Goal: Task Accomplishment & Management: Manage account settings

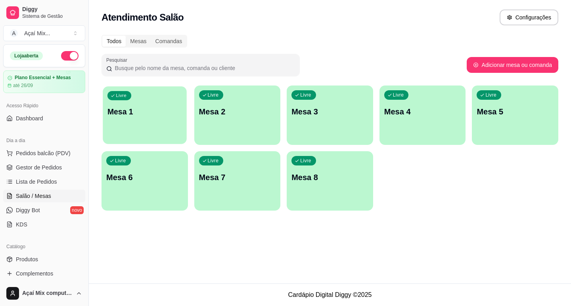
click at [158, 116] on p "Mesa 1" at bounding box center [144, 112] width 75 height 11
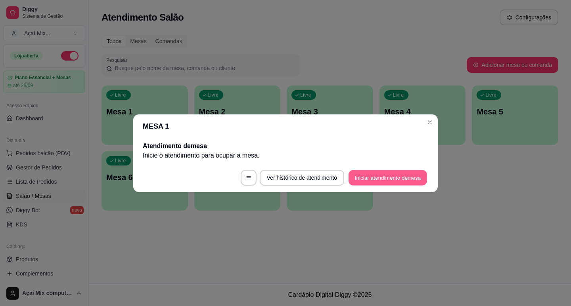
click at [392, 173] on button "Iniciar atendimento de mesa" at bounding box center [387, 177] width 79 height 15
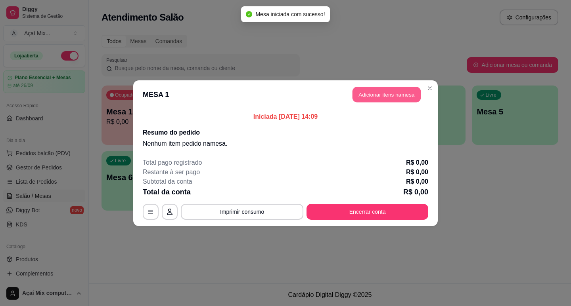
click at [379, 94] on button "Adicionar itens na mesa" at bounding box center [386, 94] width 68 height 15
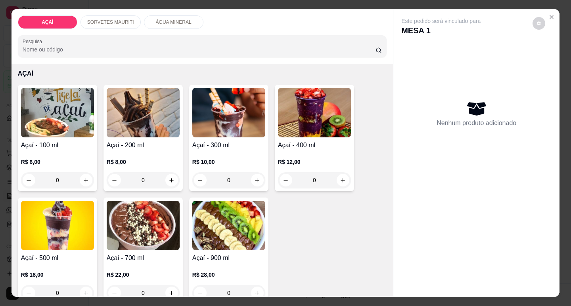
scroll to position [79, 0]
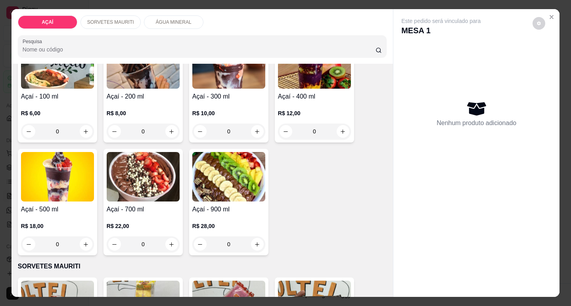
click at [252, 243] on div "0" at bounding box center [228, 245] width 73 height 16
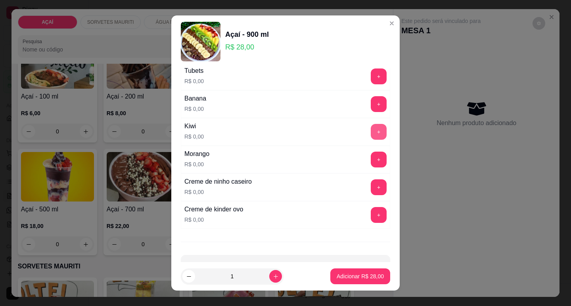
scroll to position [992, 0]
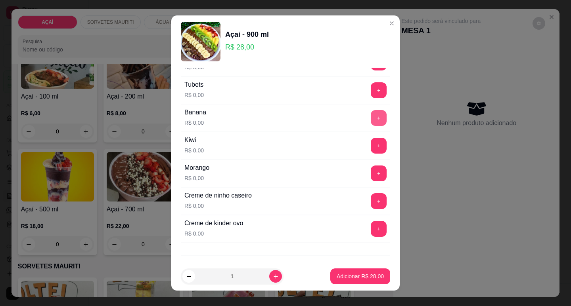
click at [371, 120] on button "+" at bounding box center [379, 118] width 16 height 16
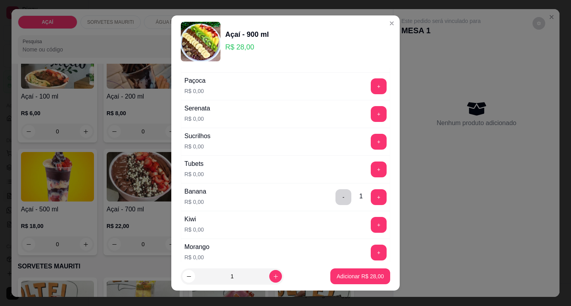
scroll to position [833, 0]
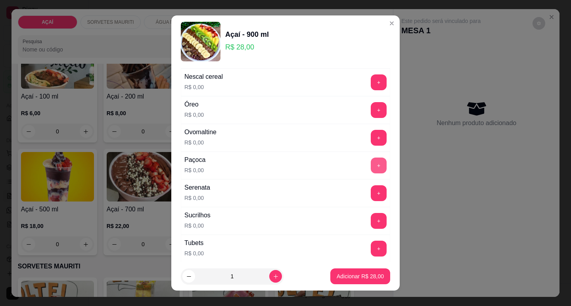
click at [371, 168] on button "+" at bounding box center [379, 166] width 16 height 16
click at [371, 143] on button "+" at bounding box center [378, 137] width 15 height 15
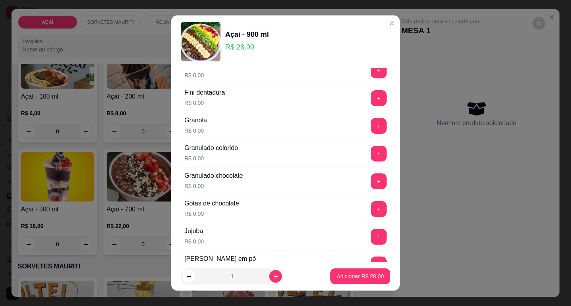
scroll to position [556, 0]
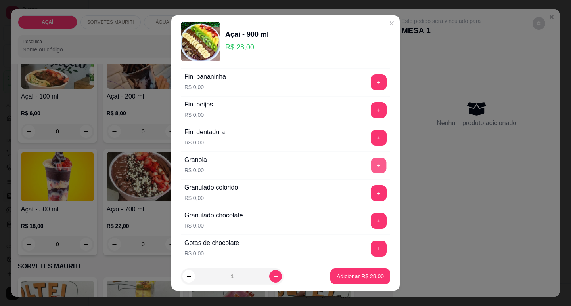
click at [371, 164] on button "+" at bounding box center [378, 165] width 15 height 15
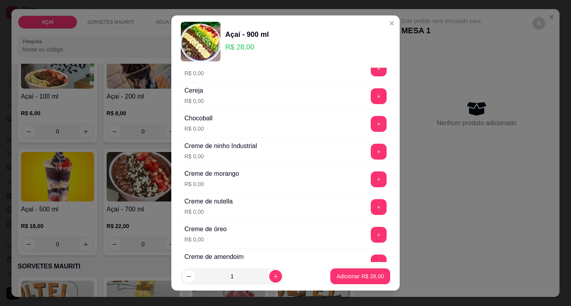
scroll to position [80, 0]
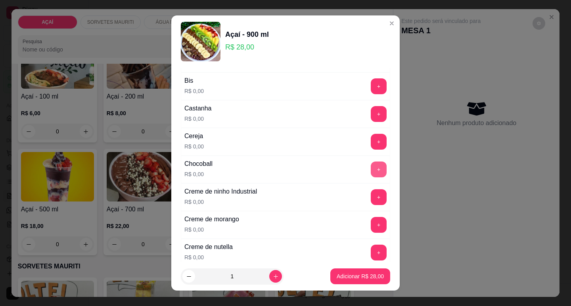
click at [373, 176] on div "+" at bounding box center [379, 170] width 22 height 16
click at [371, 174] on button "+" at bounding box center [378, 169] width 15 height 15
click at [371, 144] on button "+" at bounding box center [379, 142] width 16 height 16
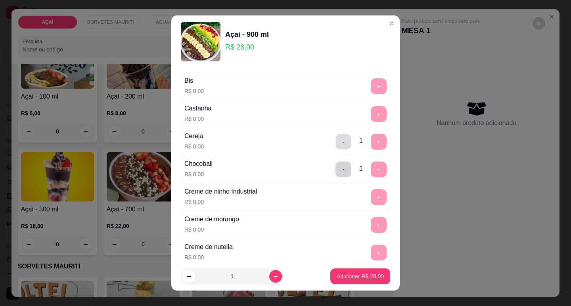
click at [336, 143] on button "-" at bounding box center [343, 141] width 15 height 15
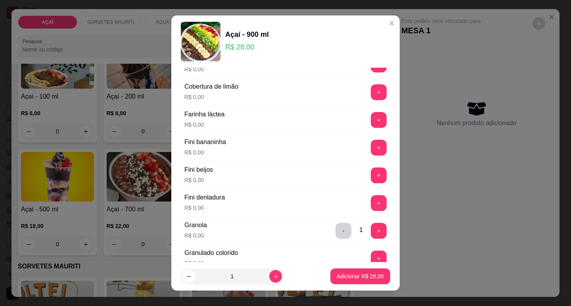
scroll to position [477, 0]
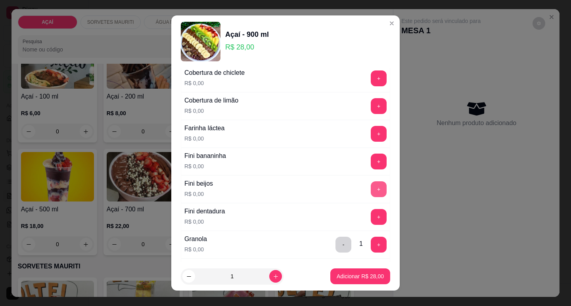
click at [371, 193] on button "+" at bounding box center [379, 190] width 16 height 16
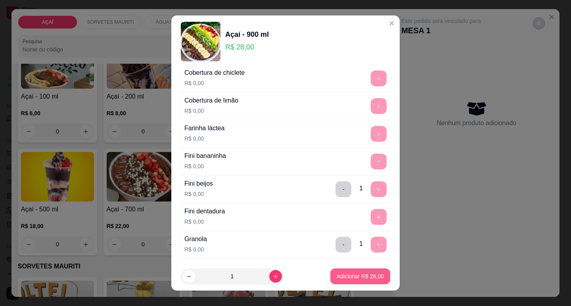
click at [359, 272] on button "Adicionar R$ 28,00" at bounding box center [360, 277] width 60 height 16
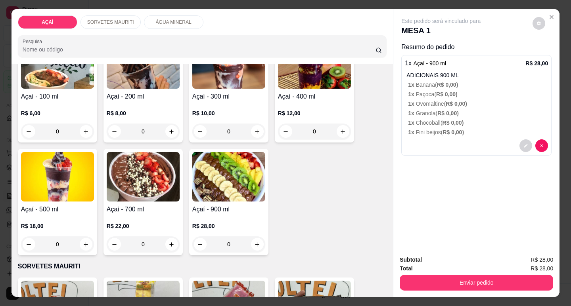
click at [460, 293] on div "Subtotal R$ 28,00 Total R$ 28,00 Enviar pedido" at bounding box center [476, 273] width 166 height 48
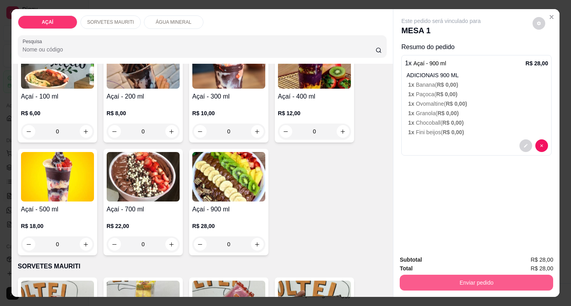
click at [459, 285] on button "Enviar pedido" at bounding box center [476, 283] width 153 height 16
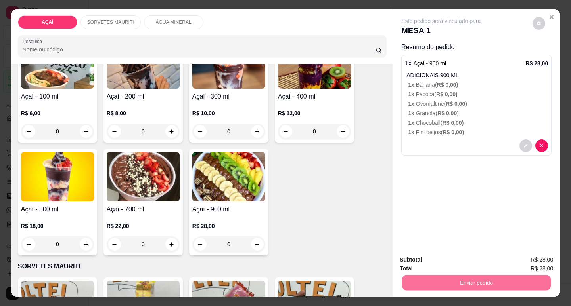
click at [466, 258] on button "Não registrar e enviar pedido" at bounding box center [450, 260] width 80 height 15
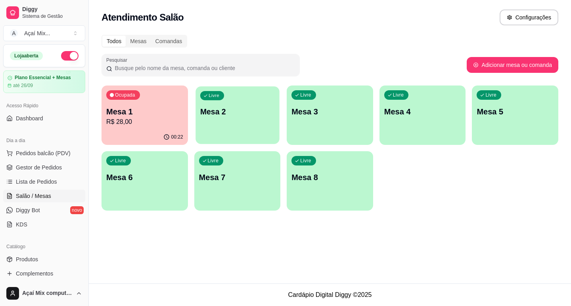
click at [214, 112] on p "Mesa 2" at bounding box center [237, 112] width 75 height 11
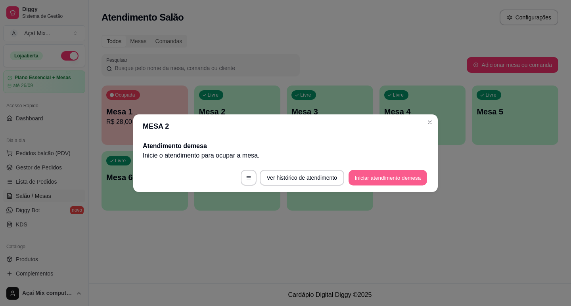
click at [396, 179] on button "Iniciar atendimento de mesa" at bounding box center [387, 177] width 79 height 15
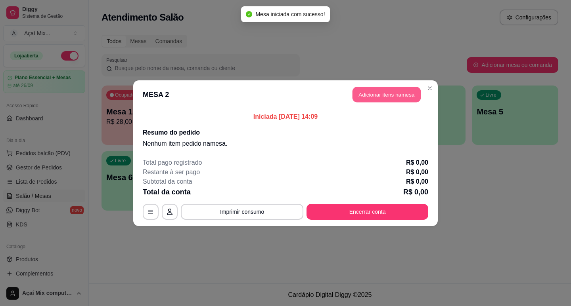
click at [402, 92] on button "Adicionar itens na mesa" at bounding box center [386, 94] width 68 height 15
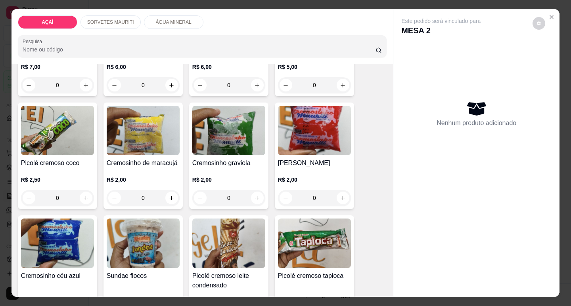
scroll to position [396, 0]
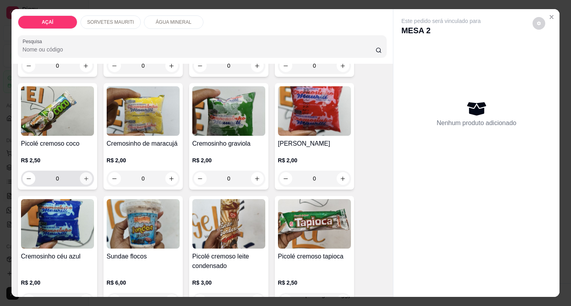
click at [83, 176] on icon "increase-product-quantity" at bounding box center [86, 179] width 6 height 6
type input "1"
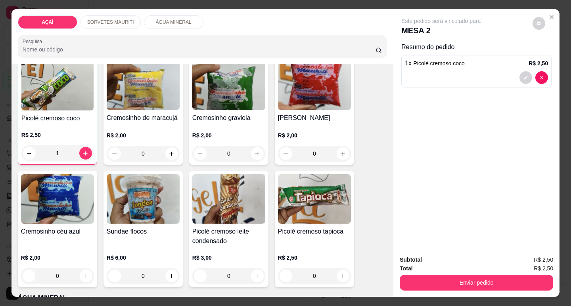
scroll to position [436, 0]
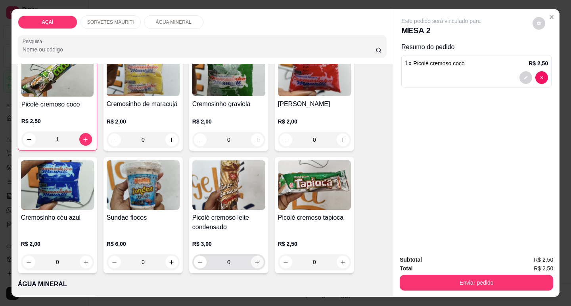
click at [256, 262] on icon "increase-product-quantity" at bounding box center [257, 263] width 6 height 6
type input "1"
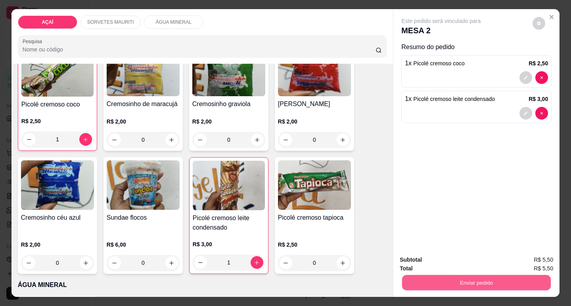
click at [451, 284] on button "Enviar pedido" at bounding box center [476, 282] width 149 height 15
click at [447, 259] on button "Não registrar e enviar pedido" at bounding box center [450, 260] width 80 height 15
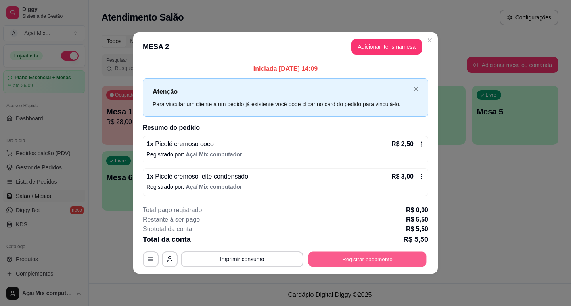
click at [391, 257] on button "Registrar pagamento" at bounding box center [367, 259] width 118 height 15
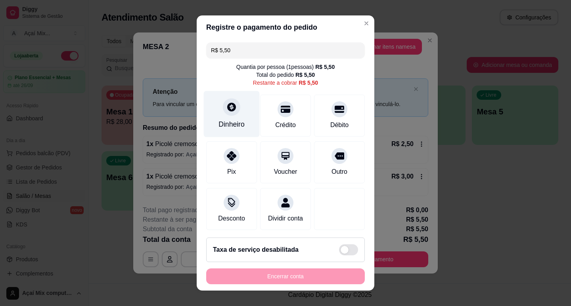
click at [216, 115] on div "Dinheiro" at bounding box center [232, 114] width 56 height 46
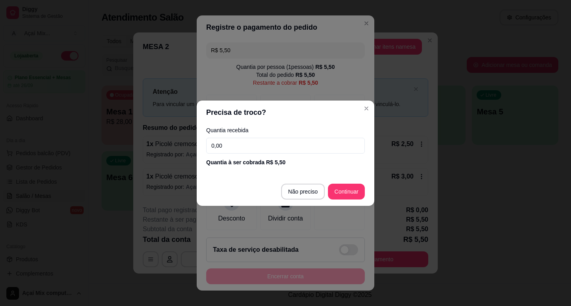
click at [247, 147] on input "0,00" at bounding box center [285, 146] width 159 height 16
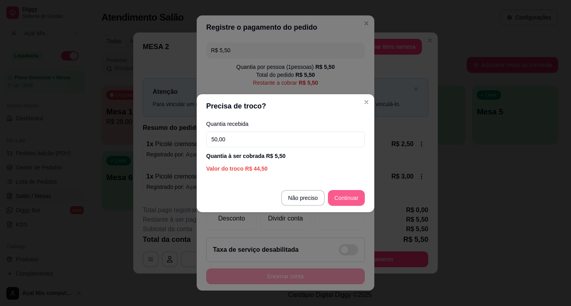
type input "50,00"
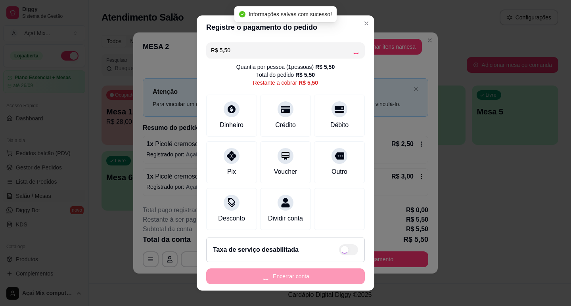
type input "R$ 0,00"
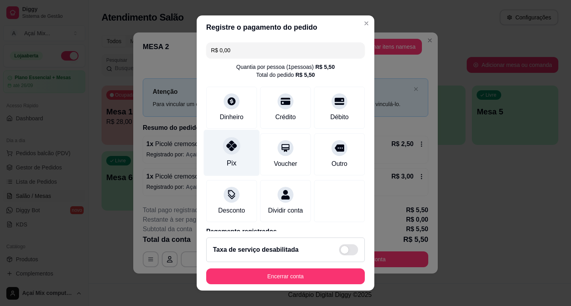
click at [226, 151] on div at bounding box center [231, 145] width 17 height 17
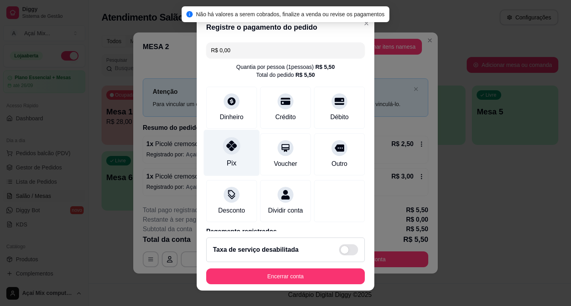
click at [228, 152] on div at bounding box center [231, 145] width 17 height 17
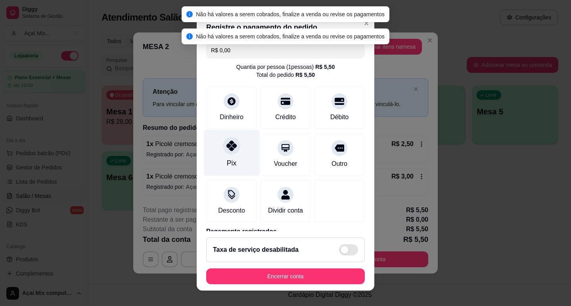
click at [226, 152] on div at bounding box center [231, 145] width 17 height 17
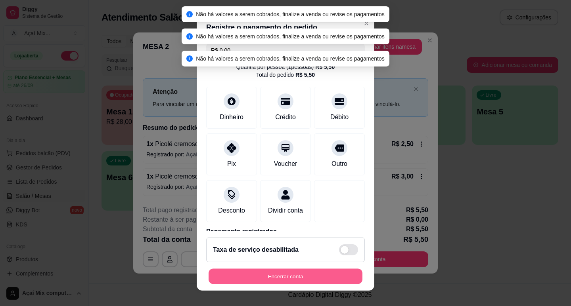
click at [306, 278] on button "Encerrar conta" at bounding box center [286, 276] width 154 height 15
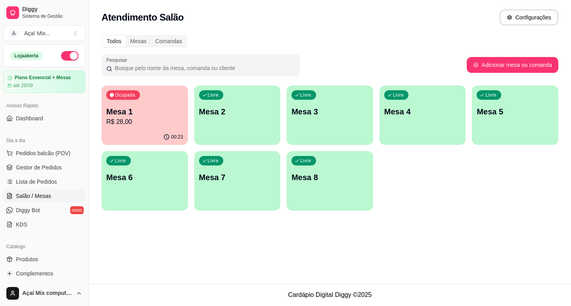
click at [139, 109] on p "Mesa 1" at bounding box center [144, 111] width 77 height 11
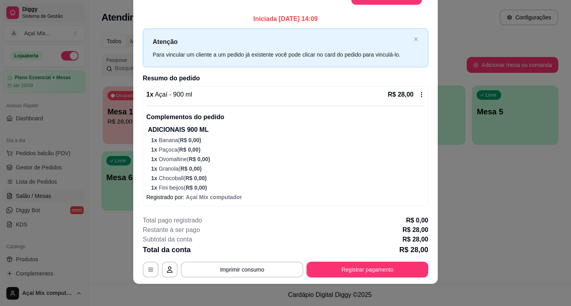
scroll to position [23, 0]
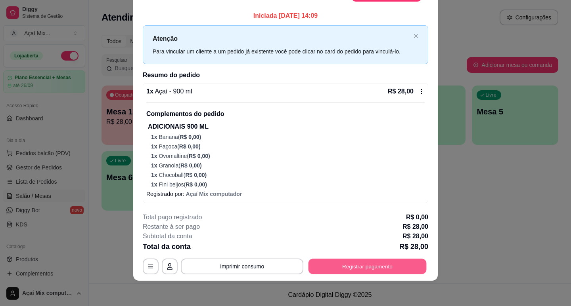
click at [375, 264] on button "Registrar pagamento" at bounding box center [367, 266] width 118 height 15
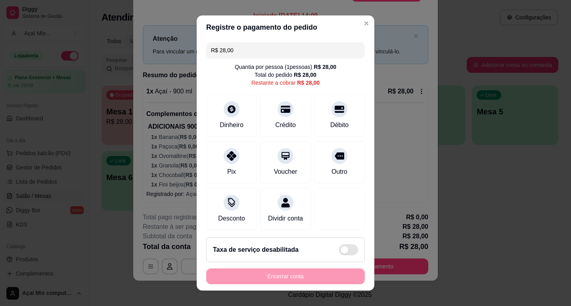
drag, startPoint x: 225, startPoint y: 155, endPoint x: 241, endPoint y: 184, distance: 33.2
click at [227, 155] on icon at bounding box center [232, 156] width 10 height 10
type input "R$ 0,00"
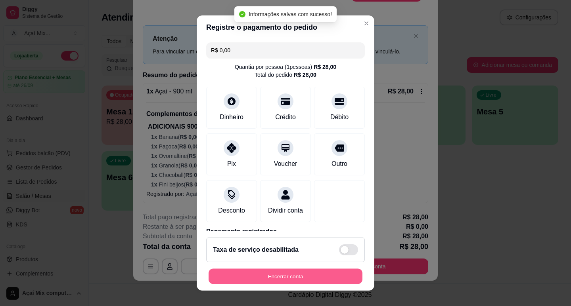
click at [346, 276] on button "Encerrar conta" at bounding box center [286, 276] width 154 height 15
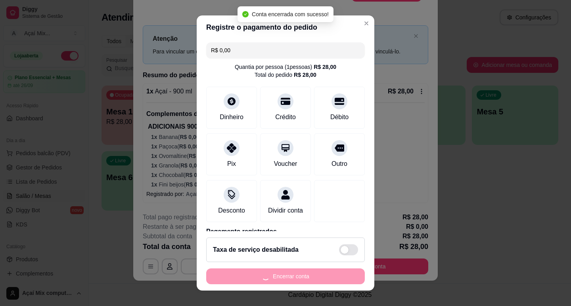
scroll to position [0, 0]
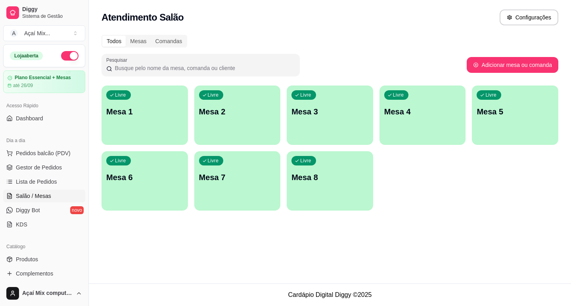
click at [175, 114] on p "Mesa 1" at bounding box center [144, 111] width 77 height 11
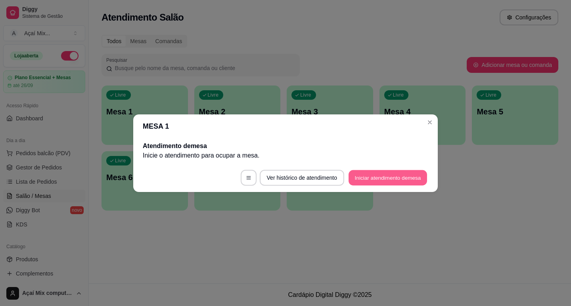
click at [405, 180] on button "Iniciar atendimento de mesa" at bounding box center [387, 177] width 79 height 15
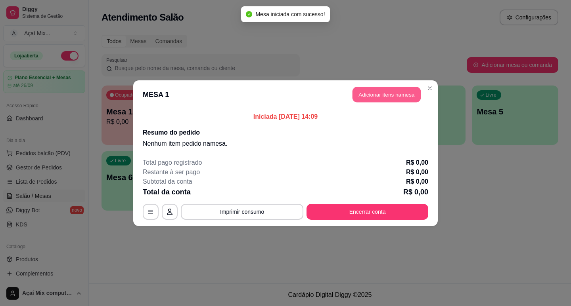
click at [369, 92] on button "Adicionar itens na mesa" at bounding box center [386, 94] width 68 height 15
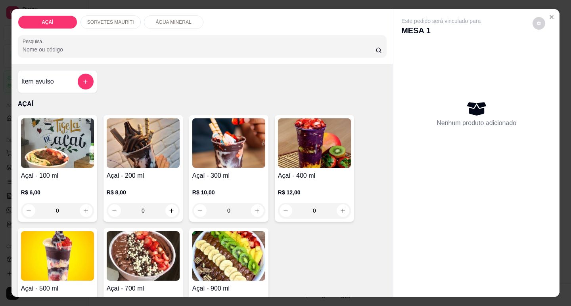
click at [236, 172] on h4 "Açaí - 300 ml" at bounding box center [228, 176] width 73 height 10
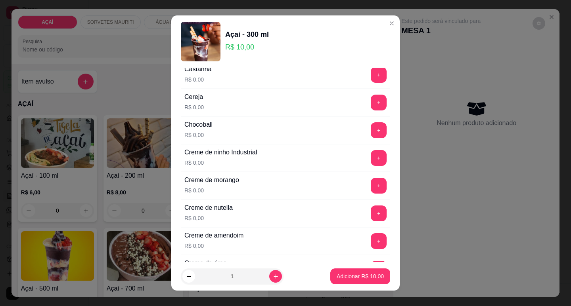
scroll to position [119, 0]
click at [371, 107] on button "+" at bounding box center [379, 103] width 16 height 16
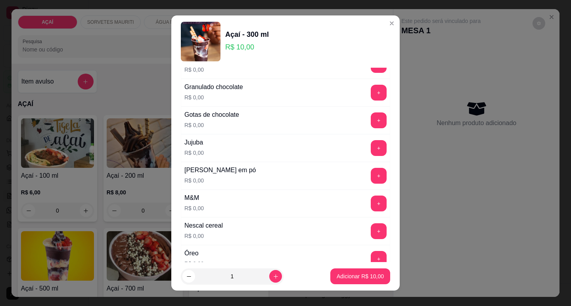
scroll to position [714, 0]
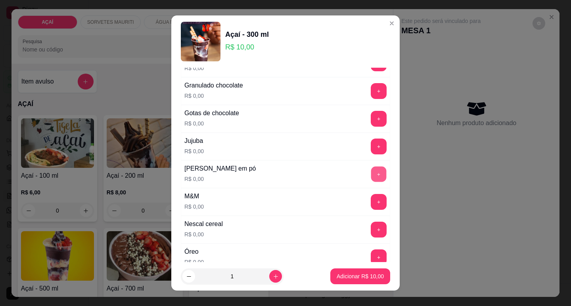
click at [371, 178] on button "+" at bounding box center [378, 174] width 15 height 15
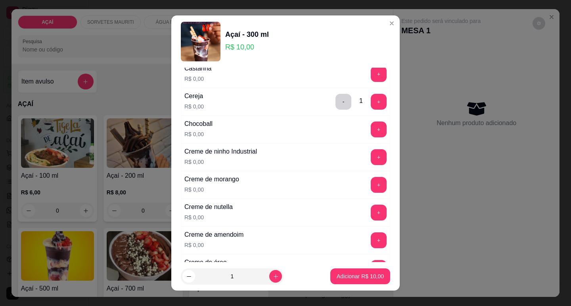
scroll to position [41, 0]
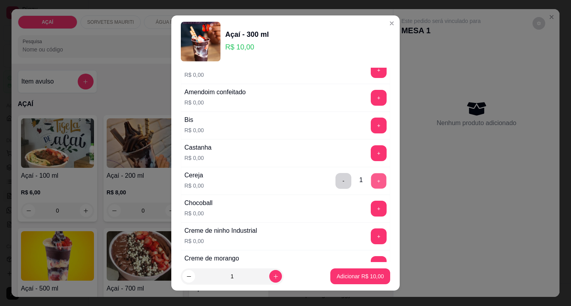
click at [371, 180] on button "+" at bounding box center [378, 180] width 15 height 15
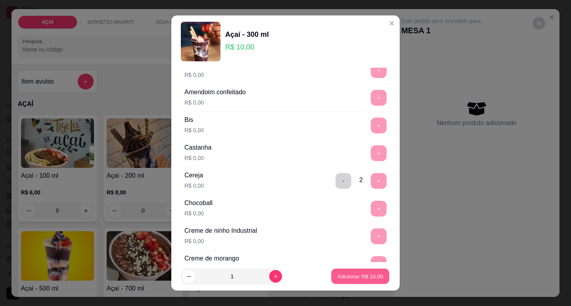
click at [347, 278] on p "Adicionar R$ 10,00" at bounding box center [360, 277] width 46 height 8
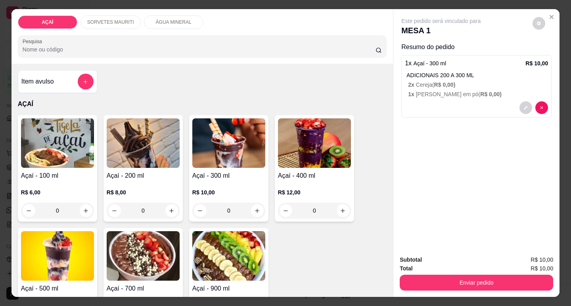
click at [247, 171] on h4 "Açaí - 300 ml" at bounding box center [228, 176] width 73 height 10
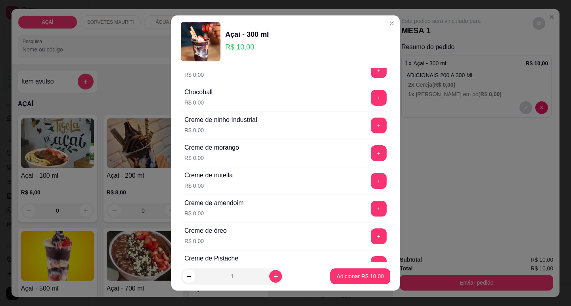
scroll to position [79, 0]
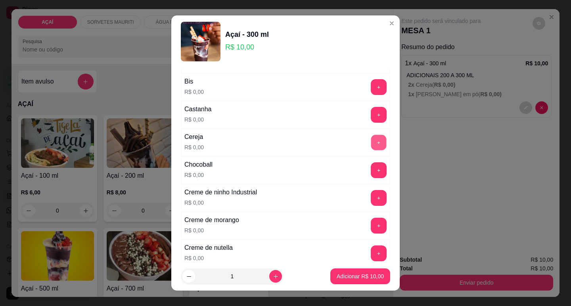
click at [371, 141] on button "+" at bounding box center [378, 142] width 15 height 15
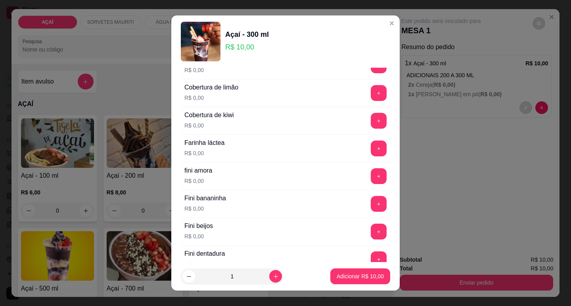
scroll to position [476, 0]
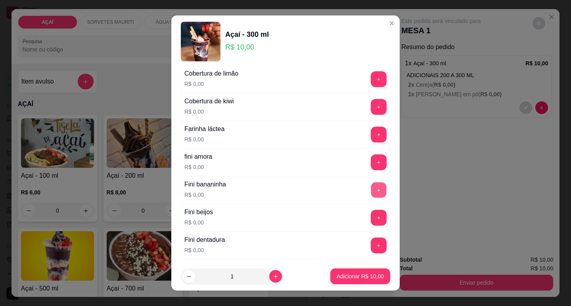
click at [371, 187] on button "+" at bounding box center [378, 189] width 15 height 15
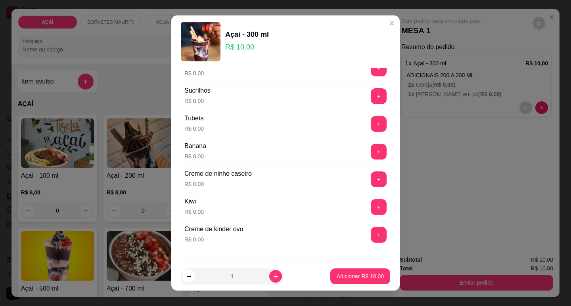
scroll to position [991, 0]
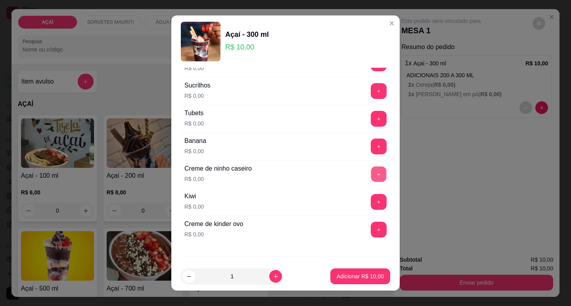
click at [371, 174] on button "+" at bounding box center [378, 174] width 15 height 15
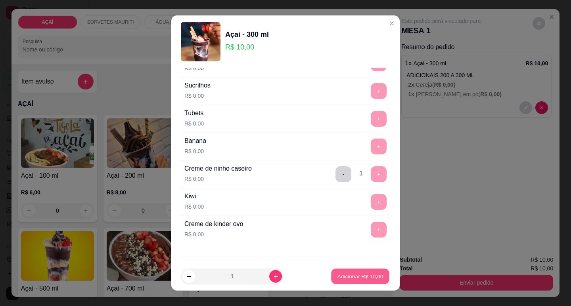
click at [367, 278] on p "Adicionar R$ 10,00" at bounding box center [360, 277] width 46 height 8
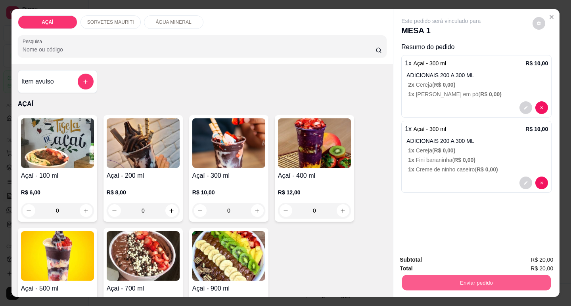
click at [460, 282] on button "Enviar pedido" at bounding box center [476, 282] width 149 height 15
click at [466, 261] on button "Não registrar e enviar pedido" at bounding box center [450, 260] width 80 height 15
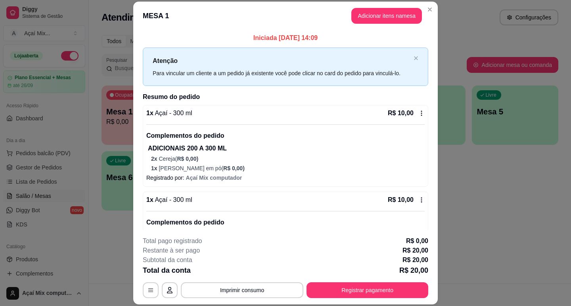
scroll to position [24, 0]
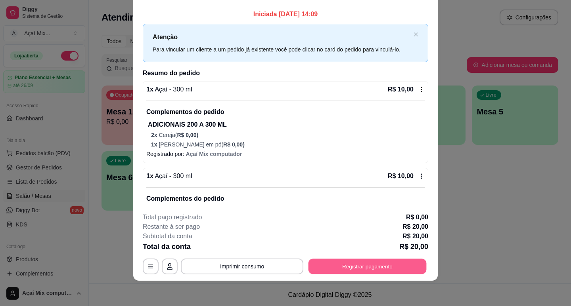
click at [371, 272] on button "Registrar pagamento" at bounding box center [367, 266] width 118 height 15
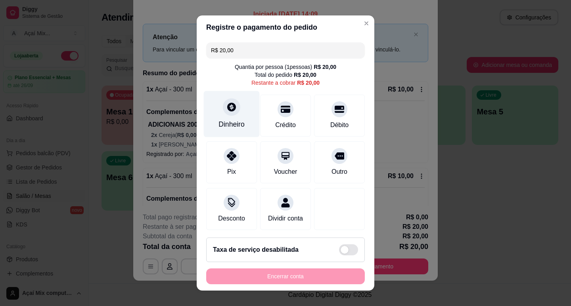
click at [232, 116] on div "Dinheiro" at bounding box center [232, 114] width 56 height 46
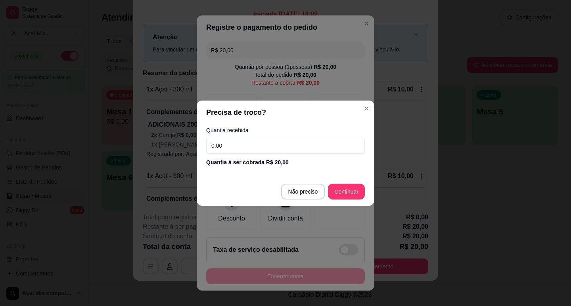
click at [237, 151] on input "0,00" at bounding box center [285, 146] width 159 height 16
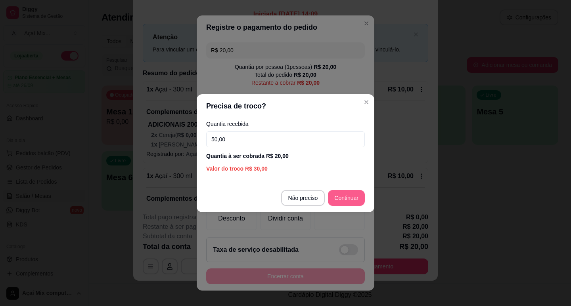
type input "50,00"
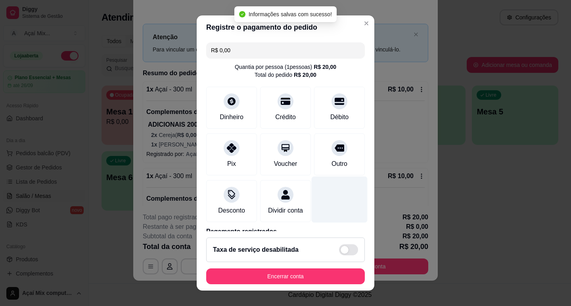
type input "R$ 0,00"
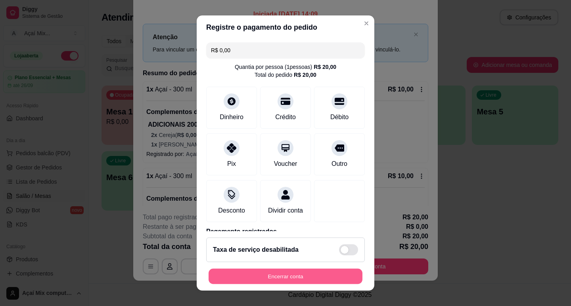
click at [294, 276] on button "Encerrar conta" at bounding box center [286, 276] width 154 height 15
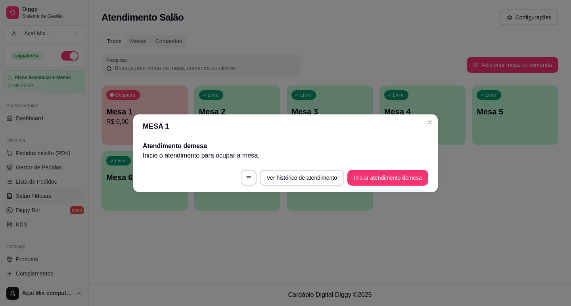
scroll to position [0, 0]
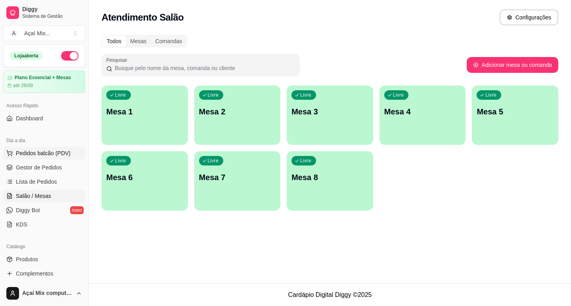
click at [41, 152] on span "Pedidos balcão (PDV)" at bounding box center [43, 153] width 55 height 8
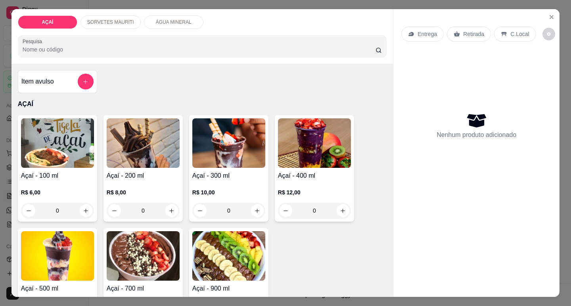
click at [253, 171] on h4 "Açaí - 300 ml" at bounding box center [228, 176] width 73 height 10
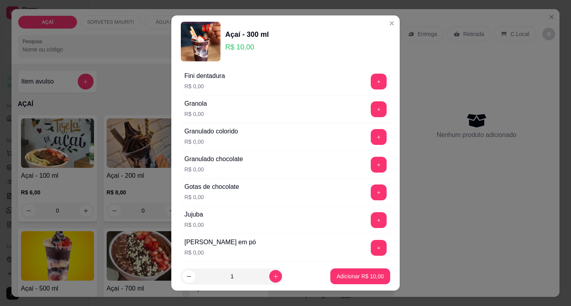
scroll to position [674, 0]
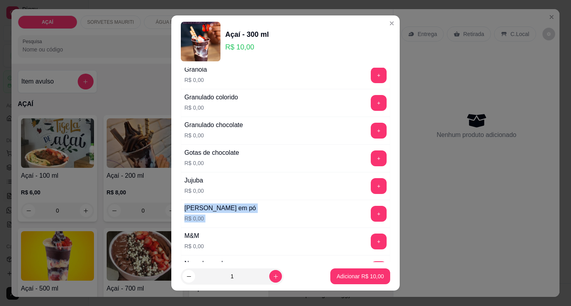
drag, startPoint x: 371, startPoint y: 196, endPoint x: 368, endPoint y: 207, distance: 11.8
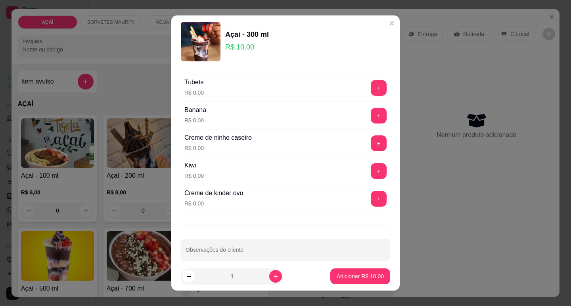
scroll to position [1032, 0]
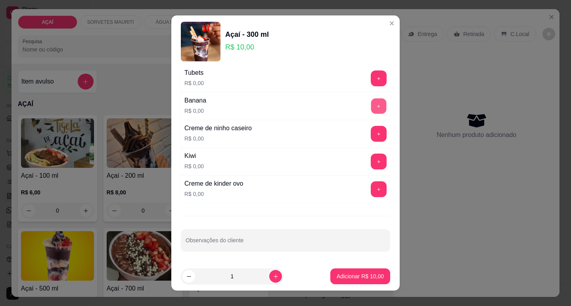
click at [371, 110] on button "+" at bounding box center [378, 105] width 15 height 15
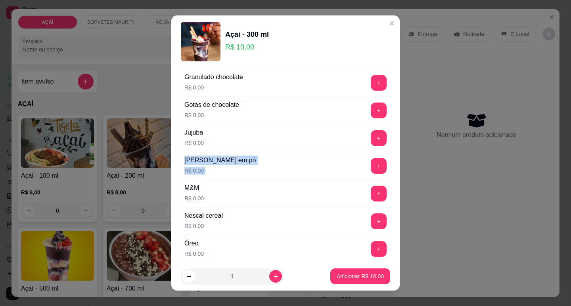
scroll to position [714, 0]
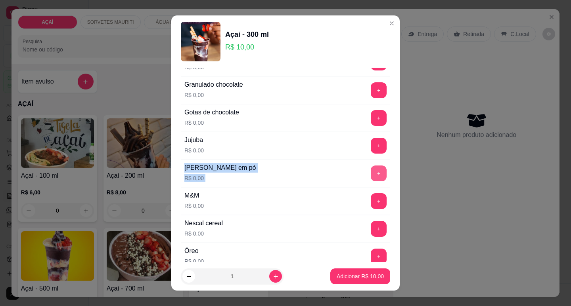
click at [371, 169] on button "+" at bounding box center [379, 174] width 16 height 16
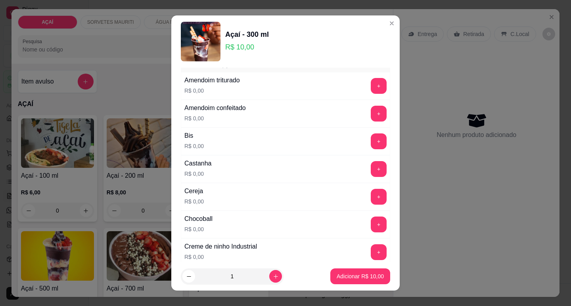
scroll to position [1, 0]
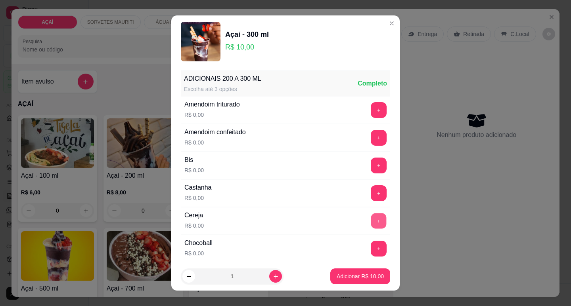
click at [371, 218] on button "+" at bounding box center [378, 220] width 15 height 15
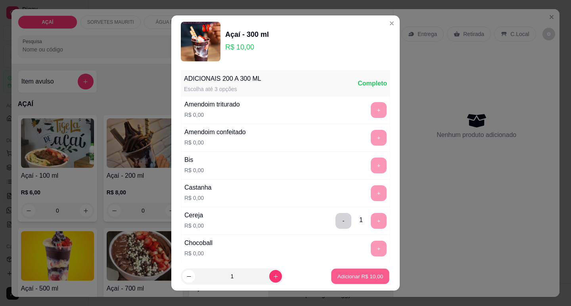
click at [352, 275] on p "Adicionar R$ 10,00" at bounding box center [360, 277] width 46 height 8
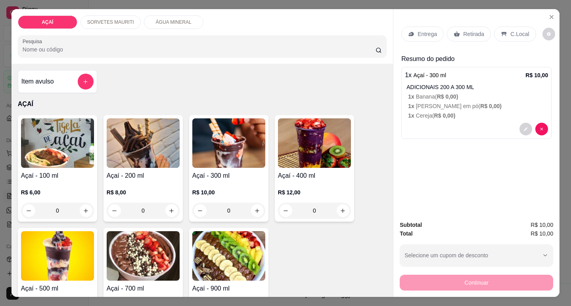
click at [283, 189] on p "R$ 12,00" at bounding box center [314, 193] width 73 height 8
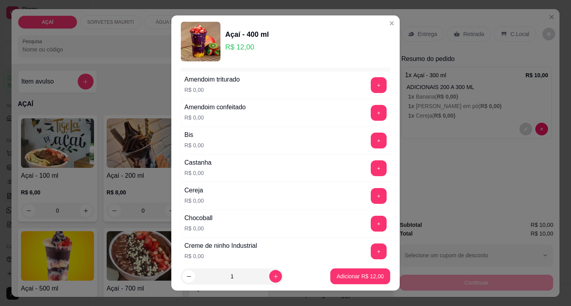
scroll to position [40, 0]
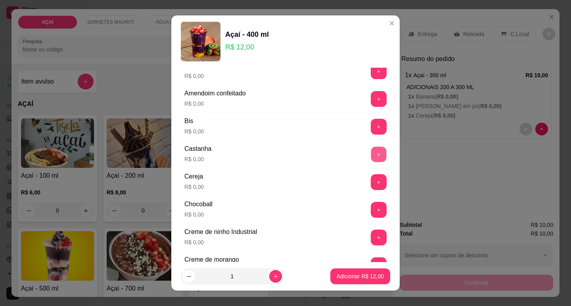
click at [371, 154] on button "+" at bounding box center [378, 154] width 15 height 15
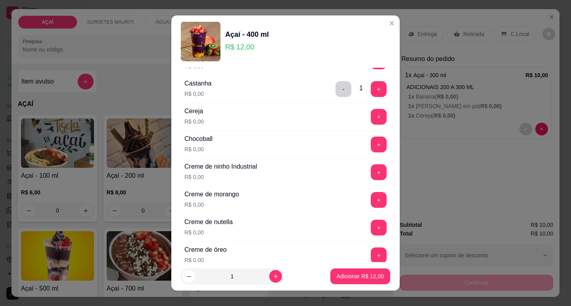
scroll to position [119, 0]
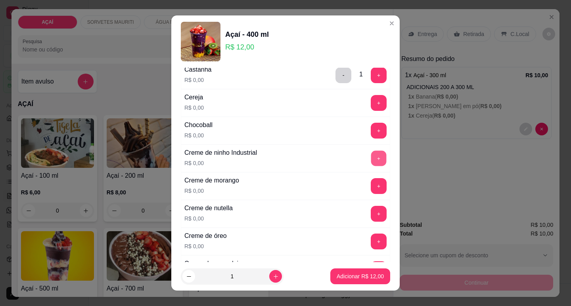
click at [371, 161] on button "+" at bounding box center [378, 158] width 15 height 15
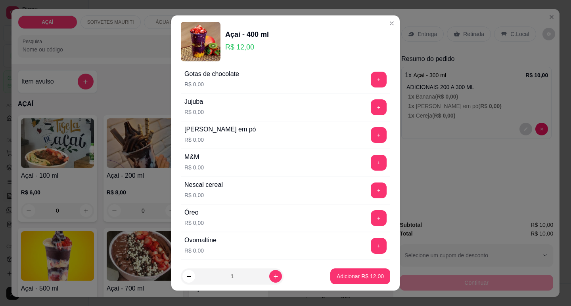
scroll to position [753, 0]
click at [371, 135] on button "+" at bounding box center [379, 135] width 16 height 16
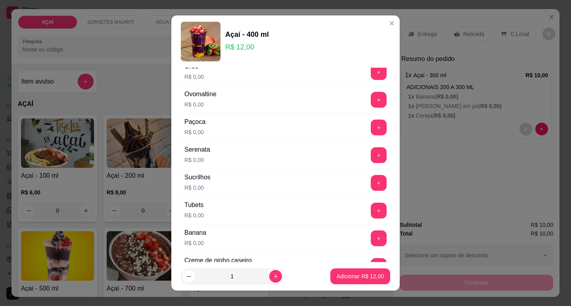
scroll to position [912, 0]
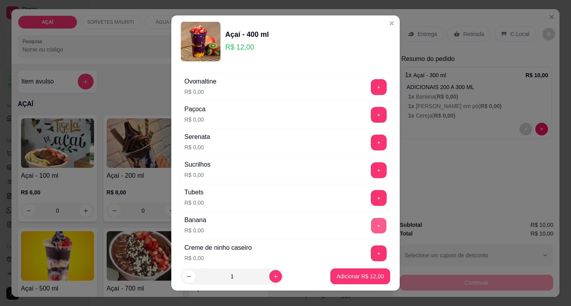
click at [371, 230] on button "+" at bounding box center [378, 225] width 15 height 15
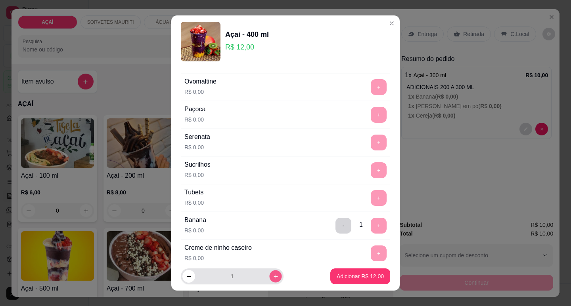
click at [269, 280] on button "increase-product-quantity" at bounding box center [275, 277] width 12 height 12
type input "2"
click at [339, 274] on p "Adicionar R$ 24,00" at bounding box center [360, 277] width 46 height 8
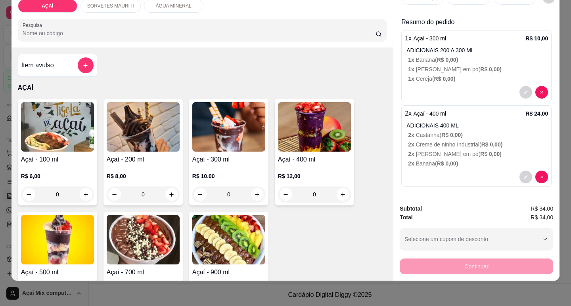
scroll to position [0, 0]
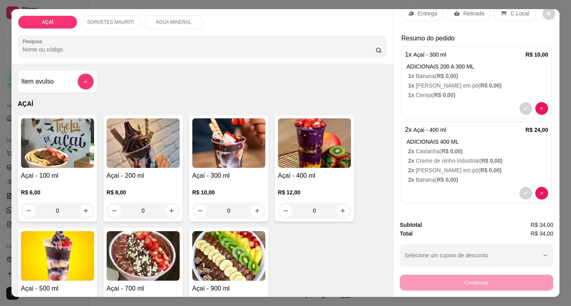
click at [430, 13] on p "Entrega" at bounding box center [426, 14] width 19 height 8
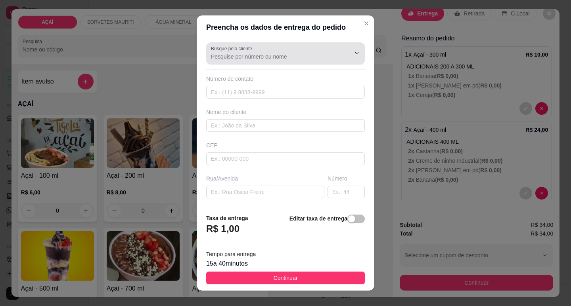
click at [304, 63] on div "Busque pelo cliente" at bounding box center [285, 53] width 159 height 22
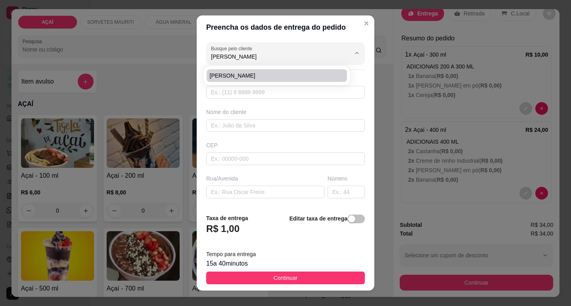
click at [306, 78] on span "[PERSON_NAME]" at bounding box center [273, 76] width 126 height 8
type input "[PERSON_NAME]"
type input "82981478498"
type input "[PERSON_NAME]"
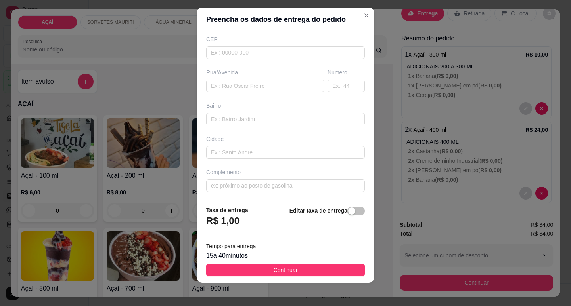
scroll to position [10, 0]
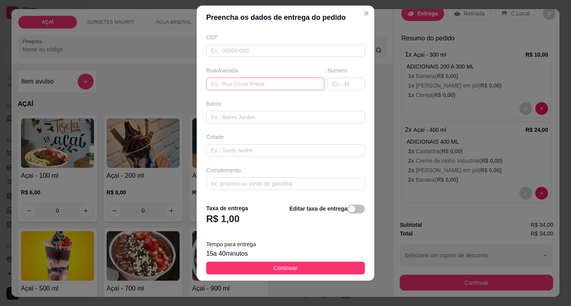
type input "[PERSON_NAME]"
click at [276, 84] on input "text" at bounding box center [265, 84] width 118 height 13
click at [283, 84] on input "casa de dona alzira,em frente asantana" at bounding box center [265, 84] width 118 height 13
click at [309, 88] on input "casa de dona alzira,em frente a santana" at bounding box center [265, 84] width 118 height 13
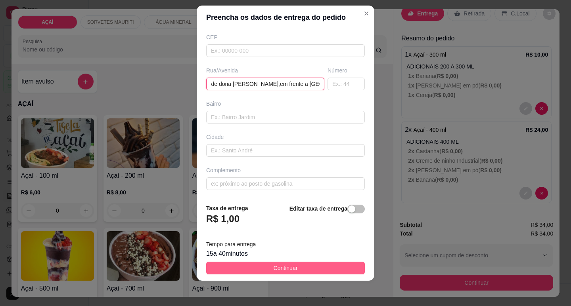
type input "casa de dona [PERSON_NAME],em frente a [GEOGRAPHIC_DATA]"
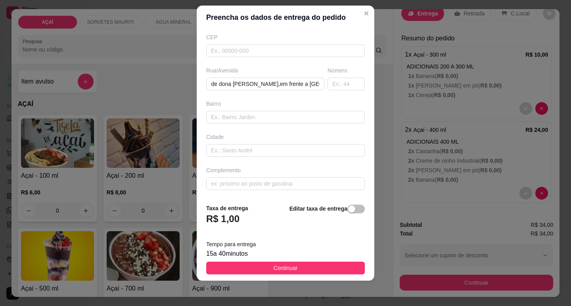
scroll to position [0, 0]
click at [301, 265] on button "Continuar" at bounding box center [285, 268] width 159 height 13
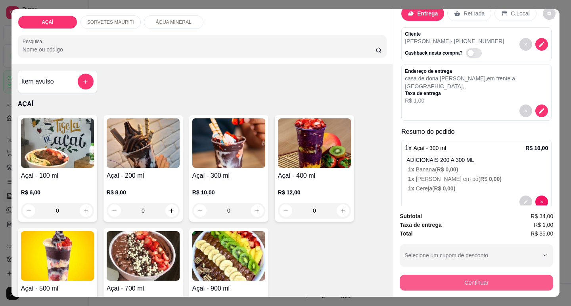
click at [488, 280] on button "Continuar" at bounding box center [476, 283] width 153 height 16
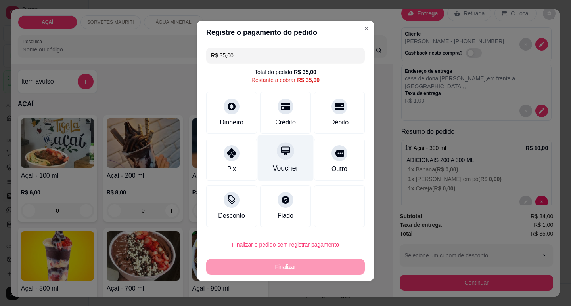
scroll to position [3, 0]
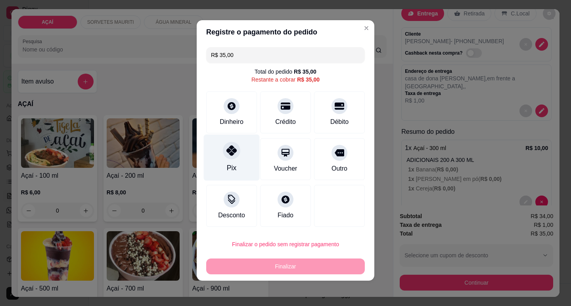
click at [234, 150] on div at bounding box center [231, 150] width 17 height 17
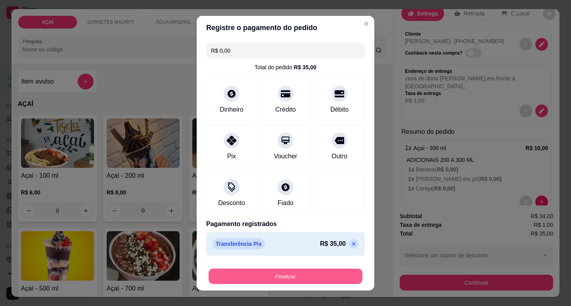
click at [235, 275] on button "Finalizar" at bounding box center [286, 276] width 154 height 15
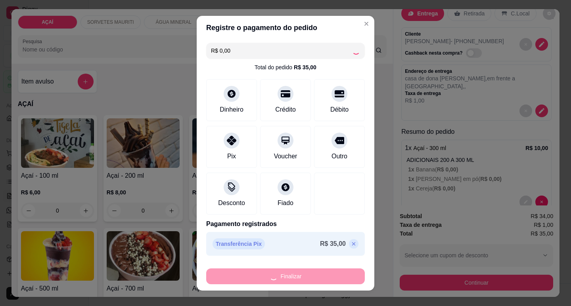
type input "-R$ 35,00"
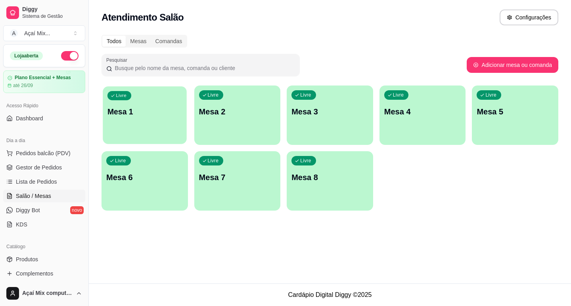
click at [178, 115] on p "Mesa 1" at bounding box center [144, 112] width 75 height 11
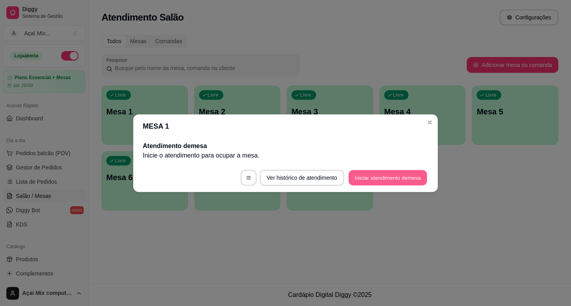
click at [371, 177] on button "Iniciar atendimento de mesa" at bounding box center [387, 177] width 79 height 15
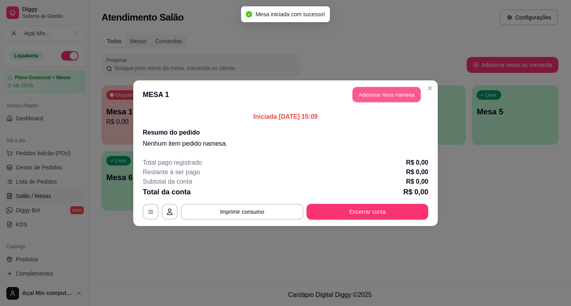
click at [392, 90] on button "Adicionar itens na mesa" at bounding box center [386, 94] width 68 height 15
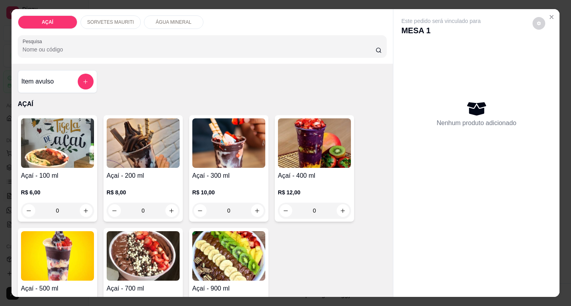
click at [200, 165] on img at bounding box center [228, 144] width 73 height 50
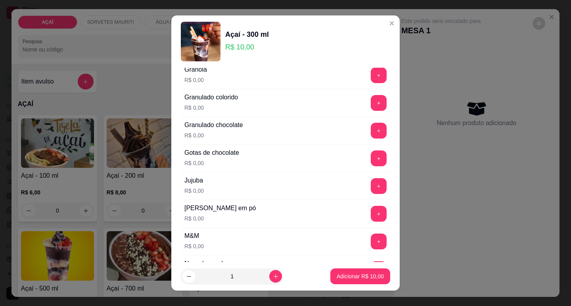
scroll to position [714, 0]
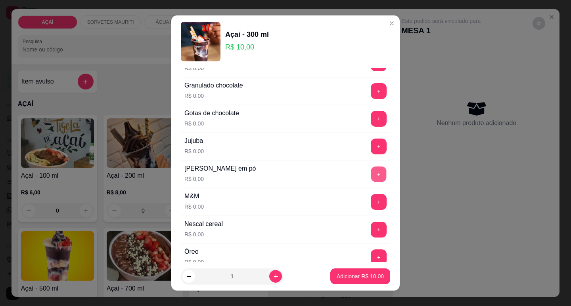
click at [371, 176] on button "+" at bounding box center [378, 174] width 15 height 15
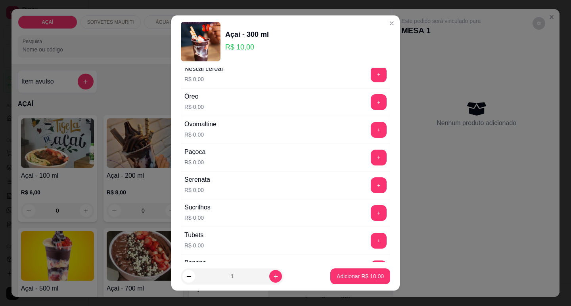
scroll to position [872, 0]
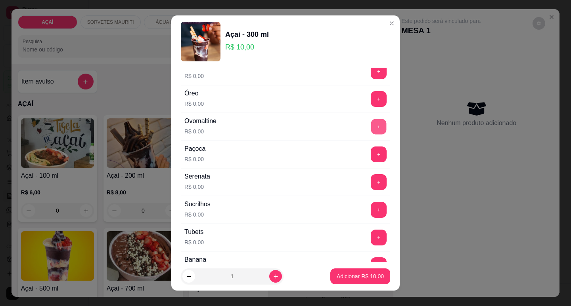
click at [371, 123] on button "+" at bounding box center [378, 126] width 15 height 15
click at [371, 148] on button "+" at bounding box center [378, 154] width 15 height 15
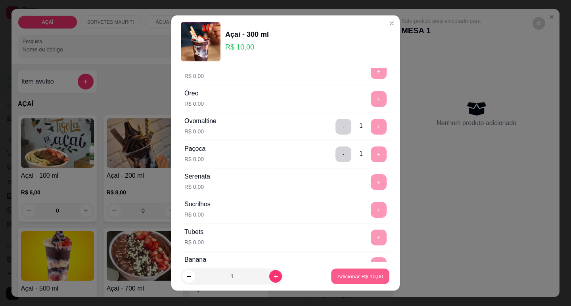
click at [347, 274] on p "Adicionar R$ 10,00" at bounding box center [360, 277] width 46 height 8
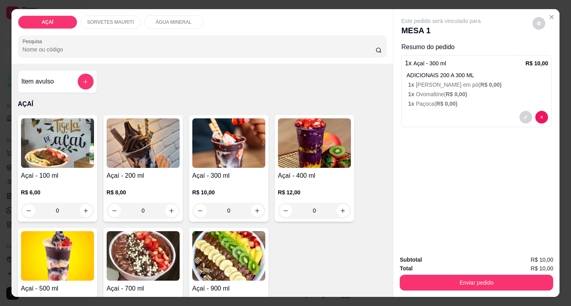
click at [239, 185] on div "R$ 10,00 0" at bounding box center [228, 200] width 73 height 38
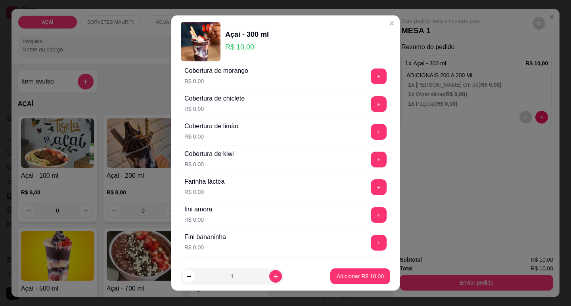
scroll to position [436, 0]
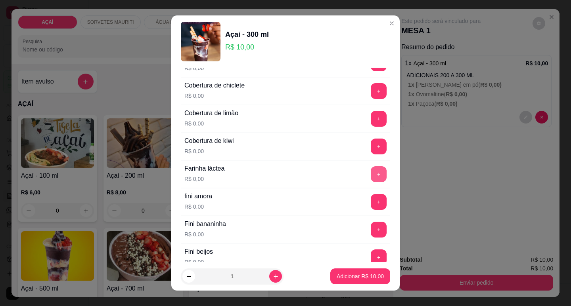
click at [371, 176] on button "+" at bounding box center [379, 175] width 16 height 16
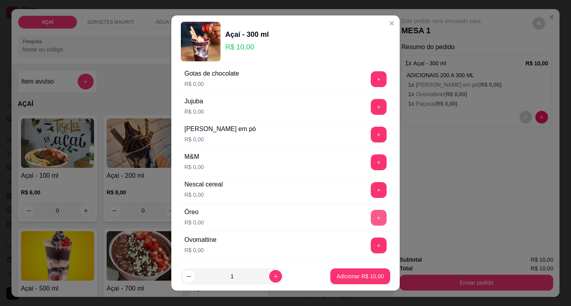
click at [371, 220] on button "+" at bounding box center [379, 218] width 16 height 16
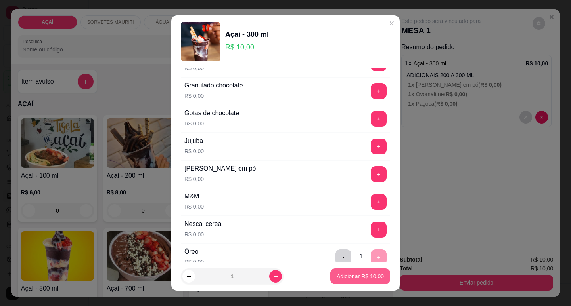
click at [356, 279] on p "Adicionar R$ 10,00" at bounding box center [360, 277] width 47 height 8
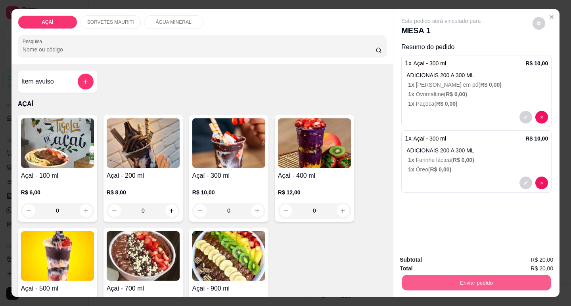
click at [410, 279] on button "Enviar pedido" at bounding box center [476, 282] width 149 height 15
click at [422, 264] on button "Não registrar e enviar pedido" at bounding box center [450, 260] width 80 height 15
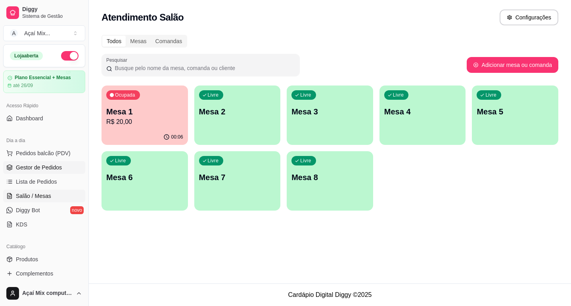
click at [44, 169] on span "Gestor de Pedidos" at bounding box center [39, 168] width 46 height 8
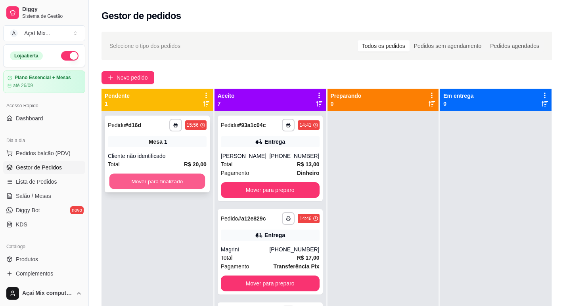
click at [160, 184] on button "Mover para finalizado" at bounding box center [157, 181] width 96 height 15
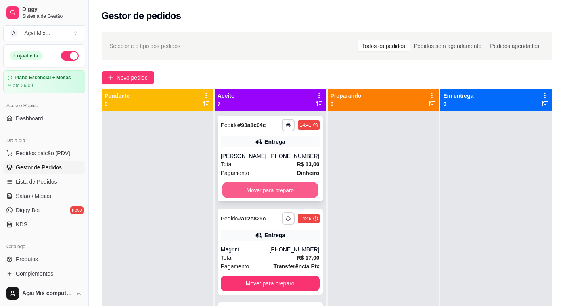
click at [238, 190] on button "Mover para preparo" at bounding box center [270, 190] width 96 height 15
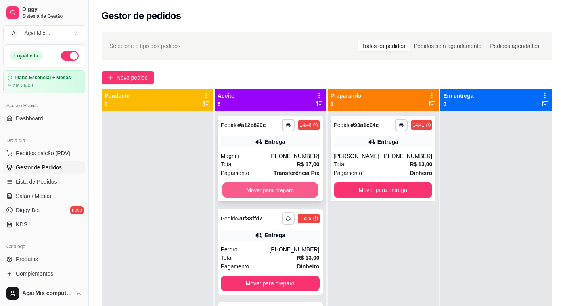
click at [272, 192] on button "Mover para preparo" at bounding box center [270, 190] width 96 height 15
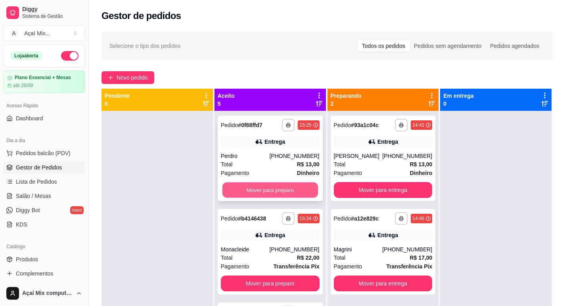
click at [276, 188] on button "Mover para preparo" at bounding box center [270, 190] width 96 height 15
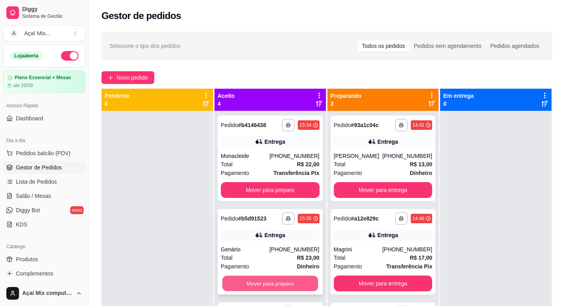
click at [287, 283] on button "Mover para preparo" at bounding box center [270, 283] width 96 height 15
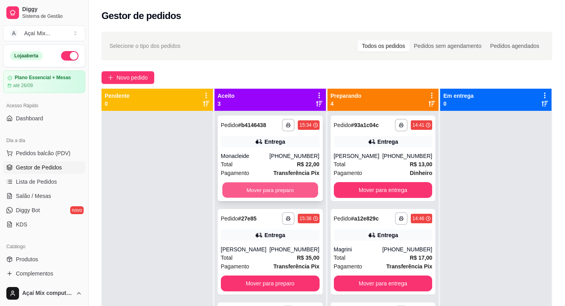
click at [285, 194] on button "Mover para preparo" at bounding box center [270, 190] width 96 height 15
click at [286, 188] on button "Mover para preparo" at bounding box center [270, 190] width 96 height 15
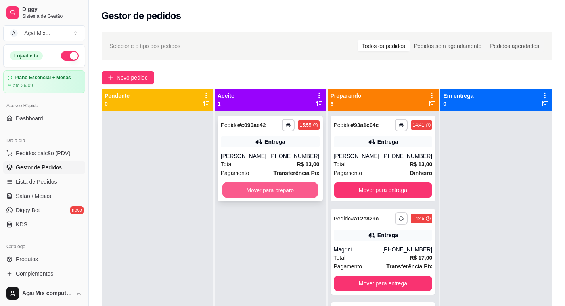
click at [296, 188] on button "Mover para preparo" at bounding box center [270, 190] width 96 height 15
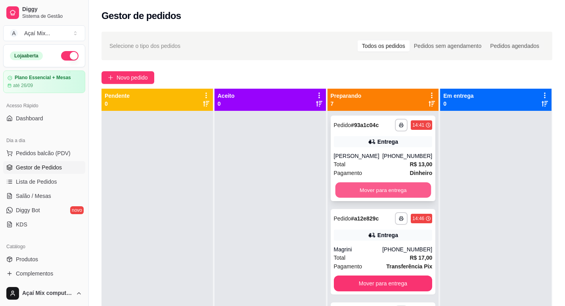
click at [355, 191] on button "Mover para entrega" at bounding box center [383, 190] width 96 height 15
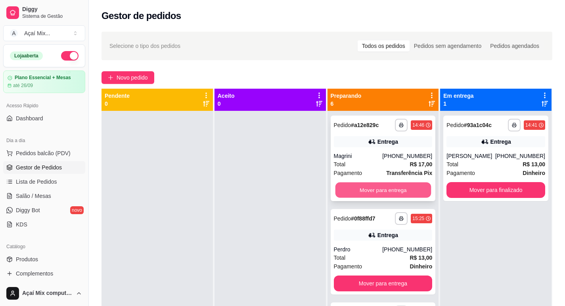
click at [358, 190] on button "Mover para entrega" at bounding box center [383, 190] width 96 height 15
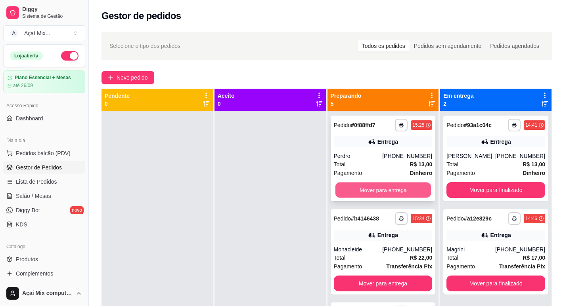
click at [358, 190] on button "Mover para entrega" at bounding box center [383, 190] width 96 height 15
click at [360, 185] on button "Mover para entrega" at bounding box center [383, 190] width 96 height 15
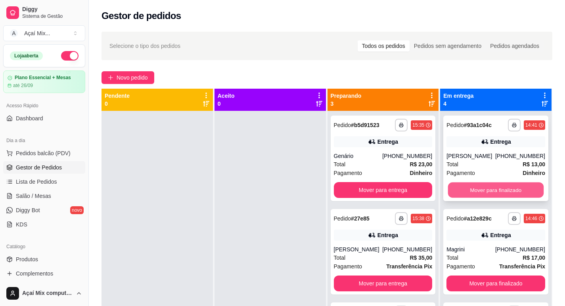
click at [481, 191] on button "Mover para finalizado" at bounding box center [496, 190] width 96 height 15
click at [482, 190] on button "Mover para finalizado" at bounding box center [496, 190] width 96 height 15
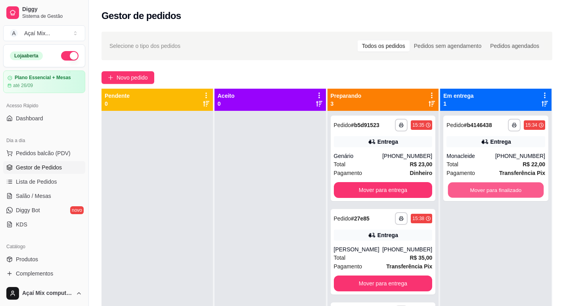
click at [483, 190] on button "Mover para finalizado" at bounding box center [496, 190] width 96 height 15
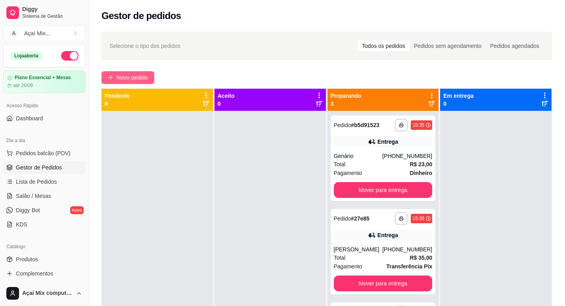
click at [140, 74] on span "Novo pedido" at bounding box center [132, 77] width 31 height 9
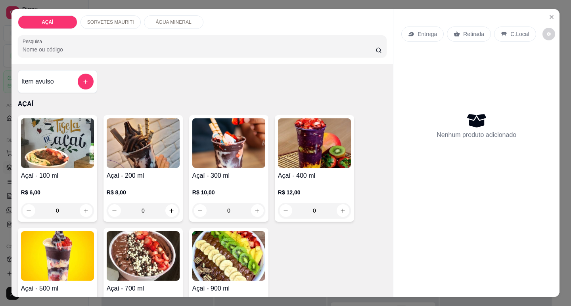
click at [293, 145] on img at bounding box center [314, 144] width 73 height 50
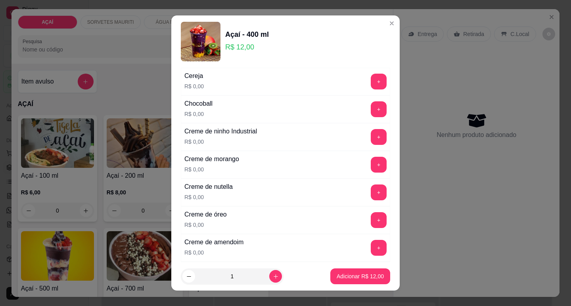
scroll to position [159, 0]
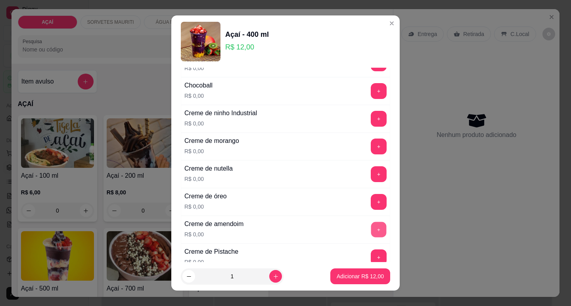
click at [371, 229] on button "+" at bounding box center [378, 229] width 15 height 15
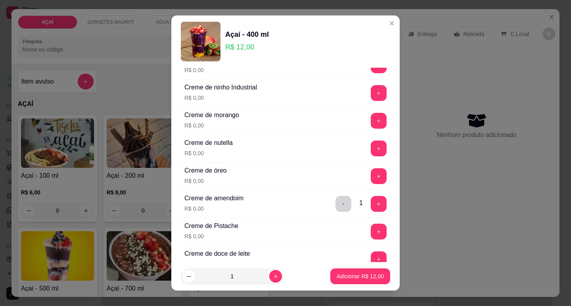
scroll to position [198, 0]
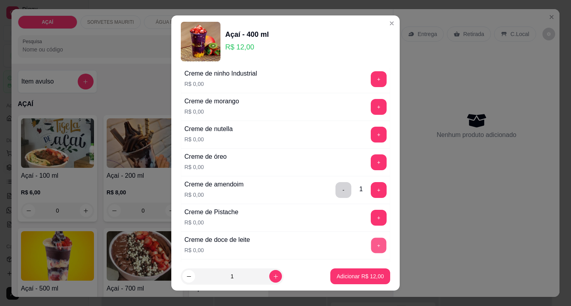
click at [371, 242] on button "+" at bounding box center [378, 245] width 15 height 15
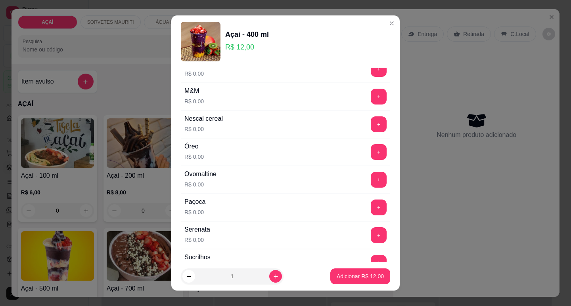
scroll to position [833, 0]
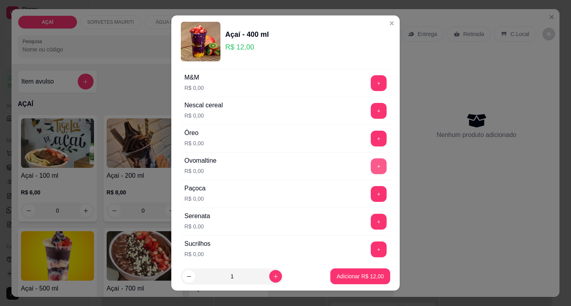
click at [371, 168] on button "+" at bounding box center [379, 167] width 16 height 16
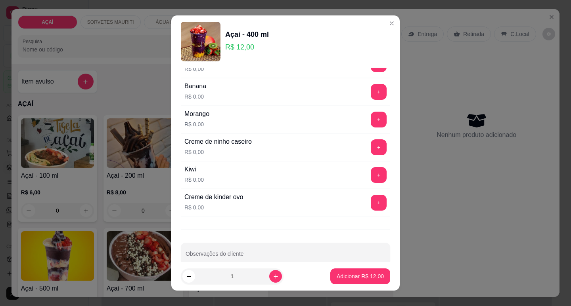
scroll to position [1059, 0]
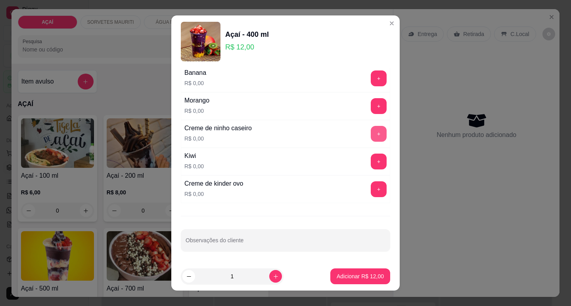
click at [371, 131] on button "+" at bounding box center [379, 134] width 16 height 16
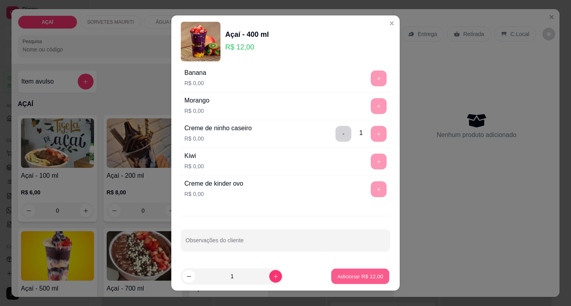
click at [366, 273] on p "Adicionar R$ 12,00" at bounding box center [360, 277] width 46 height 8
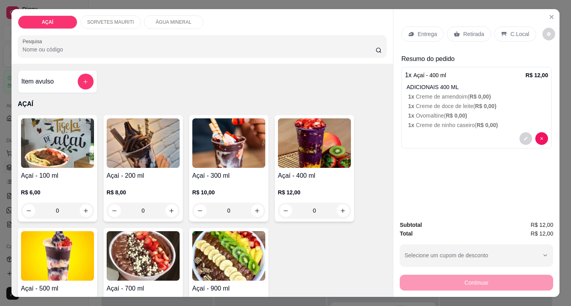
click at [415, 29] on div "Entrega" at bounding box center [422, 34] width 42 height 15
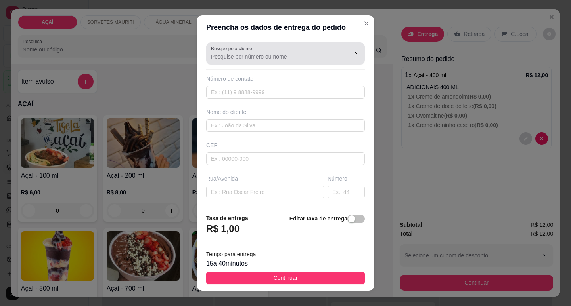
click at [338, 59] on div at bounding box center [350, 53] width 25 height 15
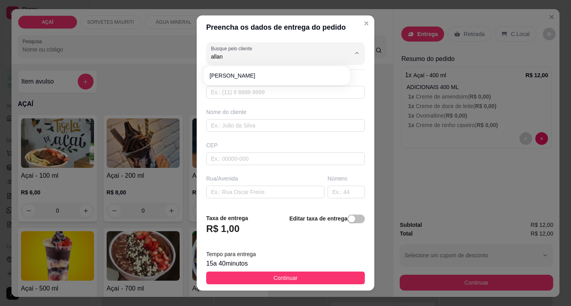
click at [325, 67] on div "[PERSON_NAME]" at bounding box center [276, 75] width 147 height 19
click at [325, 72] on span "[PERSON_NAME]" at bounding box center [273, 76] width 126 height 8
type input "[PERSON_NAME]"
type input "87602900"
type input "[PERSON_NAME]"
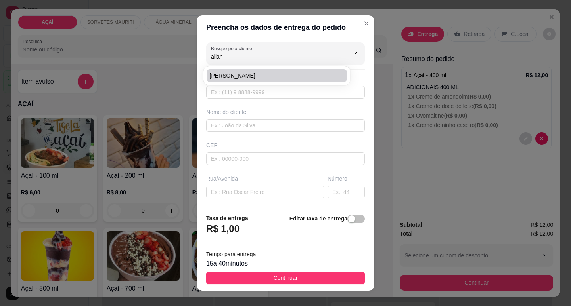
type input "5752000000"
type input "Pra entregar na cs de [PERSON_NAME], próximo a cs de Saulo do caminhã"
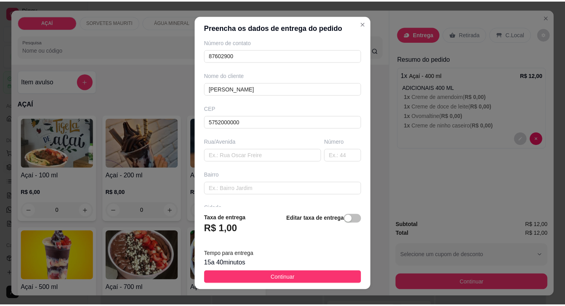
scroll to position [98, 0]
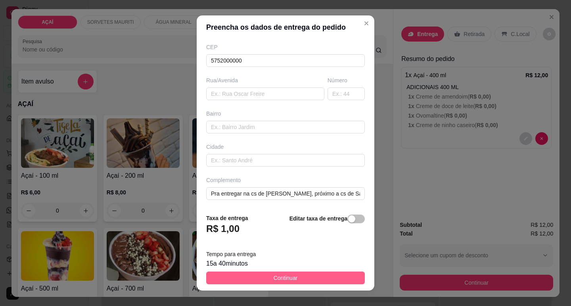
click at [274, 282] on span "Continuar" at bounding box center [286, 278] width 24 height 9
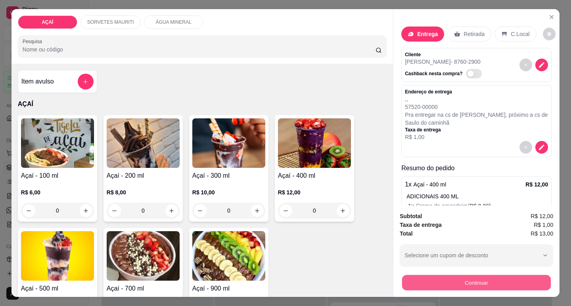
click at [430, 281] on button "Continuar" at bounding box center [476, 282] width 149 height 15
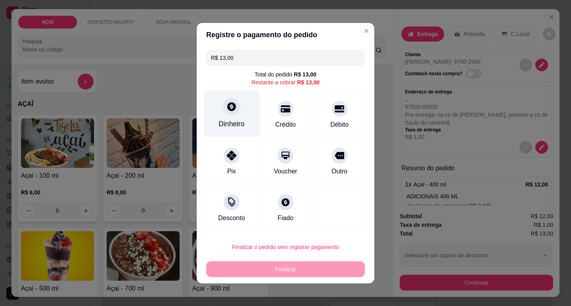
click at [226, 112] on icon at bounding box center [231, 106] width 10 height 10
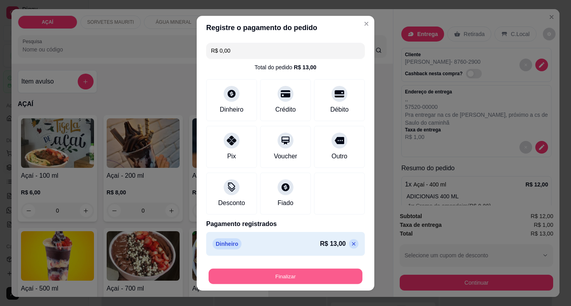
click at [335, 274] on button "Finalizar" at bounding box center [286, 276] width 154 height 15
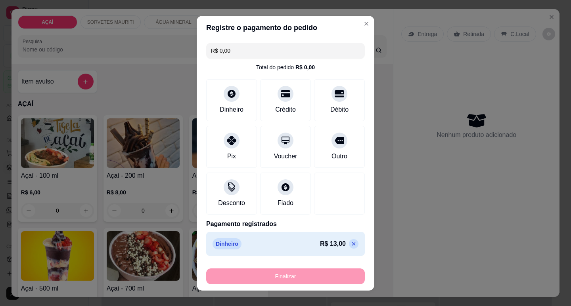
type input "-R$ 13,00"
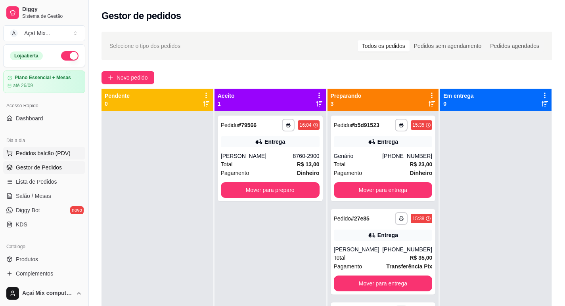
click at [58, 152] on span "Pedidos balcão (PDV)" at bounding box center [43, 153] width 55 height 8
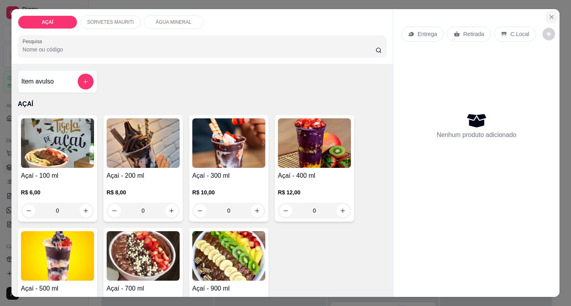
click at [550, 16] on icon "Close" at bounding box center [551, 17] width 6 height 6
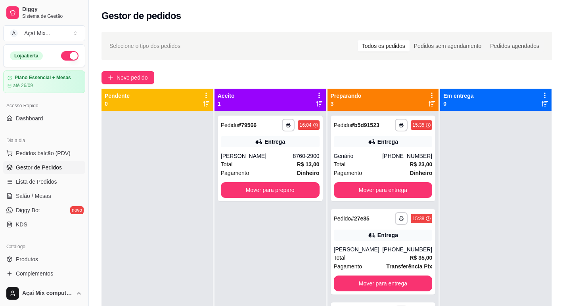
click at [81, 194] on div "Dia a dia Pedidos balcão (PDV) Gestor de Pedidos Lista de Pedidos Salão / Mesas…" at bounding box center [44, 182] width 88 height 103
click at [68, 193] on link "Salão / Mesas" at bounding box center [44, 196] width 82 height 13
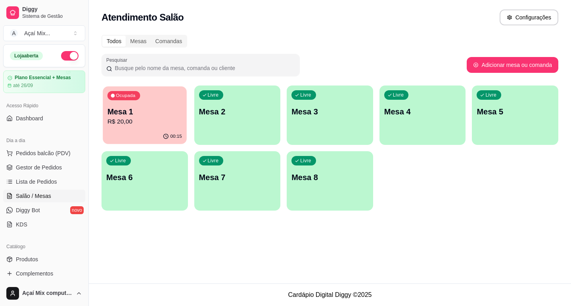
click at [151, 125] on p "R$ 20,00" at bounding box center [144, 121] width 75 height 9
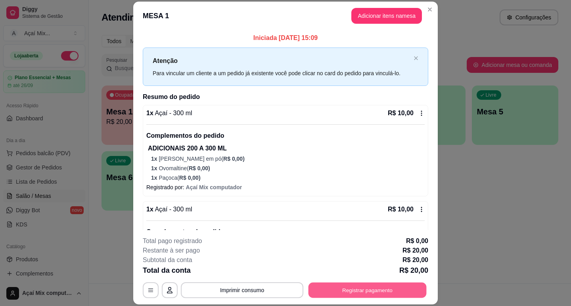
click at [343, 287] on button "Registrar pagamento" at bounding box center [367, 290] width 118 height 15
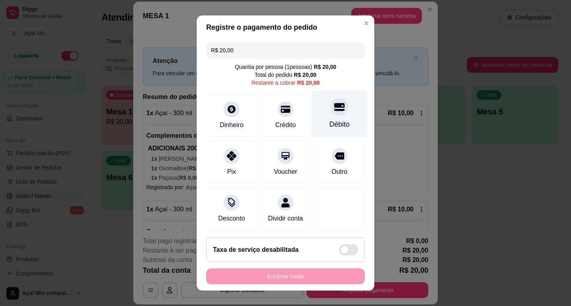
click at [332, 109] on div at bounding box center [339, 106] width 17 height 17
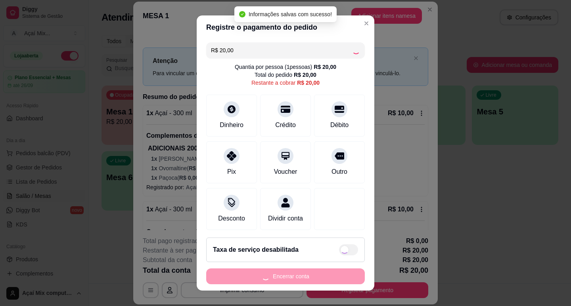
type input "R$ 0,00"
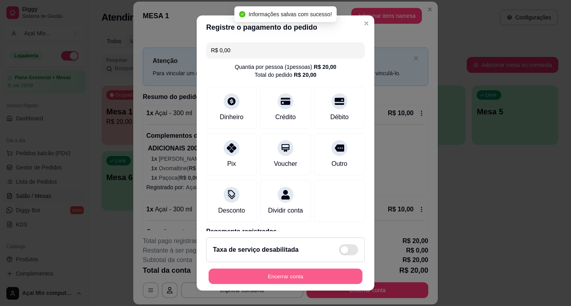
click at [296, 278] on button "Encerrar conta" at bounding box center [286, 276] width 154 height 15
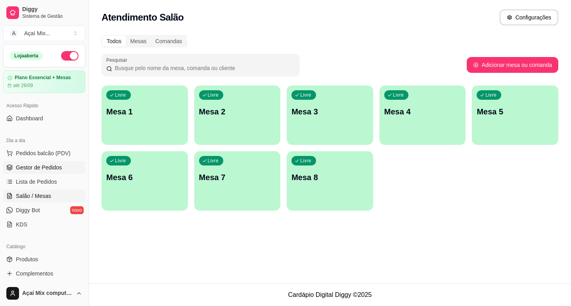
click at [65, 165] on link "Gestor de Pedidos" at bounding box center [44, 167] width 82 height 13
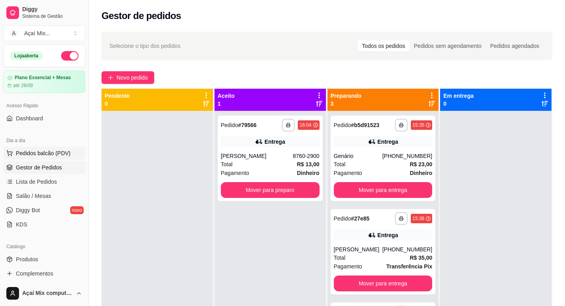
click at [63, 147] on button "Pedidos balcão (PDV)" at bounding box center [44, 153] width 82 height 13
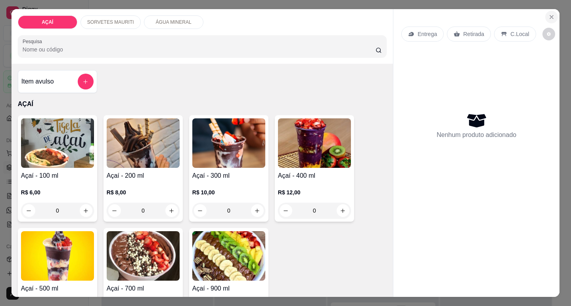
click at [553, 14] on button "Close" at bounding box center [551, 17] width 13 height 13
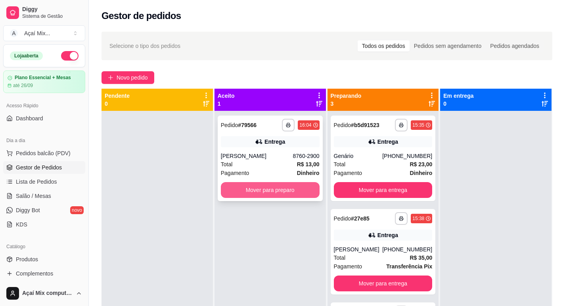
click at [261, 191] on button "Mover para preparo" at bounding box center [270, 190] width 99 height 16
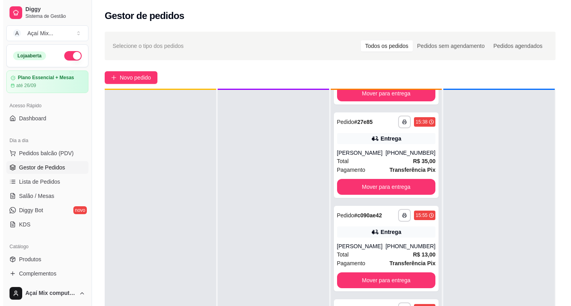
scroll to position [22, 0]
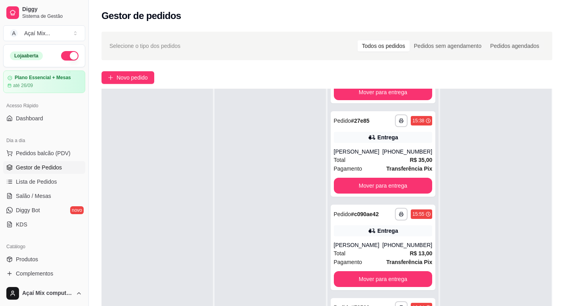
click at [340, 73] on div "Novo pedido" at bounding box center [326, 77] width 451 height 13
click at [27, 184] on span "Lista de Pedidos" at bounding box center [36, 182] width 41 height 8
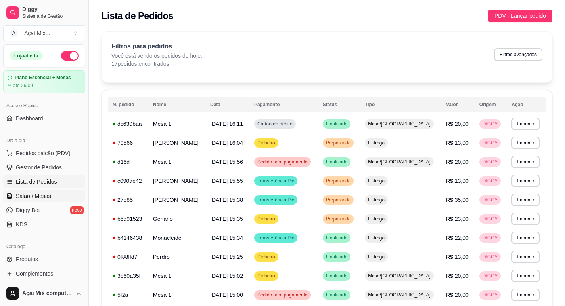
click at [30, 198] on span "Salão / Mesas" at bounding box center [33, 196] width 35 height 8
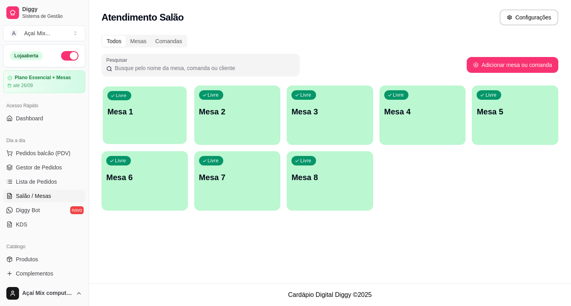
click at [147, 117] on div "Livre Mesa 1" at bounding box center [145, 110] width 84 height 48
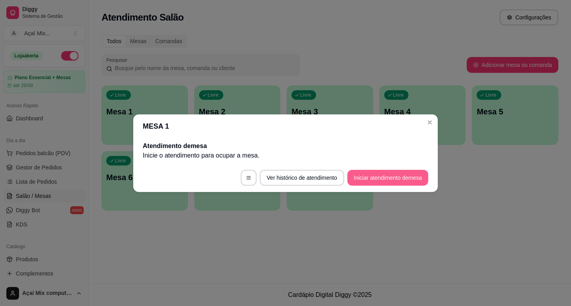
click at [393, 173] on button "Iniciar atendimento de mesa" at bounding box center [387, 178] width 81 height 16
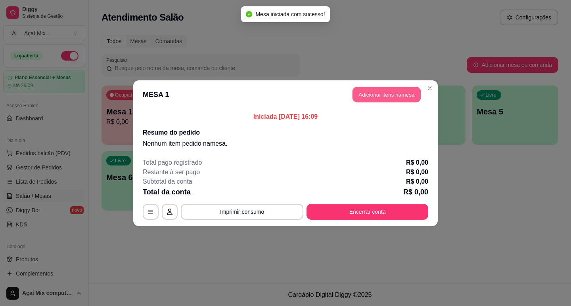
click at [383, 94] on button "Adicionar itens na mesa" at bounding box center [386, 94] width 68 height 15
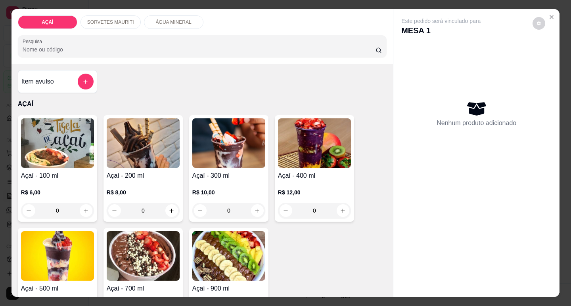
click at [311, 189] on p "R$ 12,00" at bounding box center [314, 193] width 73 height 8
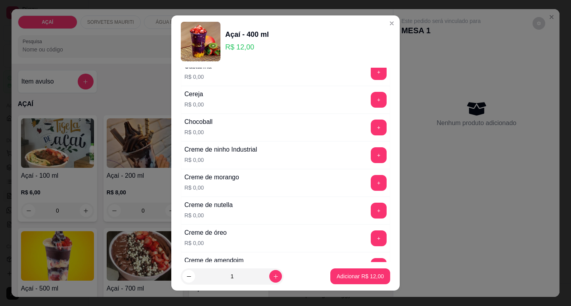
scroll to position [119, 0]
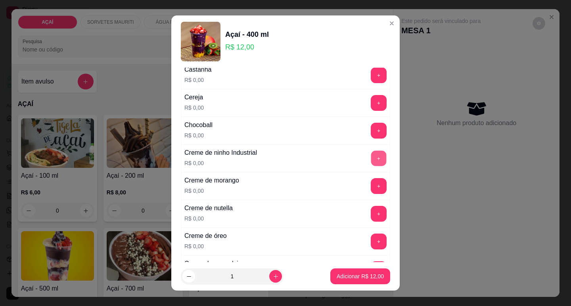
click at [371, 155] on button "+" at bounding box center [378, 158] width 15 height 15
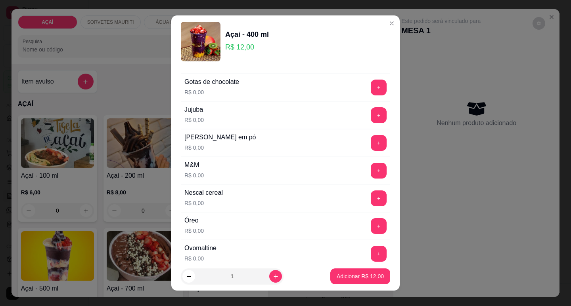
scroll to position [753, 0]
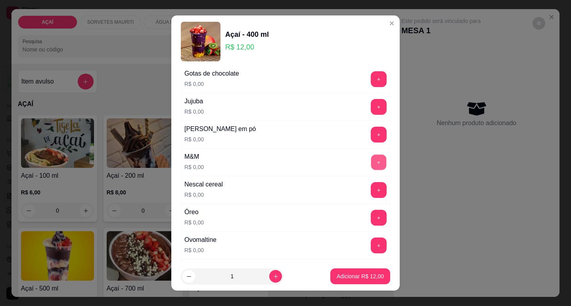
click at [371, 157] on button "+" at bounding box center [378, 162] width 15 height 15
click at [371, 247] on button "+" at bounding box center [378, 245] width 15 height 15
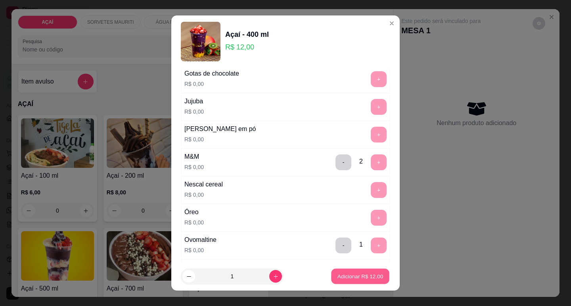
click at [340, 278] on p "Adicionar R$ 12,00" at bounding box center [360, 277] width 46 height 8
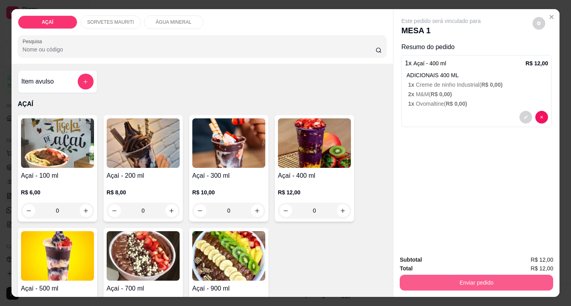
click at [432, 276] on button "Enviar pedido" at bounding box center [476, 283] width 153 height 16
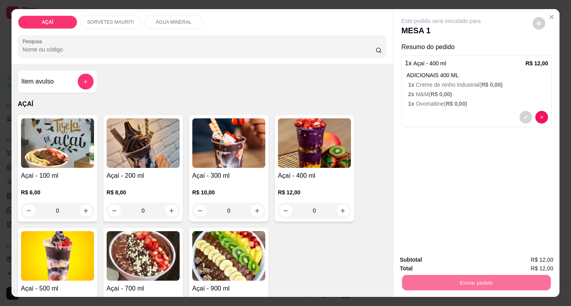
click at [416, 260] on button "Não registrar e enviar pedido" at bounding box center [450, 260] width 80 height 15
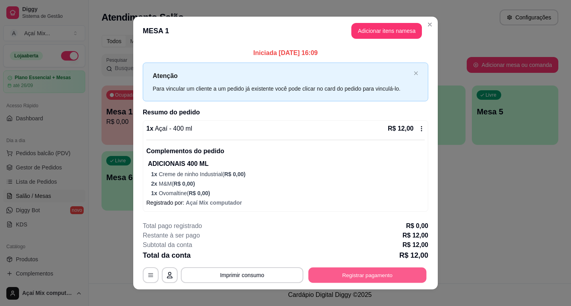
click at [343, 274] on button "Registrar pagamento" at bounding box center [367, 275] width 118 height 15
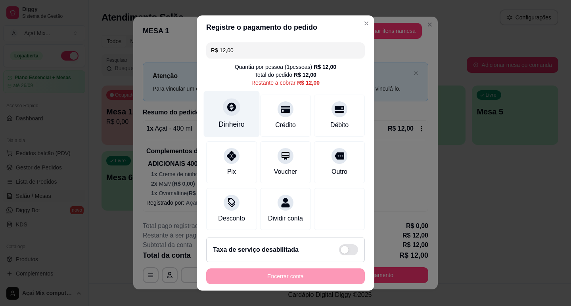
click at [224, 114] on div at bounding box center [231, 106] width 17 height 17
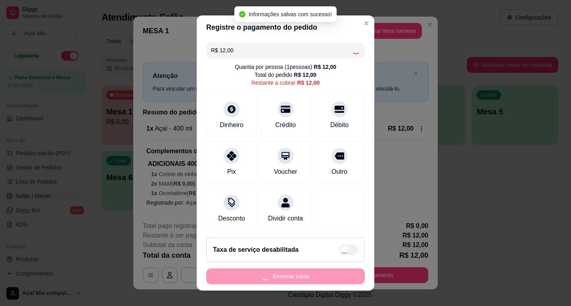
type input "R$ 0,00"
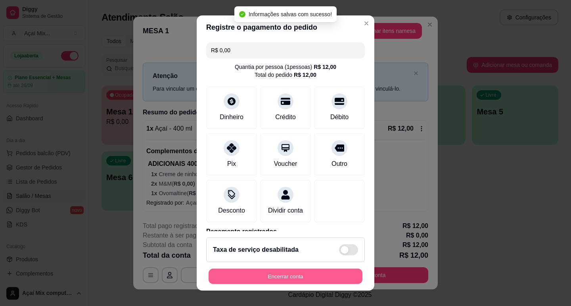
click at [325, 276] on button "Encerrar conta" at bounding box center [286, 276] width 154 height 15
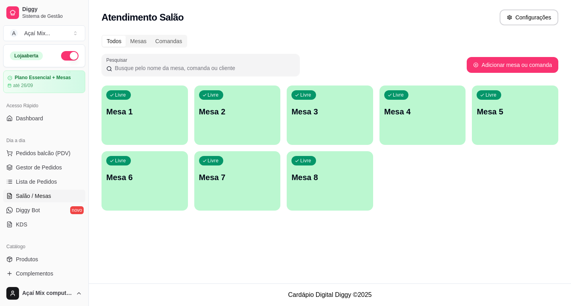
click at [139, 100] on div "Livre Mesa 1" at bounding box center [144, 111] width 86 height 50
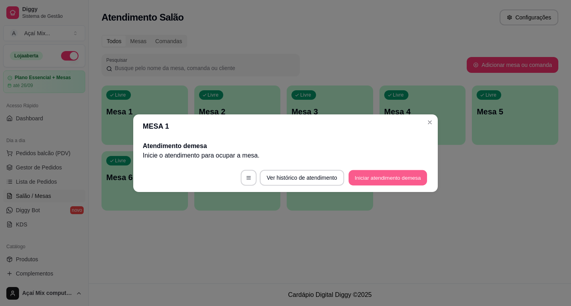
click at [402, 181] on button "Iniciar atendimento de mesa" at bounding box center [387, 177] width 79 height 15
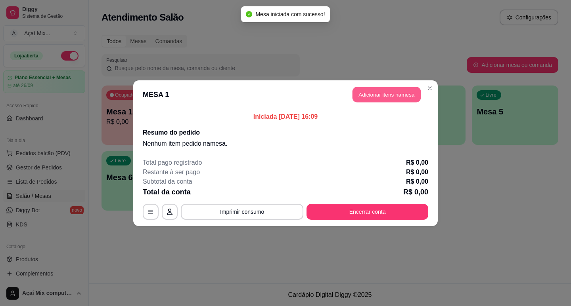
click at [366, 93] on button "Adicionar itens na mesa" at bounding box center [386, 94] width 68 height 15
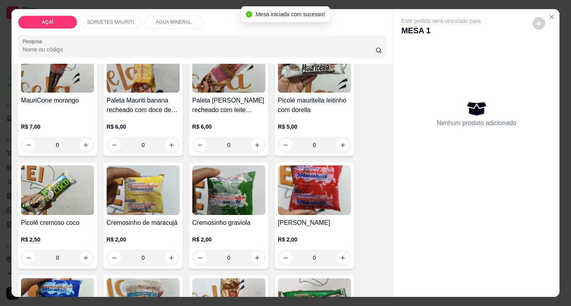
scroll to position [547, 0]
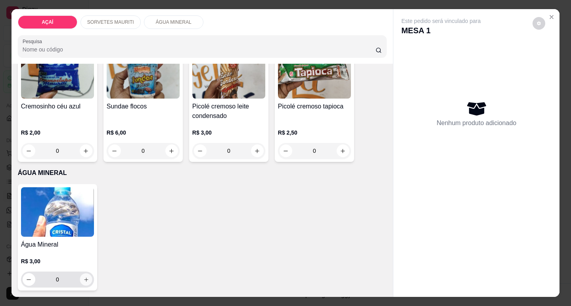
click at [80, 280] on button "increase-product-quantity" at bounding box center [86, 280] width 12 height 12
type input "1"
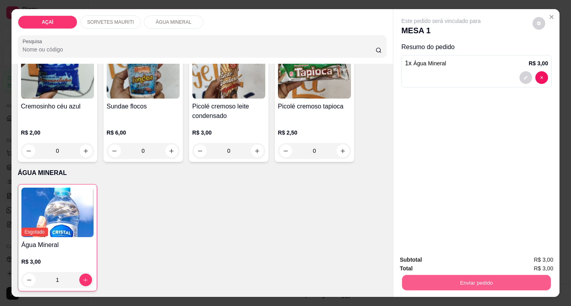
click at [454, 275] on button "Enviar pedido" at bounding box center [476, 282] width 149 height 15
click at [471, 277] on button "Enviar pedido" at bounding box center [476, 283] width 153 height 16
click at [461, 262] on button "Não registrar e enviar pedido" at bounding box center [449, 260] width 86 height 16
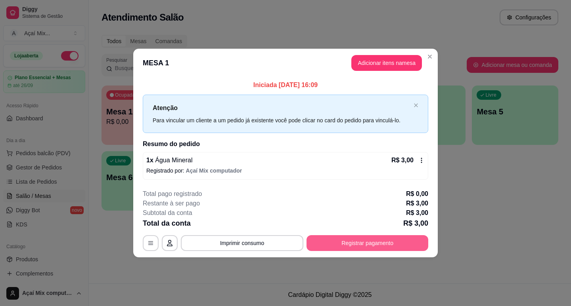
click at [353, 246] on button "Registrar pagamento" at bounding box center [367, 244] width 122 height 16
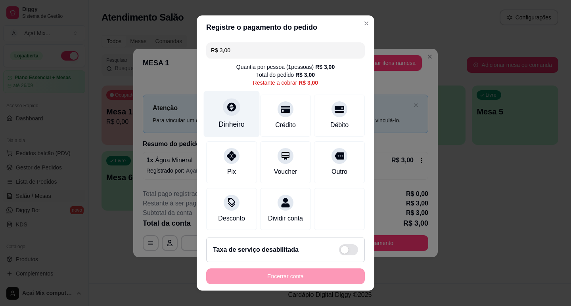
click at [227, 124] on div "Dinheiro" at bounding box center [231, 124] width 26 height 10
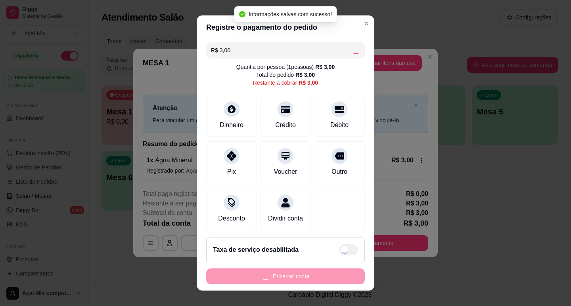
type input "R$ 0,00"
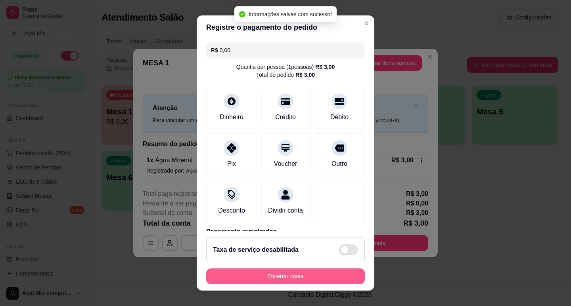
click at [306, 278] on button "Encerrar conta" at bounding box center [285, 277] width 159 height 16
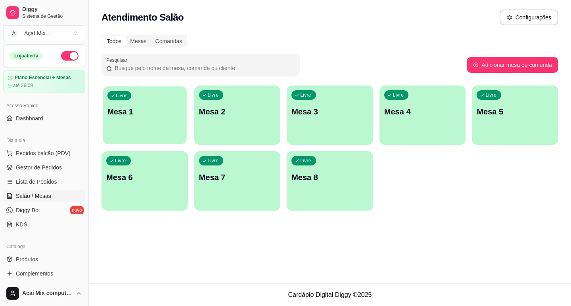
click at [156, 111] on p "Mesa 1" at bounding box center [144, 112] width 75 height 11
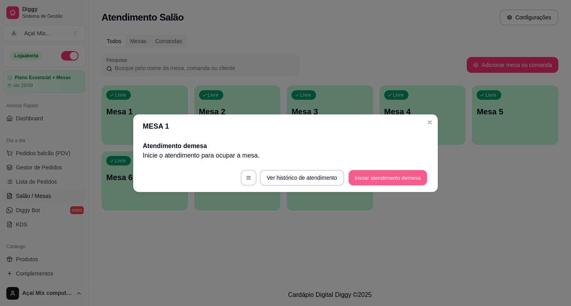
click at [366, 174] on button "Iniciar atendimento de mesa" at bounding box center [387, 177] width 79 height 15
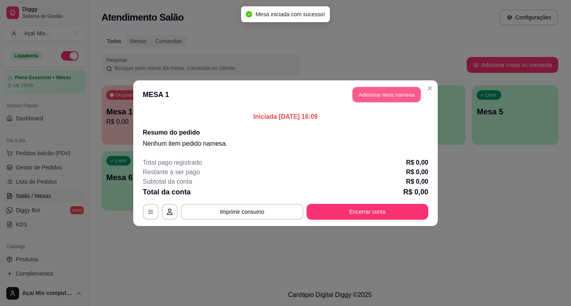
click at [376, 90] on button "Adicionar itens na mesa" at bounding box center [386, 94] width 68 height 15
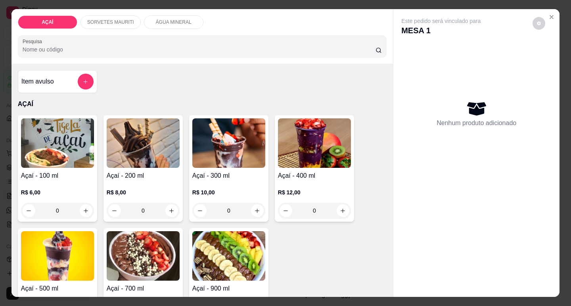
click at [142, 147] on img at bounding box center [143, 144] width 73 height 50
click at [124, 126] on img at bounding box center [143, 144] width 73 height 50
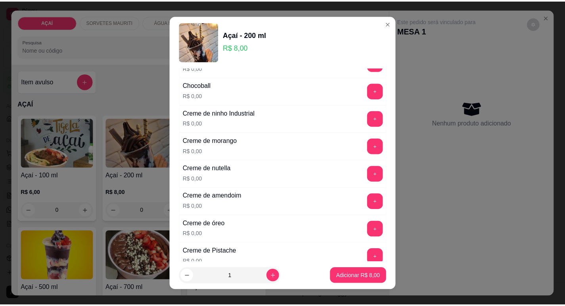
scroll to position [238, 0]
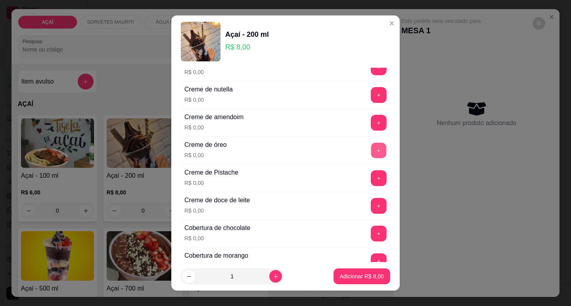
click at [371, 148] on button "+" at bounding box center [378, 150] width 15 height 15
click at [352, 274] on p "Adicionar R$ 8,00" at bounding box center [361, 277] width 43 height 8
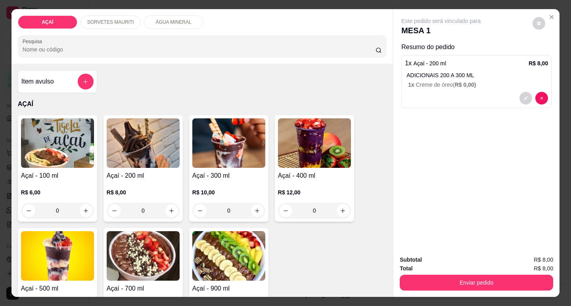
click at [139, 183] on div "R$ 8,00 0" at bounding box center [143, 200] width 73 height 38
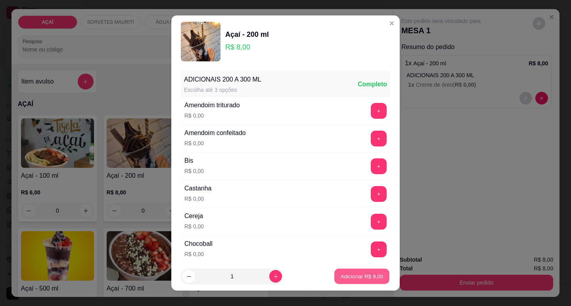
click at [351, 280] on p "Adicionar R$ 8,00" at bounding box center [361, 277] width 43 height 8
type input "1"
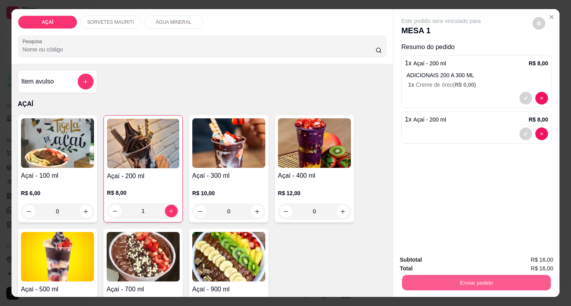
click at [430, 278] on button "Enviar pedido" at bounding box center [476, 282] width 149 height 15
click at [441, 262] on button "Não registrar e enviar pedido" at bounding box center [450, 260] width 82 height 15
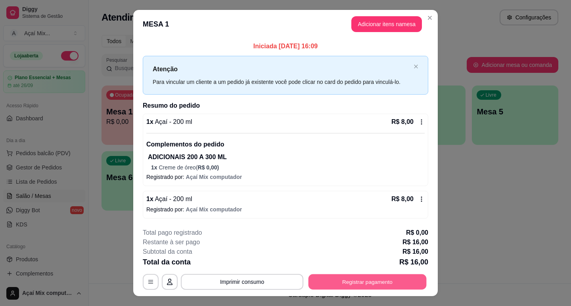
click at [360, 277] on button "Registrar pagamento" at bounding box center [367, 281] width 118 height 15
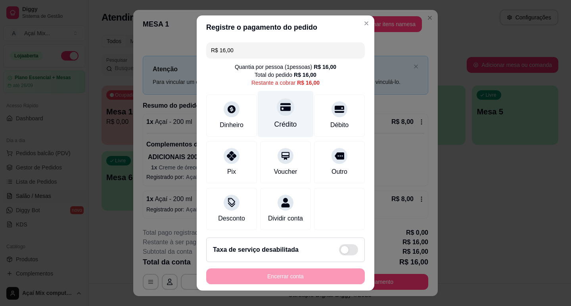
click at [282, 107] on icon at bounding box center [285, 107] width 10 height 8
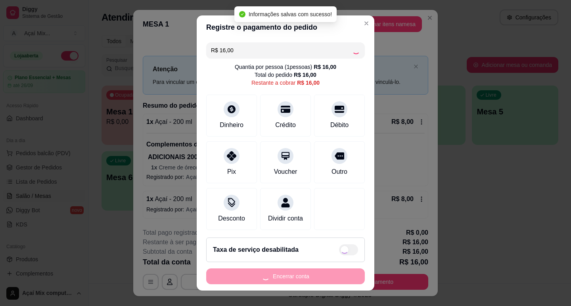
type input "R$ 0,00"
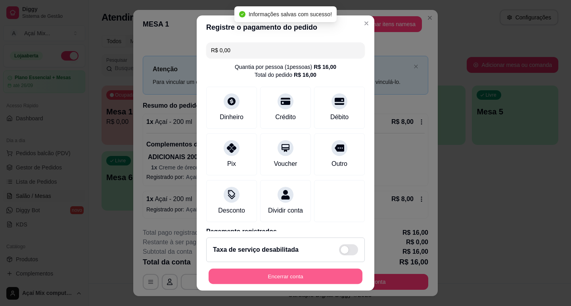
click at [293, 281] on button "Encerrar conta" at bounding box center [286, 276] width 154 height 15
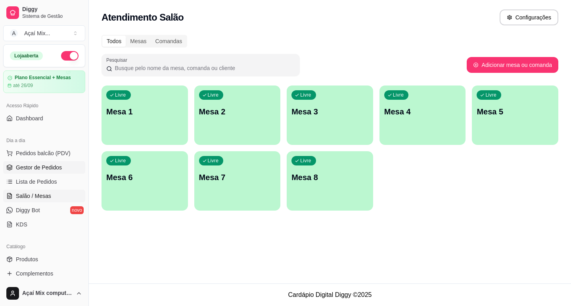
click at [30, 168] on span "Gestor de Pedidos" at bounding box center [39, 168] width 46 height 8
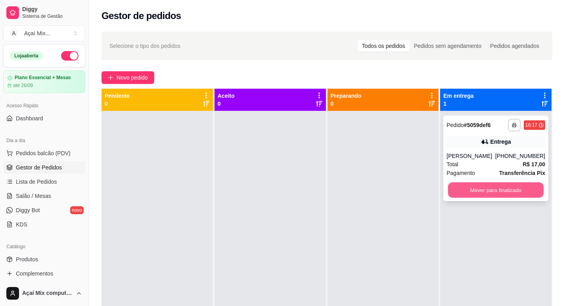
click at [454, 186] on button "Mover para finalizado" at bounding box center [496, 190] width 96 height 15
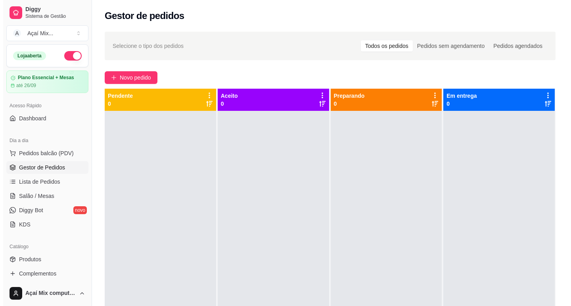
scroll to position [22, 0]
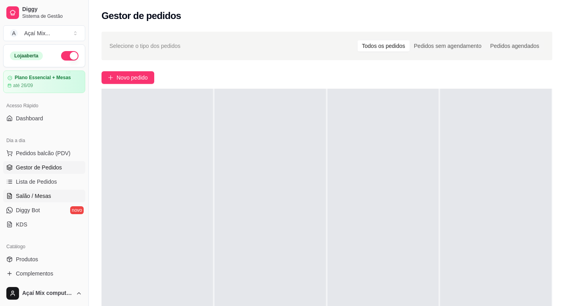
click at [17, 195] on span "Salão / Mesas" at bounding box center [33, 196] width 35 height 8
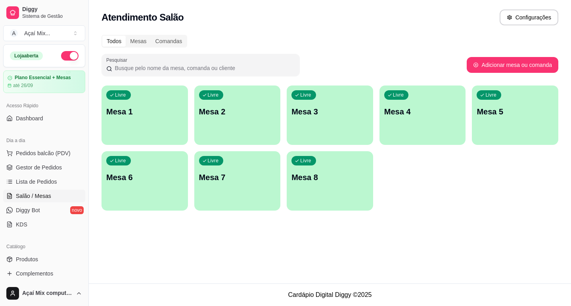
drag, startPoint x: 10, startPoint y: 191, endPoint x: 16, endPoint y: 186, distance: 8.2
drag, startPoint x: 16, startPoint y: 186, endPoint x: 297, endPoint y: 228, distance: 284.2
click at [297, 228] on div "Atendimento Salão Configurações Todos Mesas Comandas Pesquisar Adicionar mesa o…" at bounding box center [330, 142] width 482 height 284
click at [21, 163] on link "Gestor de Pedidos" at bounding box center [44, 167] width 82 height 13
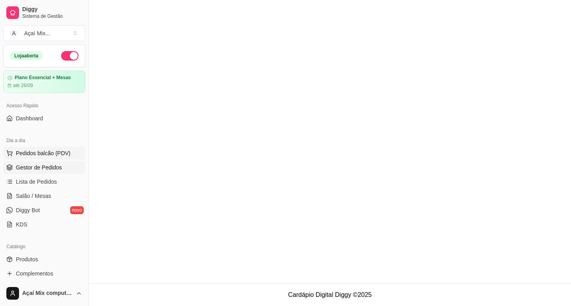
click at [57, 157] on span "Pedidos balcão (PDV)" at bounding box center [43, 153] width 55 height 8
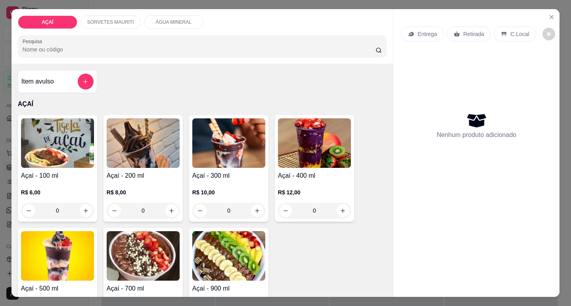
click at [123, 157] on img at bounding box center [143, 144] width 73 height 50
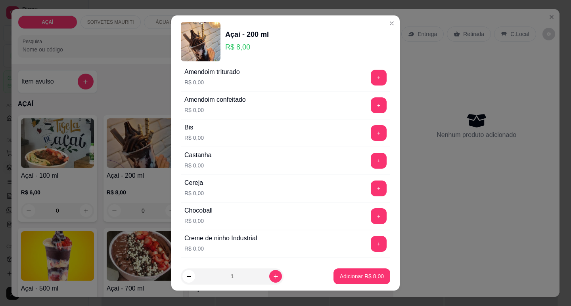
scroll to position [79, 0]
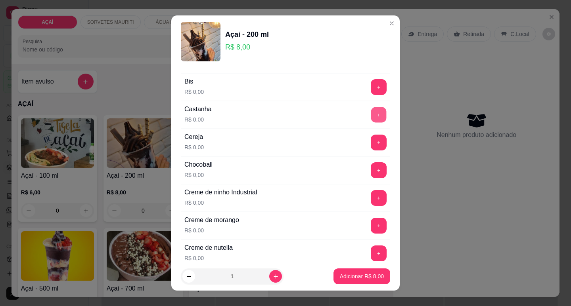
click at [371, 110] on button "+" at bounding box center [378, 114] width 15 height 15
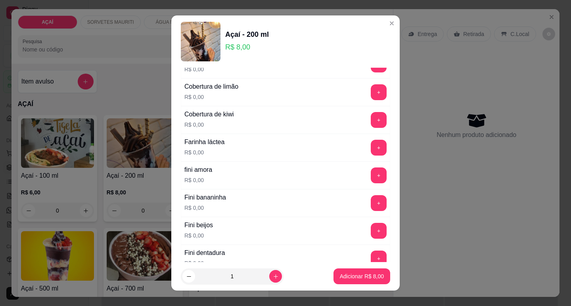
scroll to position [476, 0]
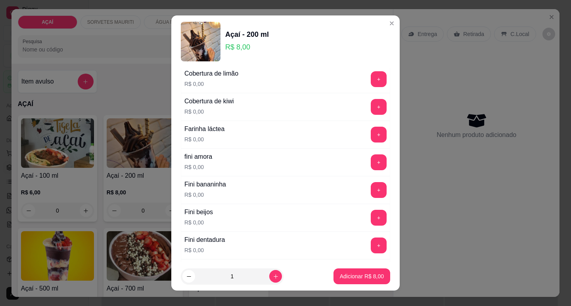
click at [362, 128] on div "Farinha láctea R$ 0,00 +" at bounding box center [285, 135] width 209 height 28
click at [371, 130] on button "+" at bounding box center [379, 135] width 16 height 16
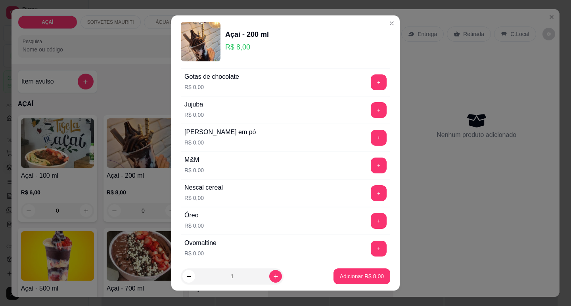
scroll to position [753, 0]
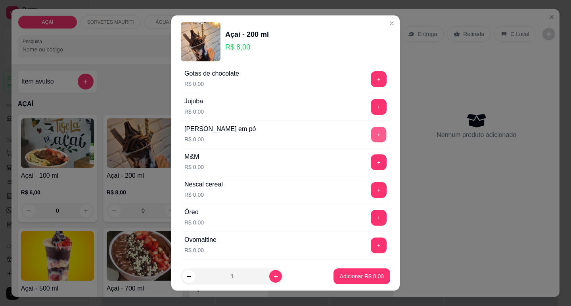
click at [371, 137] on button "+" at bounding box center [378, 134] width 15 height 15
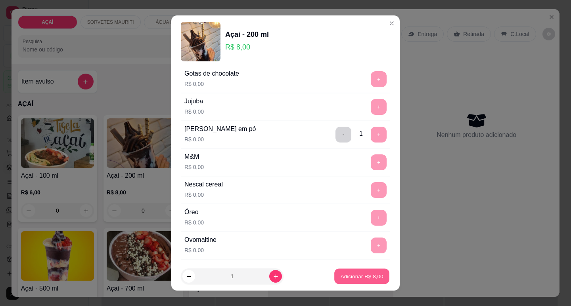
click at [340, 272] on button "Adicionar R$ 8,00" at bounding box center [361, 276] width 55 height 15
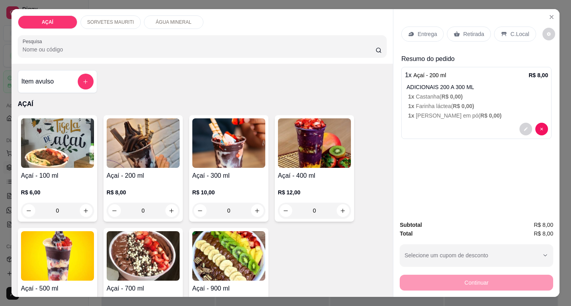
click at [238, 182] on div "R$ 10,00 0" at bounding box center [228, 200] width 73 height 38
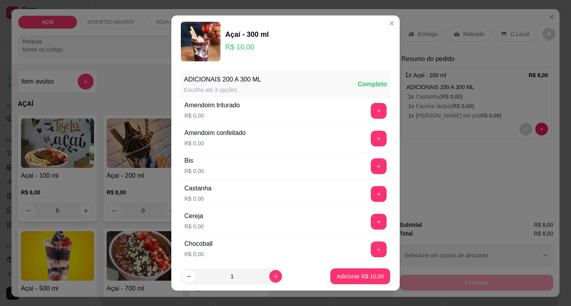
scroll to position [40, 0]
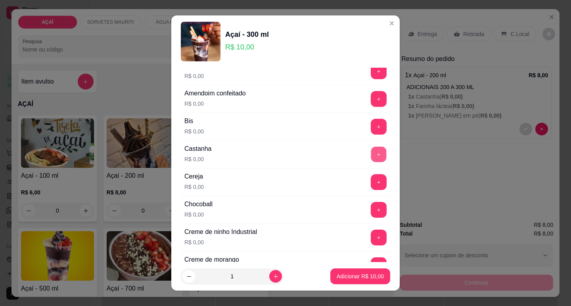
click at [371, 153] on button "+" at bounding box center [378, 154] width 15 height 15
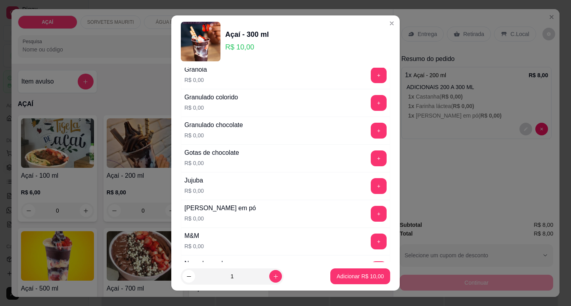
scroll to position [714, 0]
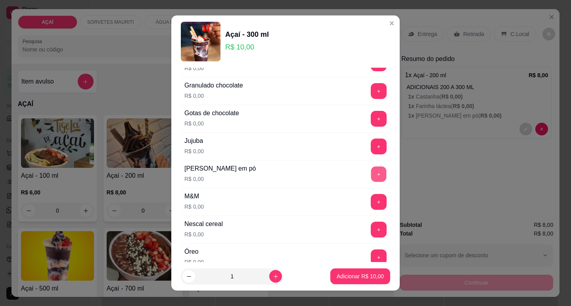
click at [368, 175] on div "+" at bounding box center [379, 175] width 22 height 16
click at [371, 175] on button "+" at bounding box center [379, 175] width 16 height 16
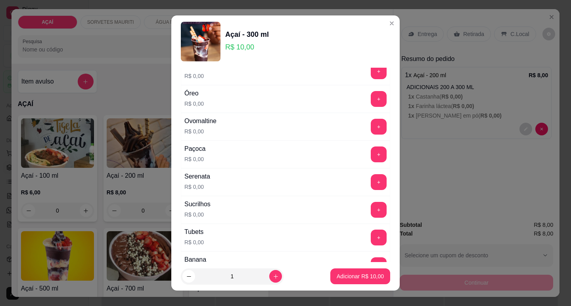
scroll to position [952, 0]
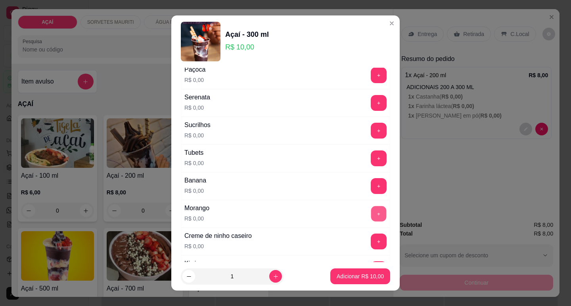
click at [371, 216] on button "+" at bounding box center [378, 213] width 15 height 15
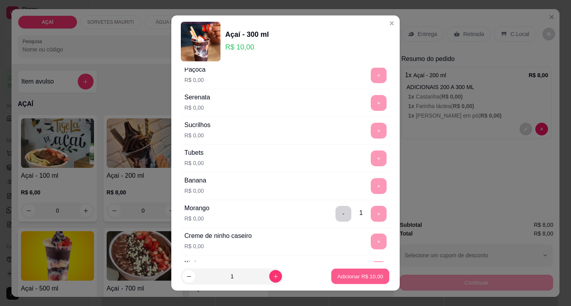
click at [371, 278] on p "Adicionar R$ 10,00" at bounding box center [360, 277] width 46 height 8
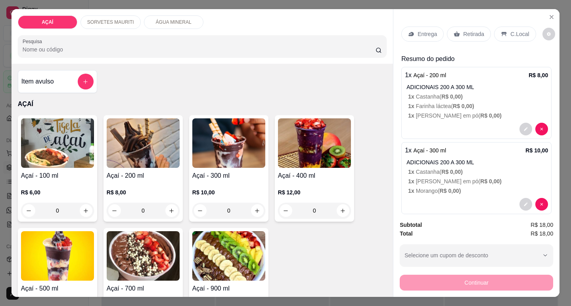
click at [155, 181] on div "R$ 8,00 0" at bounding box center [143, 200] width 73 height 38
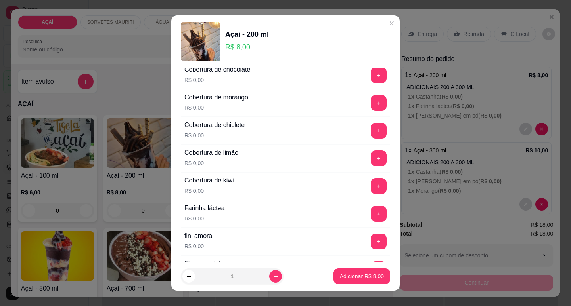
scroll to position [436, 0]
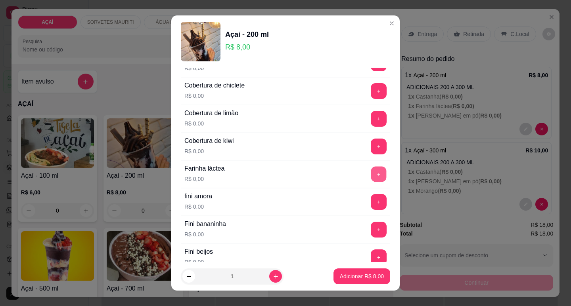
click at [371, 172] on button "+" at bounding box center [378, 174] width 15 height 15
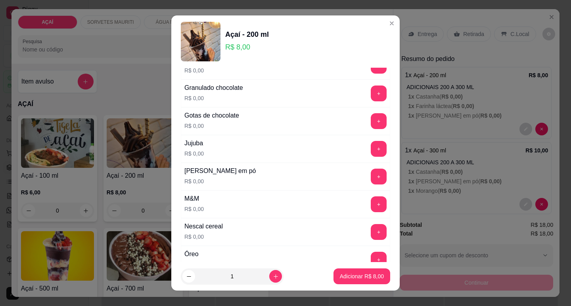
scroll to position [714, 0]
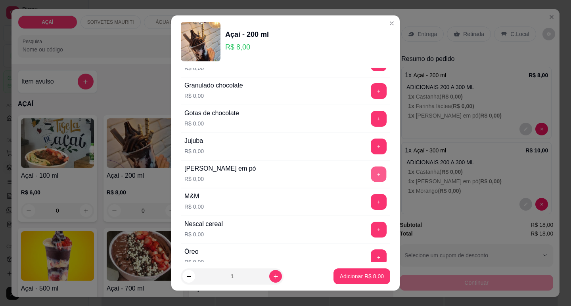
click at [371, 172] on button "+" at bounding box center [378, 174] width 15 height 15
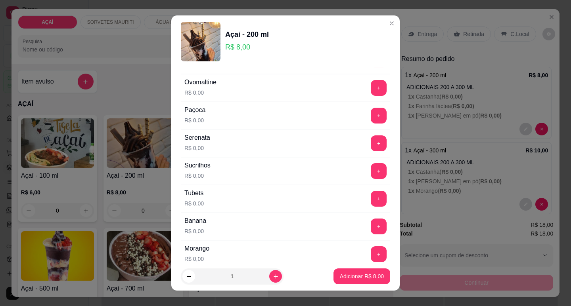
scroll to position [912, 0]
click at [371, 249] on button "+" at bounding box center [378, 253] width 15 height 15
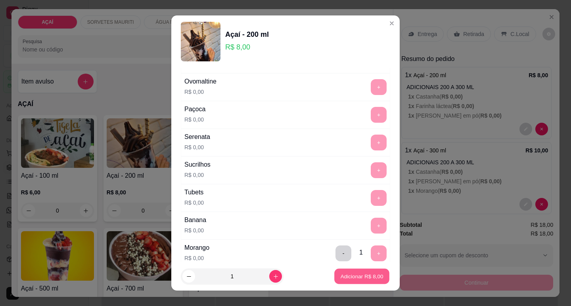
click at [366, 270] on button "Adicionar R$ 8,00" at bounding box center [361, 276] width 55 height 15
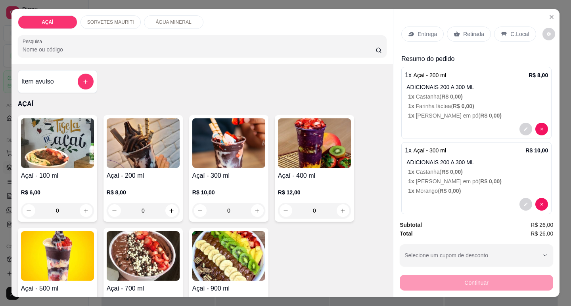
click at [408, 31] on icon at bounding box center [411, 34] width 6 height 6
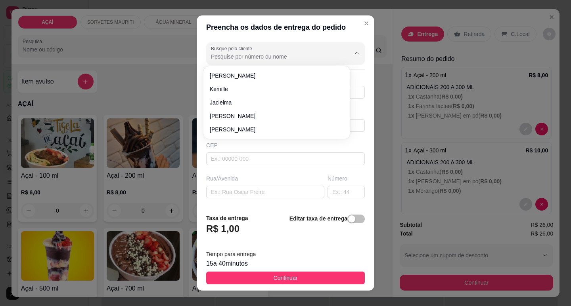
click at [272, 58] on input "Busque pelo cliente" at bounding box center [274, 57] width 127 height 8
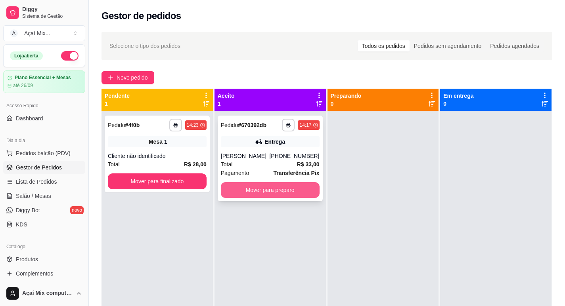
click at [282, 193] on button "Mover para preparo" at bounding box center [270, 190] width 99 height 16
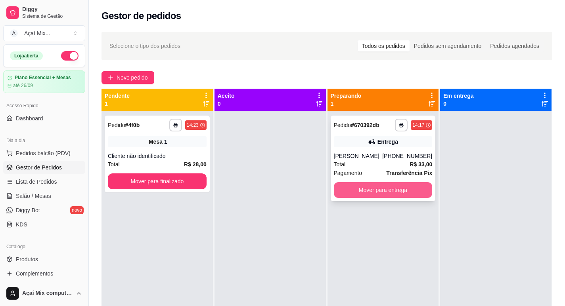
click at [389, 192] on button "Mover para entrega" at bounding box center [383, 190] width 99 height 16
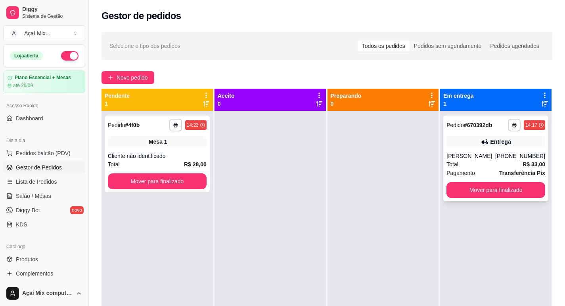
click at [472, 151] on div "**********" at bounding box center [495, 159] width 105 height 86
click at [495, 197] on button "Mover para finalizado" at bounding box center [496, 190] width 96 height 15
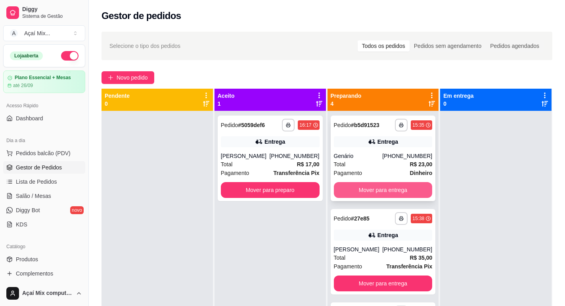
click at [393, 188] on button "Mover para entrega" at bounding box center [383, 190] width 99 height 16
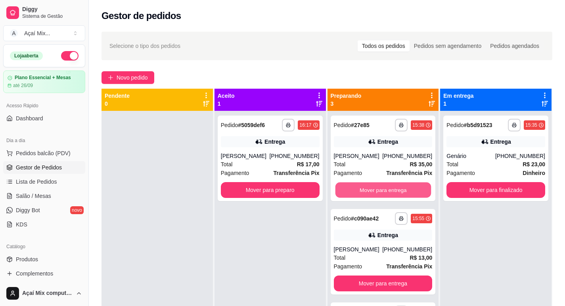
click at [393, 188] on button "Mover para entrega" at bounding box center [383, 190] width 96 height 15
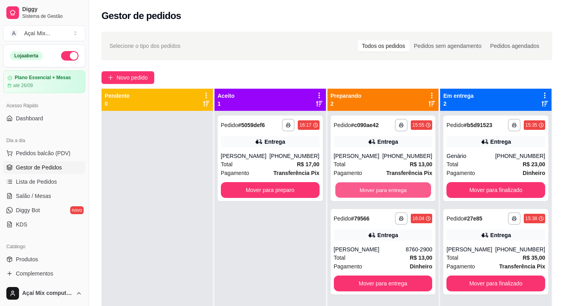
click at [393, 188] on button "Mover para entrega" at bounding box center [383, 190] width 96 height 15
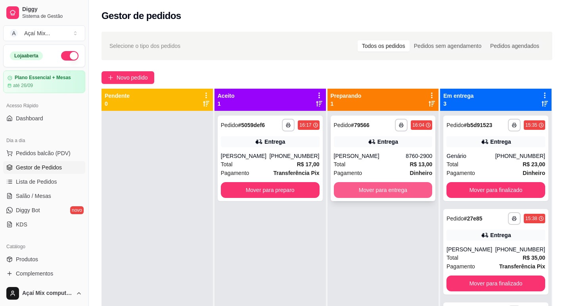
click at [358, 194] on button "Mover para entrega" at bounding box center [383, 190] width 99 height 16
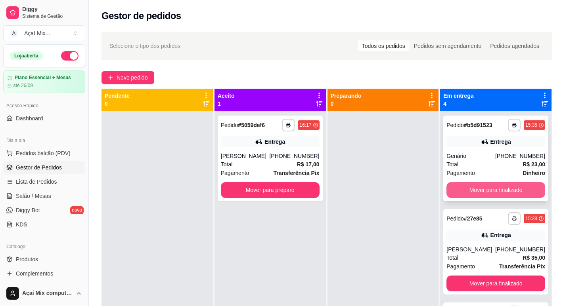
click at [493, 184] on button "Mover para finalizado" at bounding box center [495, 190] width 99 height 16
click at [493, 192] on button "Mover para finalizado" at bounding box center [496, 190] width 96 height 15
click at [493, 192] on button "Mover para finalizado" at bounding box center [495, 190] width 99 height 16
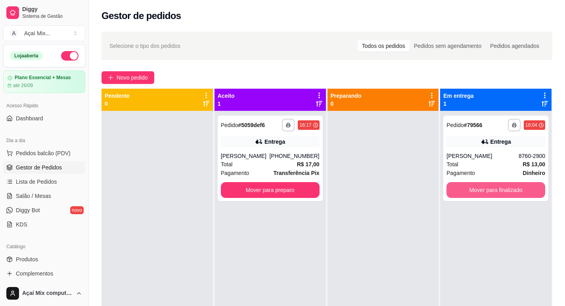
click at [493, 192] on button "Mover para finalizado" at bounding box center [495, 190] width 99 height 16
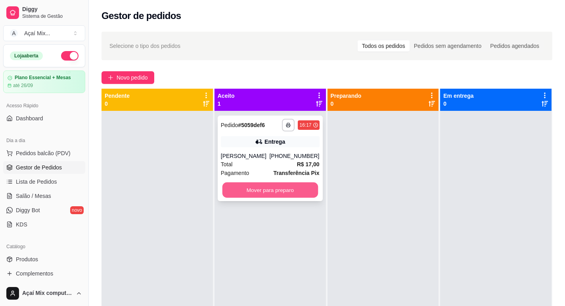
click at [274, 195] on button "Mover para preparo" at bounding box center [270, 190] width 96 height 15
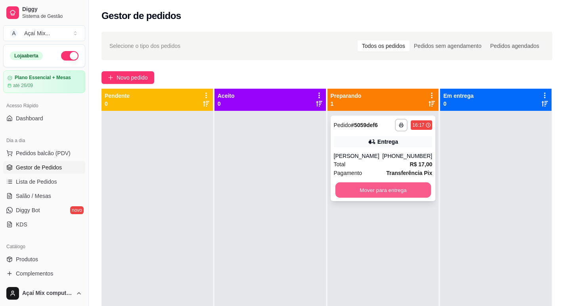
click at [394, 192] on button "Mover para entrega" at bounding box center [383, 190] width 96 height 15
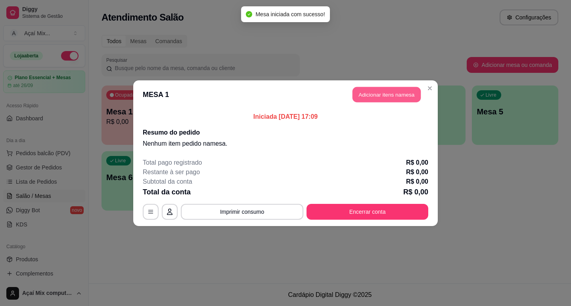
click at [388, 98] on button "Adicionar itens na mesa" at bounding box center [386, 94] width 68 height 15
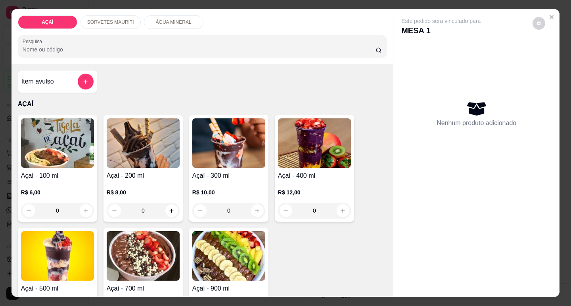
click at [347, 203] on div "0" at bounding box center [314, 211] width 73 height 16
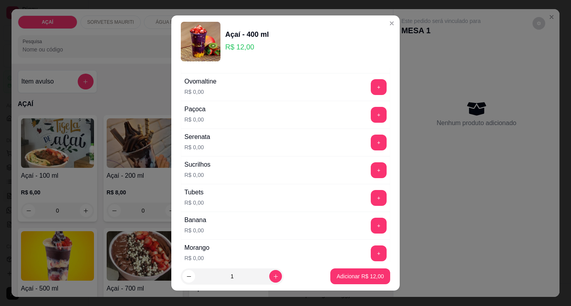
scroll to position [1059, 0]
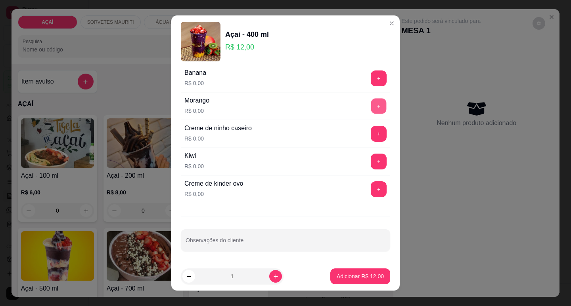
click at [371, 102] on button "+" at bounding box center [378, 105] width 15 height 15
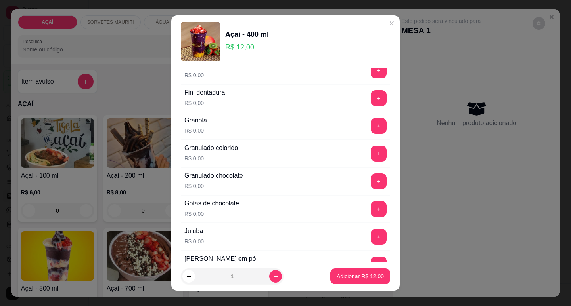
scroll to position [584, 0]
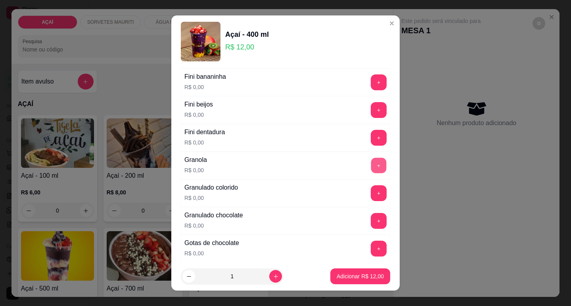
click at [371, 170] on button "+" at bounding box center [378, 165] width 15 height 15
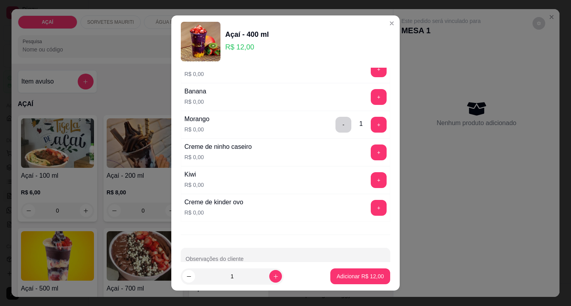
scroll to position [1059, 0]
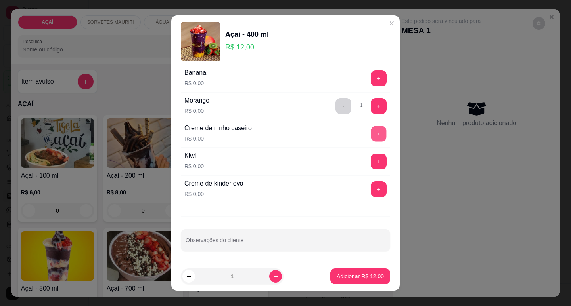
click at [371, 136] on button "+" at bounding box center [378, 133] width 15 height 15
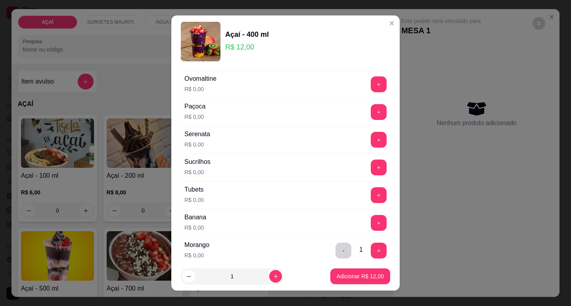
scroll to position [901, 0]
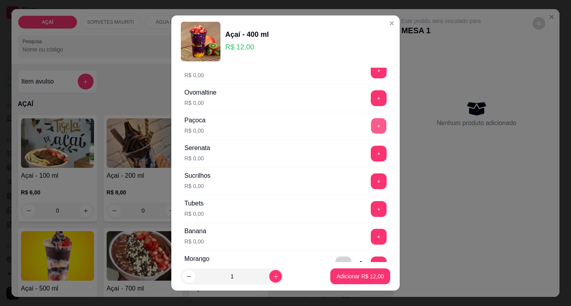
click at [371, 126] on button "+" at bounding box center [378, 125] width 15 height 15
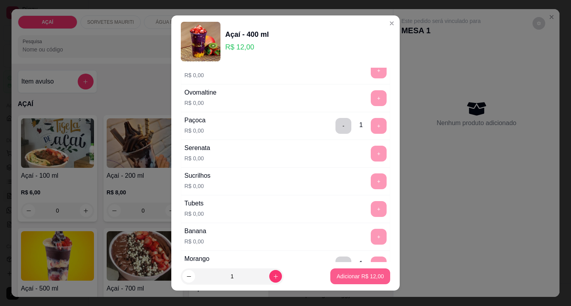
click at [339, 281] on button "Adicionar R$ 12,00" at bounding box center [360, 277] width 60 height 16
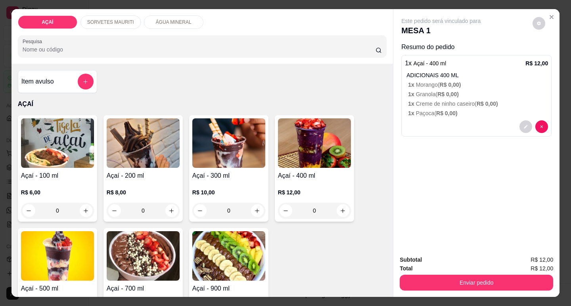
click at [341, 208] on div "0" at bounding box center [314, 211] width 73 height 16
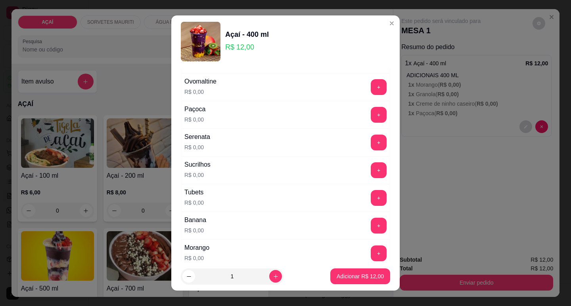
scroll to position [952, 0]
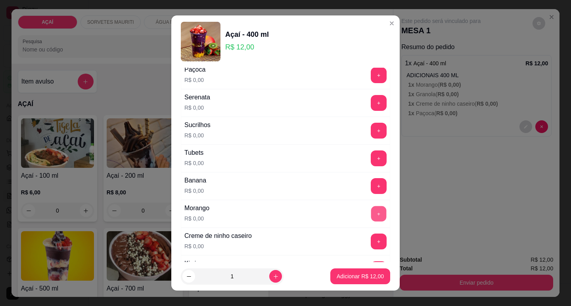
click at [371, 218] on button "+" at bounding box center [378, 213] width 15 height 15
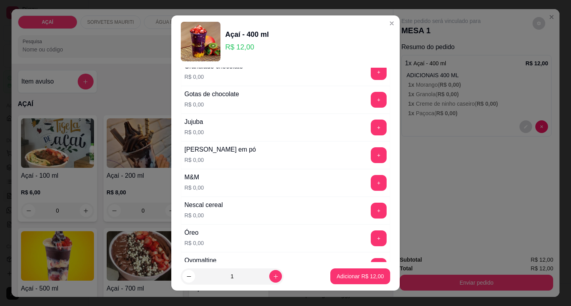
scroll to position [714, 0]
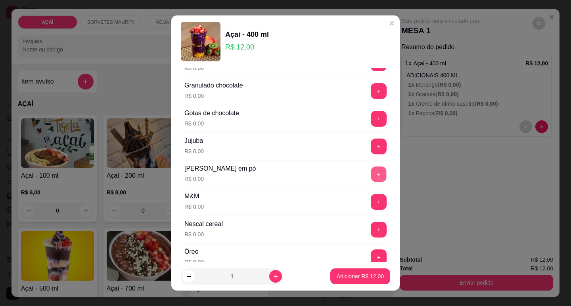
click at [371, 170] on button "+" at bounding box center [378, 174] width 15 height 15
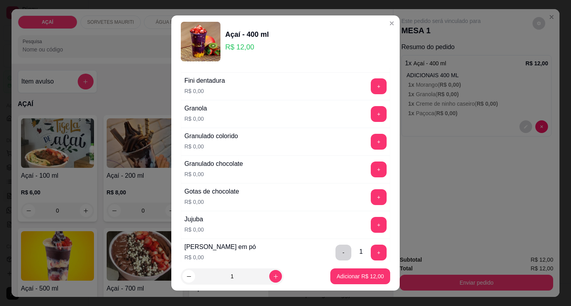
scroll to position [634, 0]
click at [371, 114] on button "+" at bounding box center [378, 114] width 15 height 15
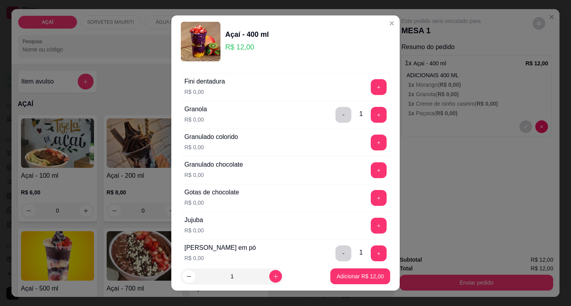
click at [335, 268] on footer "1 Adicionar R$ 12,00" at bounding box center [285, 276] width 228 height 29
click at [354, 274] on p "Adicionar R$ 12,00" at bounding box center [360, 277] width 46 height 8
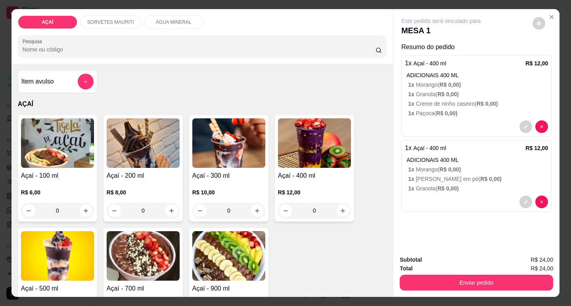
click at [80, 204] on div "0" at bounding box center [57, 211] width 73 height 16
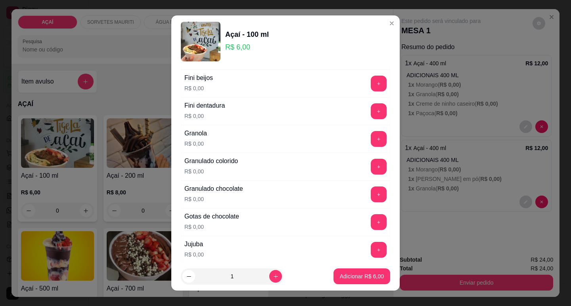
scroll to position [595, 0]
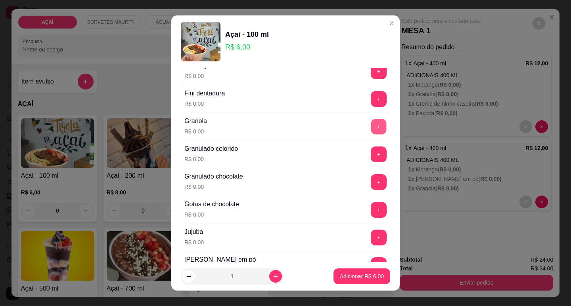
click at [371, 128] on button "+" at bounding box center [378, 126] width 15 height 15
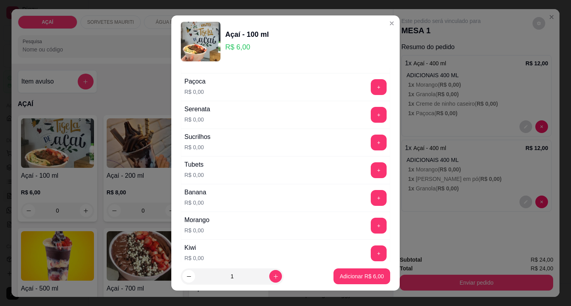
scroll to position [952, 0]
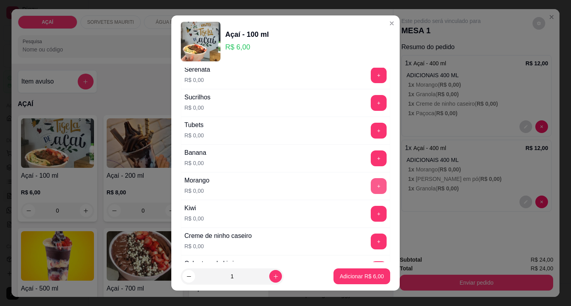
click at [371, 190] on button "+" at bounding box center [379, 186] width 16 height 16
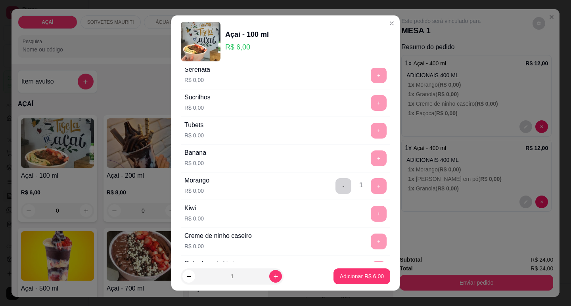
click at [368, 212] on div "+" at bounding box center [379, 214] width 22 height 16
click at [347, 274] on p "Adicionar R$ 6,00" at bounding box center [361, 277] width 43 height 8
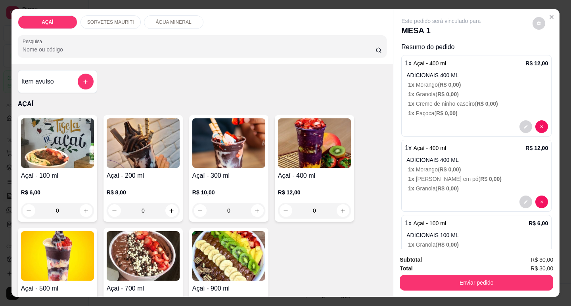
click at [437, 242] on span "R$ 0,00 )" at bounding box center [447, 245] width 21 height 6
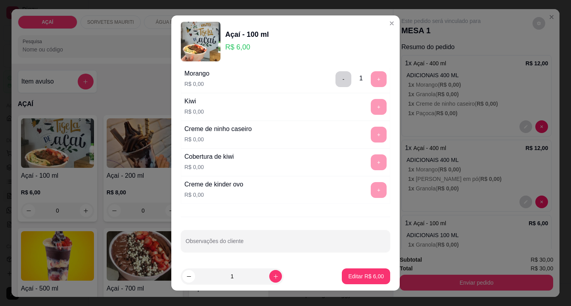
scroll to position [1059, 0]
click at [212, 241] on input "Observações do cliente" at bounding box center [286, 244] width 200 height 8
click at [216, 240] on input "kiwi" at bounding box center [286, 244] width 200 height 8
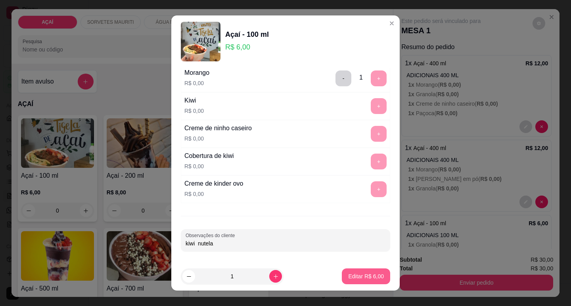
type input "kiwi nutela"
click at [342, 270] on button "Editar R$ 6,00" at bounding box center [366, 277] width 48 height 16
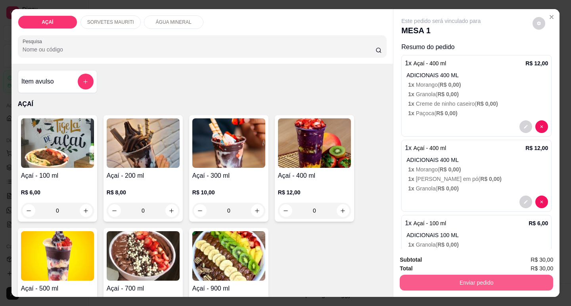
click at [485, 277] on button "Enviar pedido" at bounding box center [476, 283] width 153 height 16
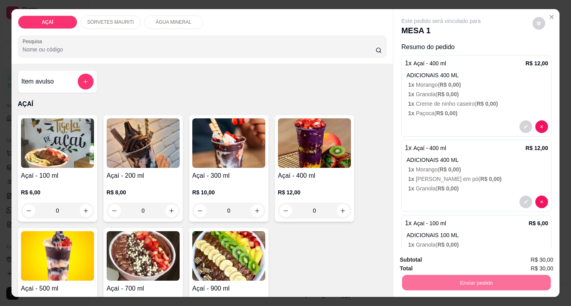
click at [470, 263] on button "Não registrar e enviar pedido" at bounding box center [450, 260] width 80 height 15
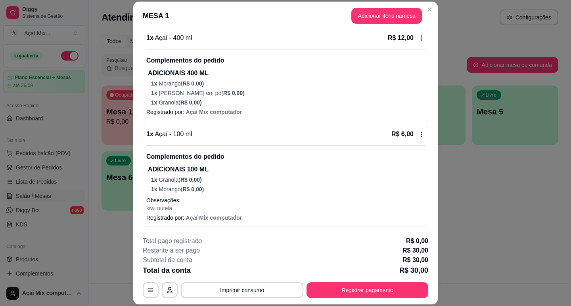
scroll to position [24, 0]
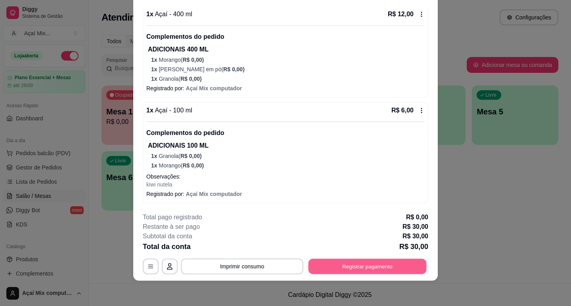
click at [374, 270] on button "Registrar pagamento" at bounding box center [367, 266] width 118 height 15
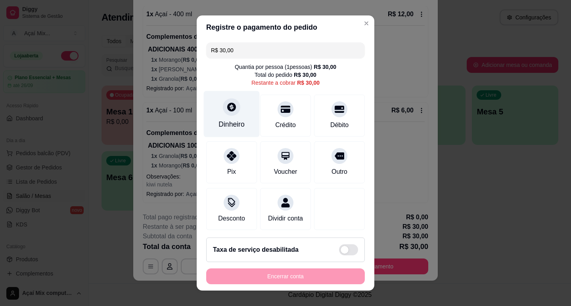
click at [226, 126] on div "Dinheiro" at bounding box center [231, 124] width 26 height 10
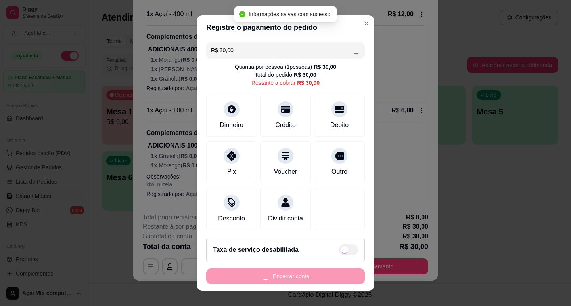
type input "R$ 0,00"
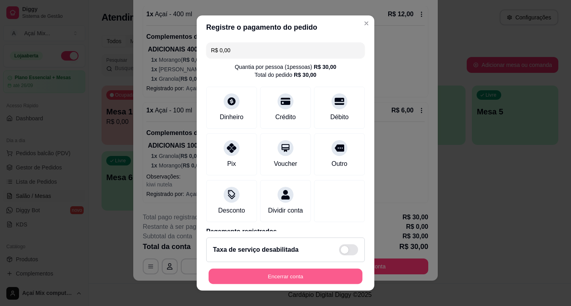
click at [262, 283] on button "Encerrar conta" at bounding box center [286, 276] width 154 height 15
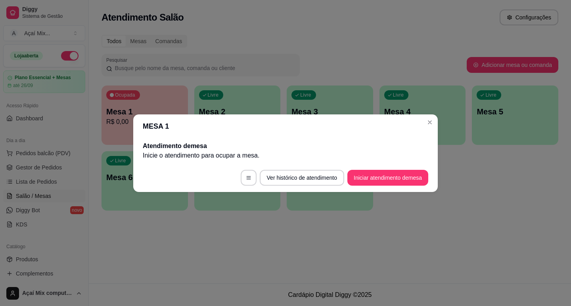
scroll to position [0, 0]
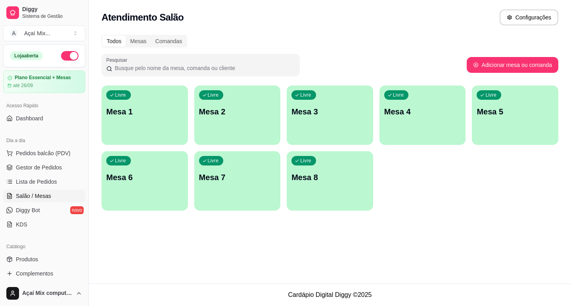
drag, startPoint x: 426, startPoint y: 120, endPoint x: 156, endPoint y: 63, distance: 276.0
click at [132, 123] on div "Livre Mesa 1" at bounding box center [145, 110] width 84 height 48
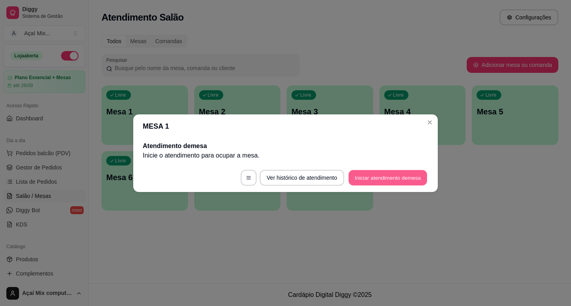
click at [368, 179] on button "Iniciar atendimento de mesa" at bounding box center [387, 177] width 79 height 15
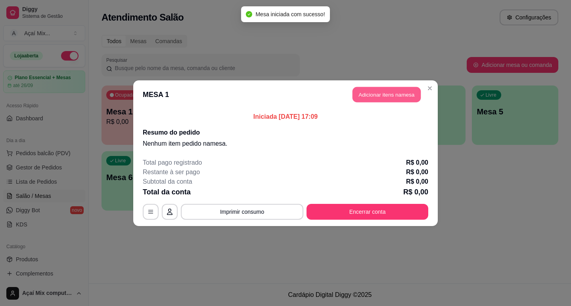
click at [362, 91] on button "Adicionar itens na mesa" at bounding box center [386, 94] width 68 height 15
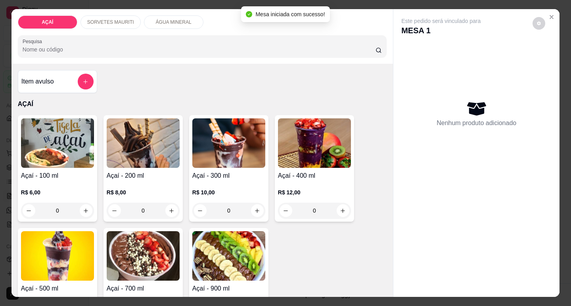
click at [33, 184] on div "R$ 6,00 0" at bounding box center [57, 200] width 73 height 38
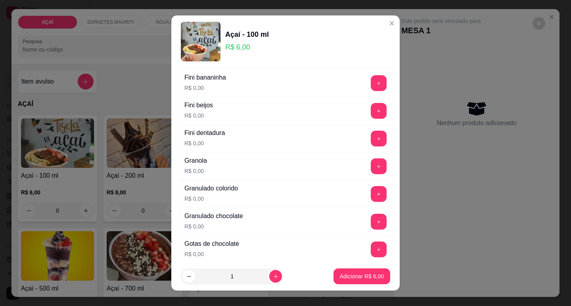
scroll to position [634, 0]
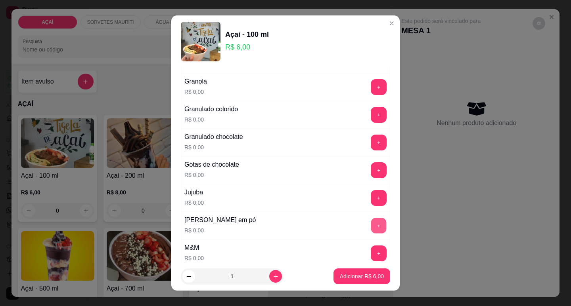
click at [371, 225] on button "+" at bounding box center [378, 225] width 15 height 15
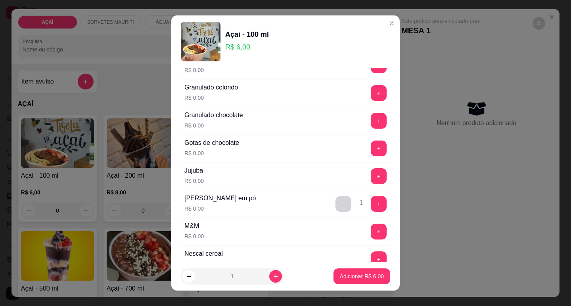
scroll to position [674, 0]
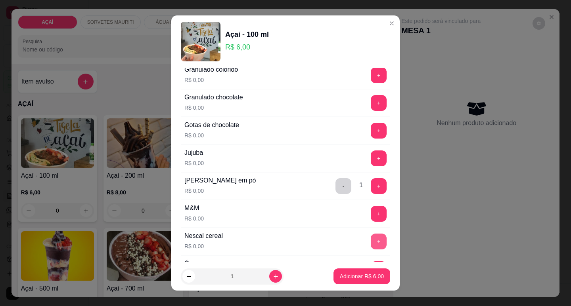
click at [371, 245] on button "+" at bounding box center [379, 242] width 16 height 16
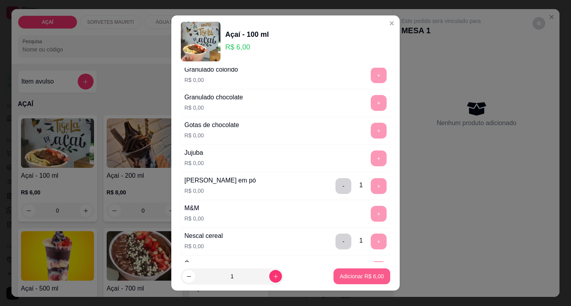
click at [361, 275] on p "Adicionar R$ 6,00" at bounding box center [362, 277] width 44 height 8
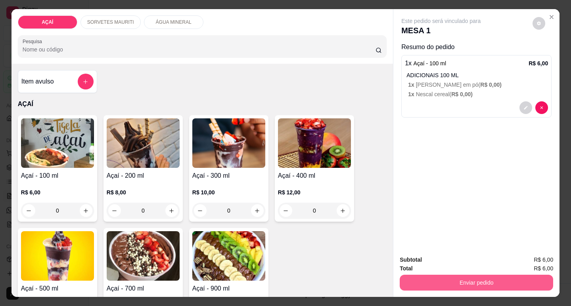
click at [428, 275] on button "Enviar pedido" at bounding box center [476, 283] width 153 height 16
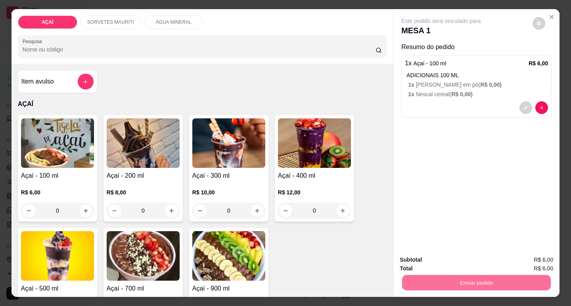
click at [443, 264] on button "Não registrar e enviar pedido" at bounding box center [450, 260] width 80 height 15
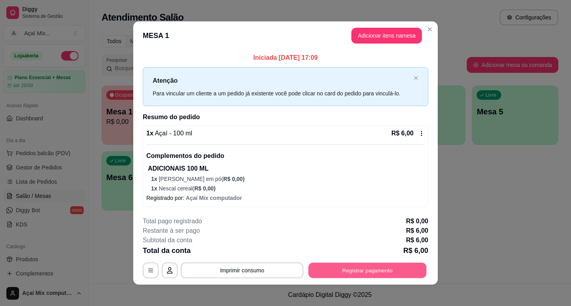
click at [317, 264] on button "Registrar pagamento" at bounding box center [367, 270] width 118 height 15
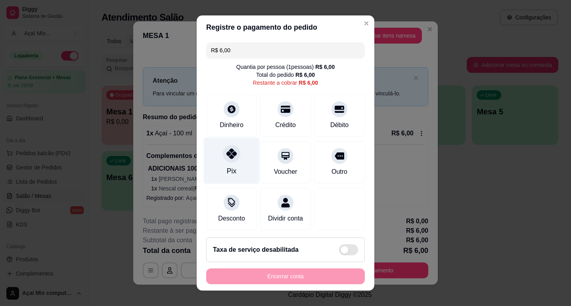
click at [230, 158] on icon at bounding box center [231, 154] width 10 height 10
type input "R$ 0,00"
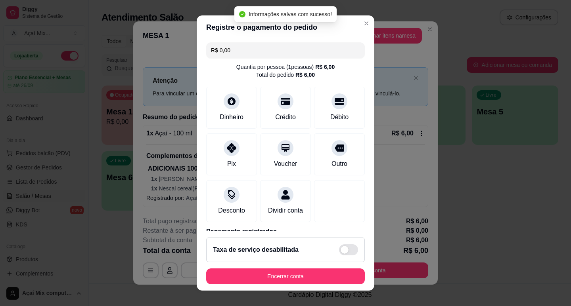
click at [255, 254] on h2 "Taxa de serviço desabilitada" at bounding box center [256, 250] width 86 height 10
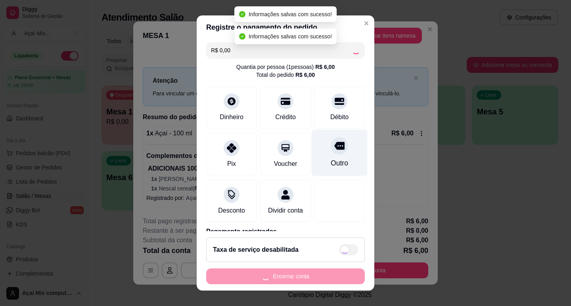
checkbox input "true"
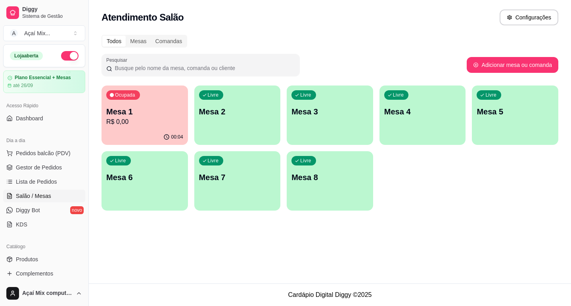
click at [118, 106] on div "Ocupada Mesa 1 R$ 0,00" at bounding box center [144, 108] width 86 height 44
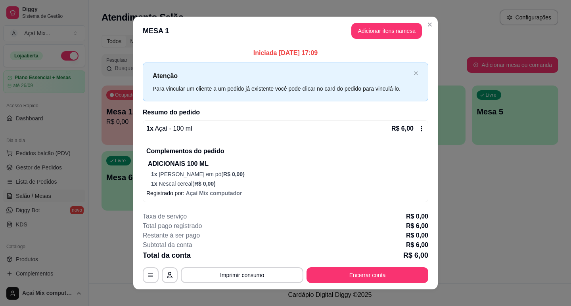
scroll to position [9, 0]
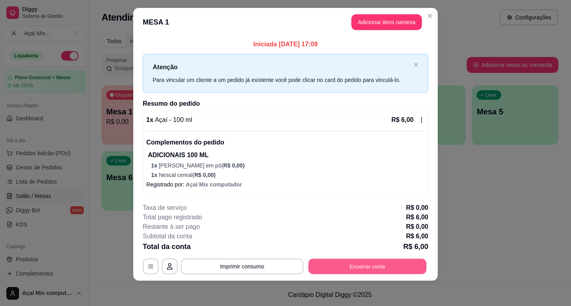
click at [343, 273] on button "Encerrar conta" at bounding box center [367, 266] width 118 height 15
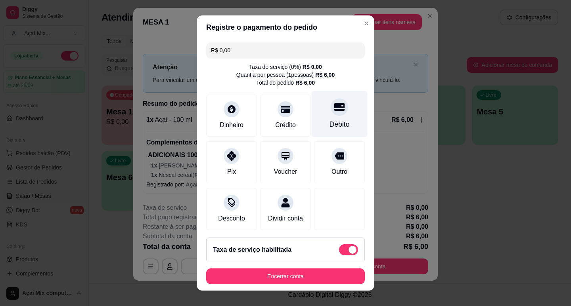
scroll to position [52, 0]
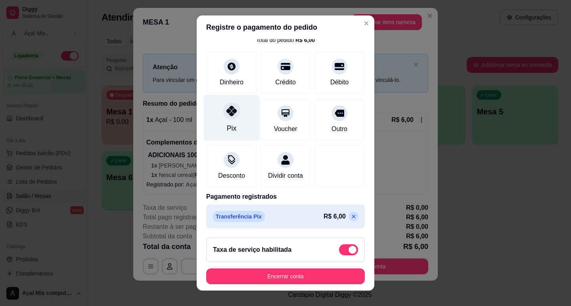
click at [228, 123] on div "Pix" at bounding box center [232, 128] width 10 height 10
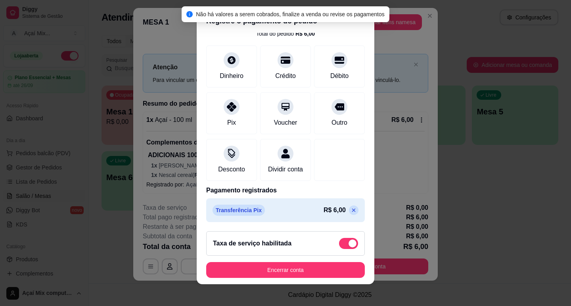
scroll to position [10, 0]
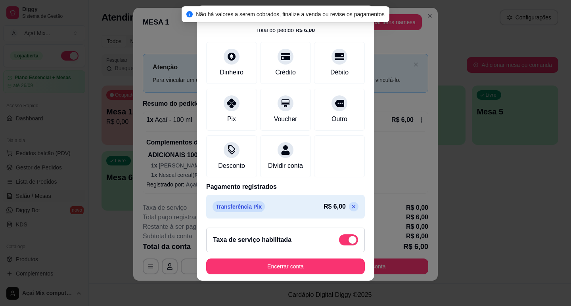
click at [279, 264] on button "Encerrar conta" at bounding box center [285, 267] width 159 height 16
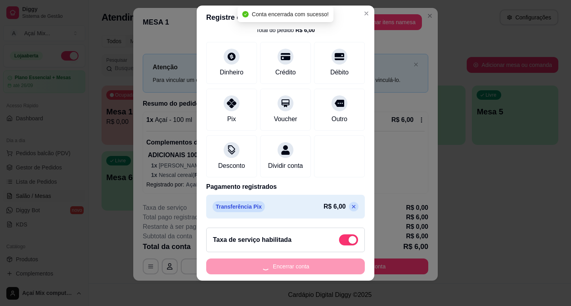
scroll to position [0, 0]
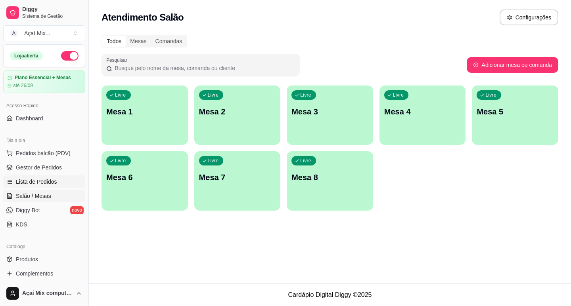
click at [44, 179] on span "Lista de Pedidos" at bounding box center [36, 182] width 41 height 8
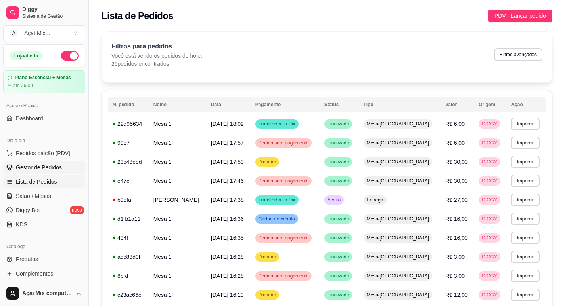
click at [50, 173] on link "Gestor de Pedidos" at bounding box center [44, 167] width 82 height 13
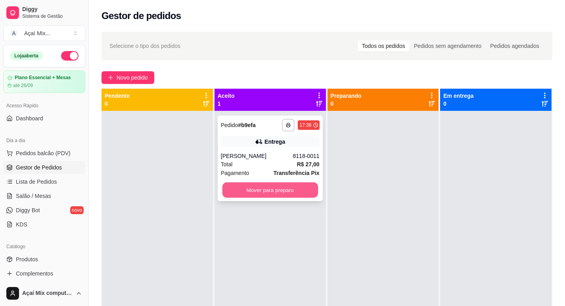
click at [299, 191] on button "Mover para preparo" at bounding box center [270, 190] width 96 height 15
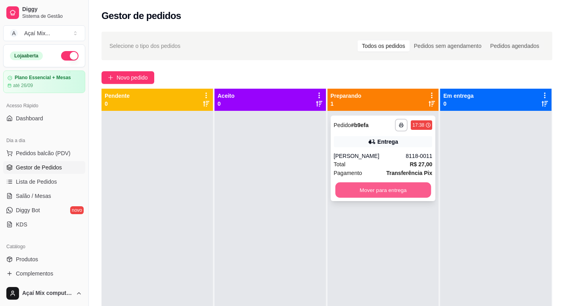
click at [390, 188] on button "Mover para entrega" at bounding box center [383, 190] width 96 height 15
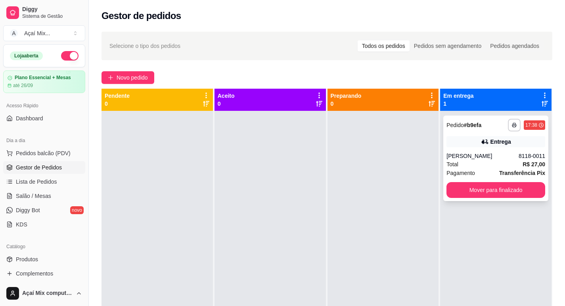
click at [489, 183] on button "Mover para finalizado" at bounding box center [495, 190] width 99 height 16
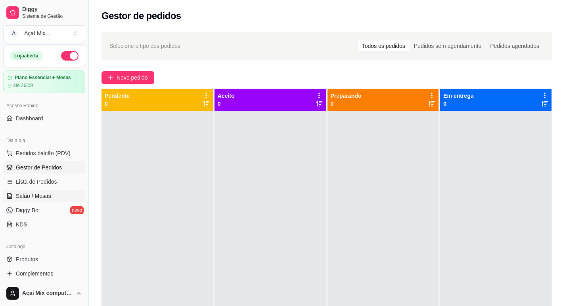
click at [46, 196] on span "Salão / Mesas" at bounding box center [33, 196] width 35 height 8
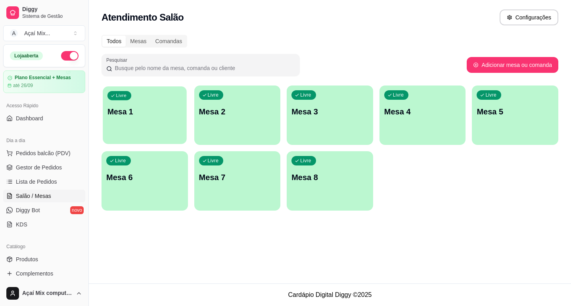
click at [140, 109] on p "Mesa 1" at bounding box center [144, 112] width 75 height 11
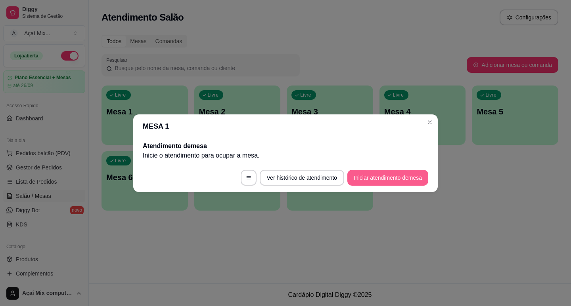
click at [365, 183] on button "Iniciar atendimento de mesa" at bounding box center [387, 178] width 81 height 16
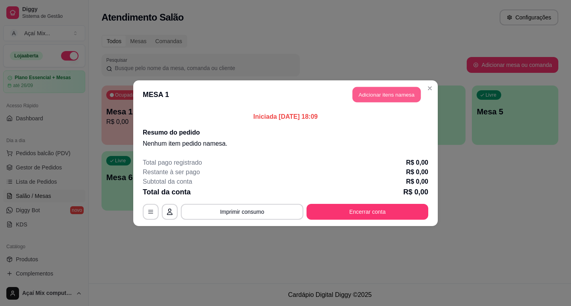
click at [382, 90] on button "Adicionar itens na mesa" at bounding box center [386, 94] width 68 height 15
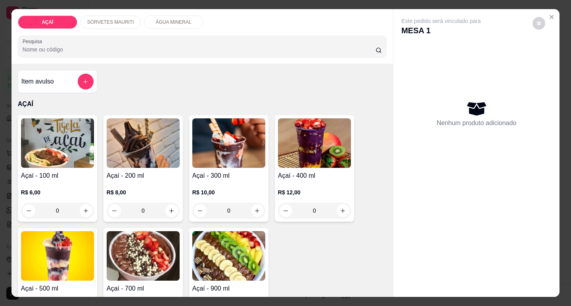
click at [255, 207] on div "0" at bounding box center [228, 211] width 73 height 16
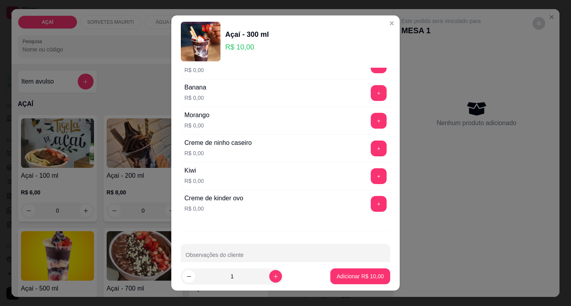
scroll to position [1059, 0]
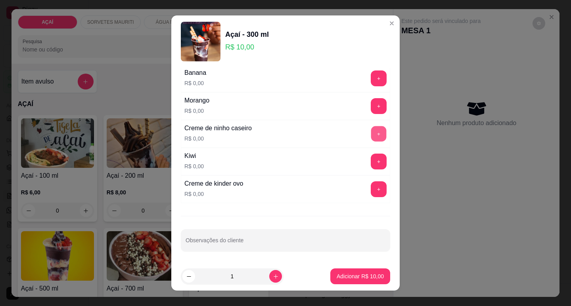
click at [371, 137] on button "+" at bounding box center [378, 133] width 15 height 15
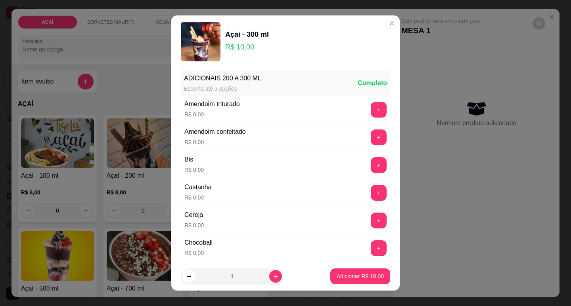
scroll to position [0, 0]
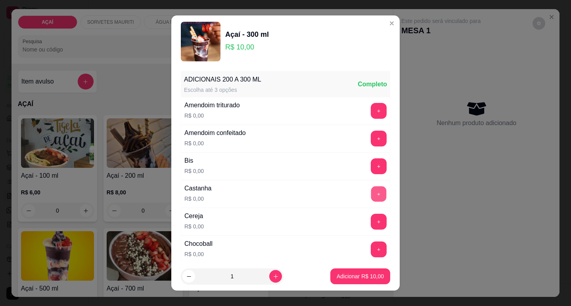
click at [371, 201] on button "+" at bounding box center [378, 193] width 15 height 15
click at [371, 201] on button "+" at bounding box center [379, 194] width 16 height 16
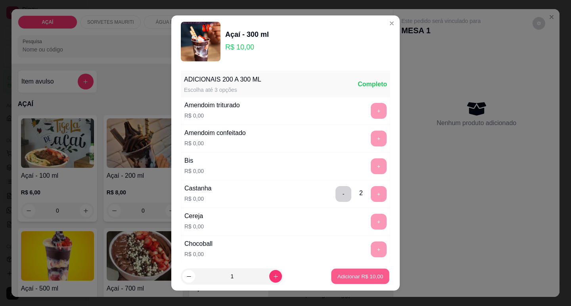
click at [362, 277] on p "Adicionar R$ 10,00" at bounding box center [360, 277] width 46 height 8
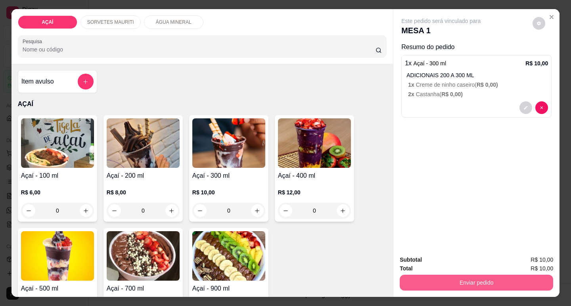
click at [406, 280] on button "Enviar pedido" at bounding box center [476, 283] width 153 height 16
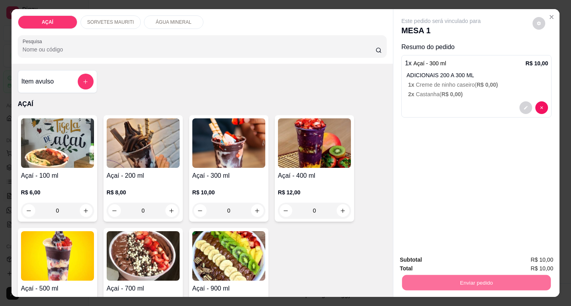
click at [414, 255] on button "Não registrar e enviar pedido" at bounding box center [450, 260] width 82 height 15
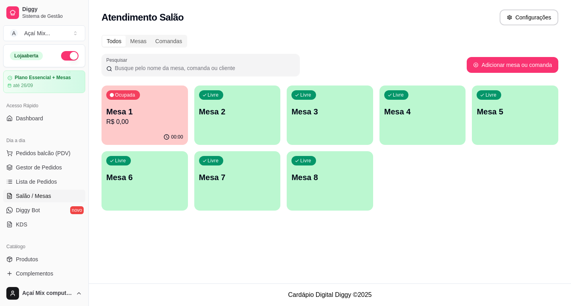
click at [137, 134] on div "00:00" at bounding box center [144, 137] width 86 height 15
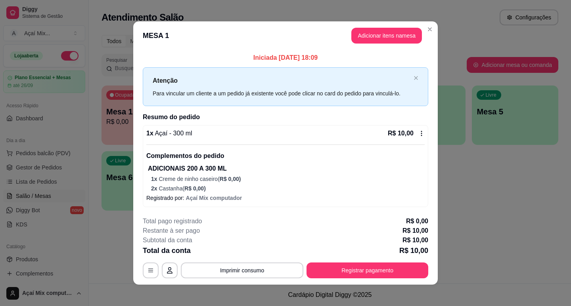
click at [360, 279] on footer "**********" at bounding box center [285, 248] width 304 height 75
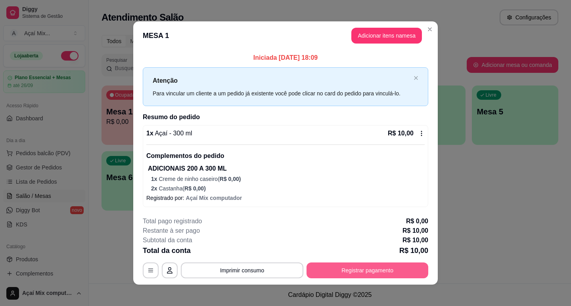
click at [360, 275] on button "Registrar pagamento" at bounding box center [367, 271] width 122 height 16
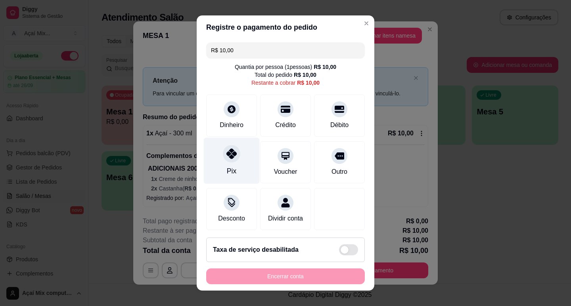
click at [225, 160] on div at bounding box center [231, 153] width 17 height 17
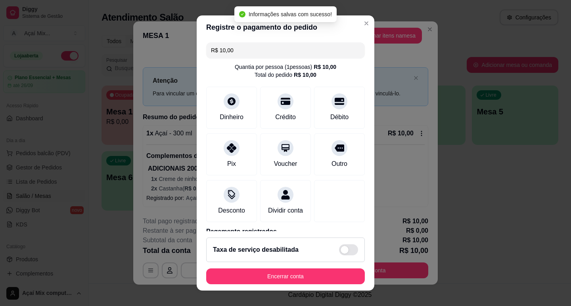
type input "R$ 0,00"
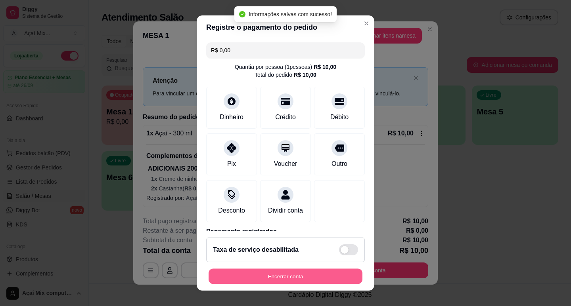
click at [291, 280] on button "Encerrar conta" at bounding box center [286, 276] width 154 height 15
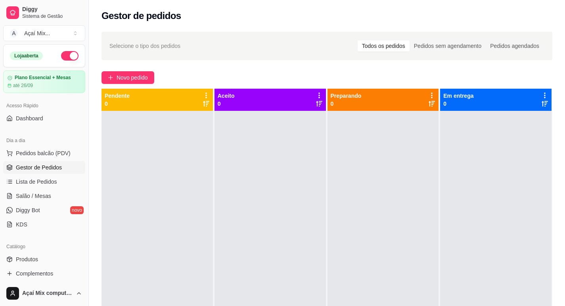
click at [123, 72] on button "Novo pedido" at bounding box center [127, 77] width 53 height 13
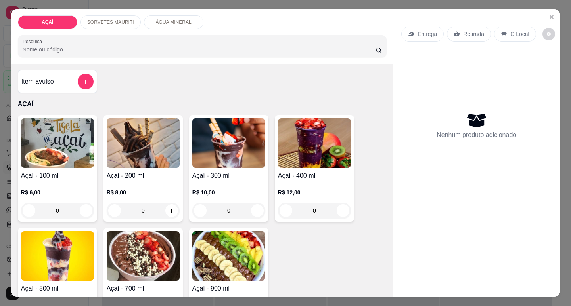
click at [168, 207] on div "0" at bounding box center [143, 211] width 73 height 16
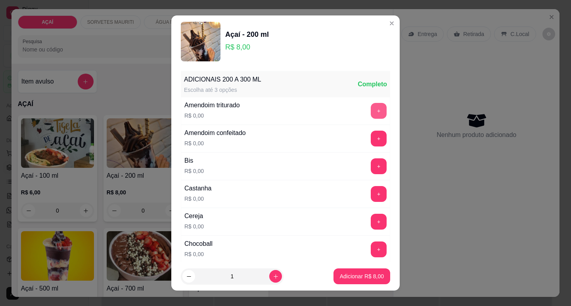
click at [371, 114] on button "+" at bounding box center [379, 111] width 16 height 16
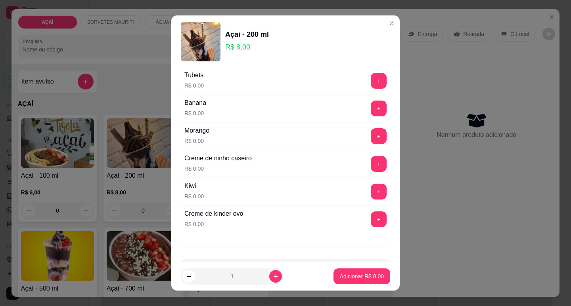
scroll to position [1020, 0]
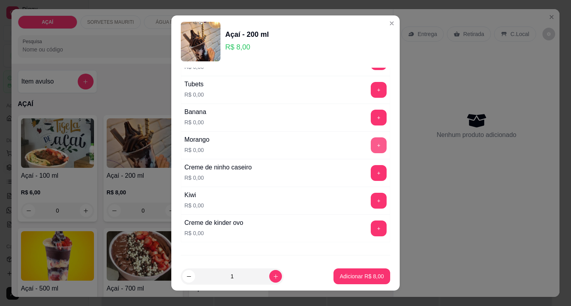
click at [371, 147] on button "+" at bounding box center [379, 146] width 16 height 16
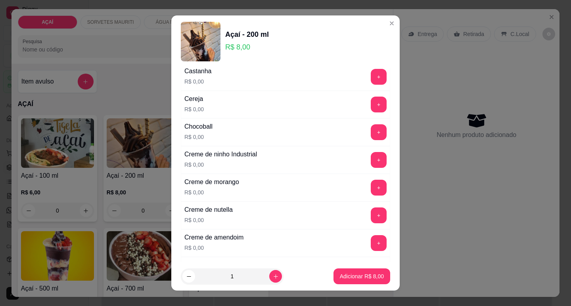
scroll to position [119, 0]
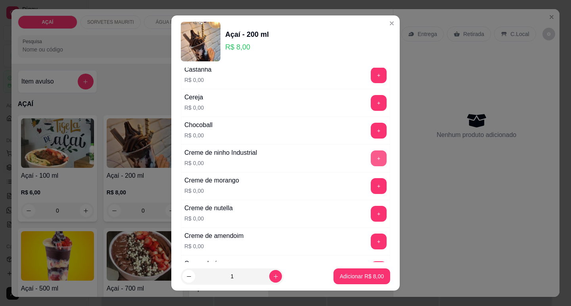
click at [371, 161] on button "+" at bounding box center [379, 159] width 16 height 16
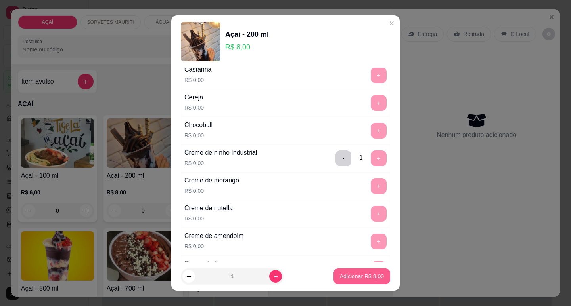
click at [343, 272] on button "Adicionar R$ 8,00" at bounding box center [361, 277] width 57 height 16
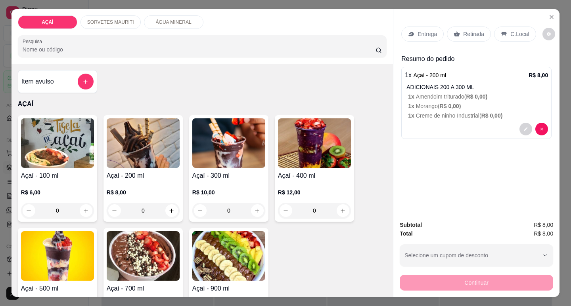
click at [170, 209] on div "0" at bounding box center [143, 211] width 73 height 16
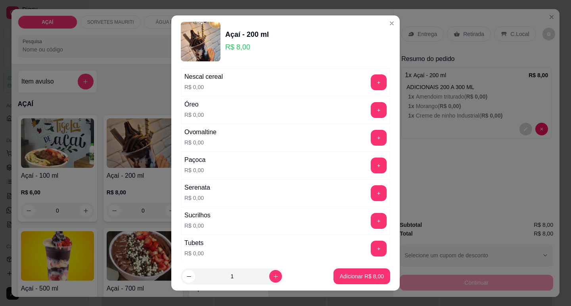
scroll to position [1059, 0]
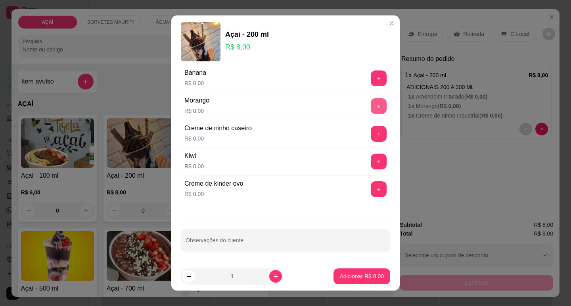
click at [371, 109] on button "+" at bounding box center [379, 106] width 16 height 16
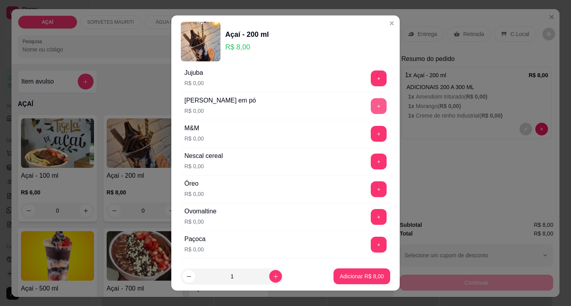
scroll to position [742, 0]
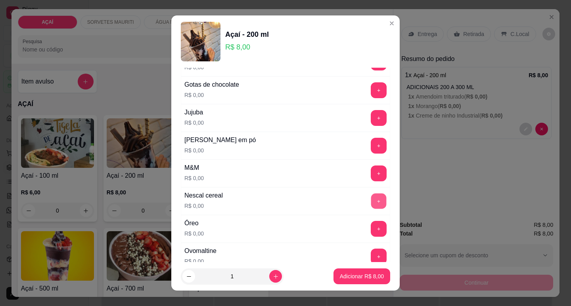
click at [371, 197] on button "+" at bounding box center [378, 200] width 15 height 15
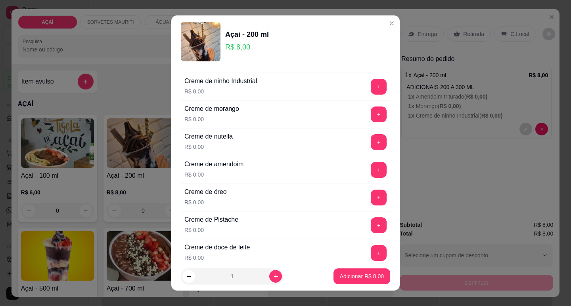
scroll to position [187, 0]
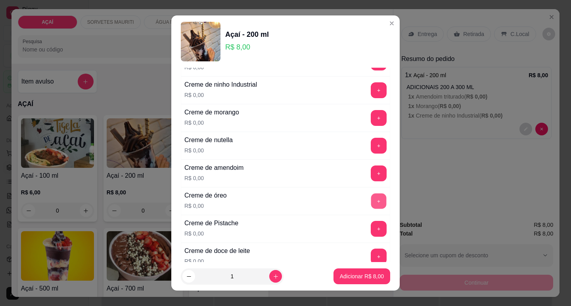
click at [371, 196] on button "+" at bounding box center [378, 200] width 15 height 15
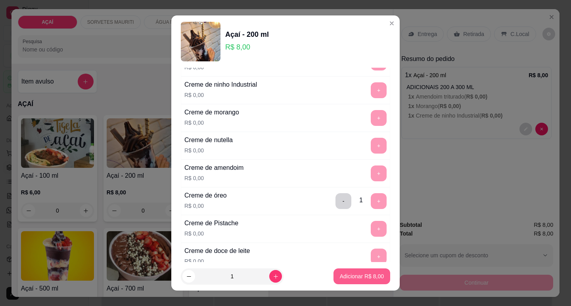
click at [355, 277] on p "Adicionar R$ 8,00" at bounding box center [362, 277] width 44 height 8
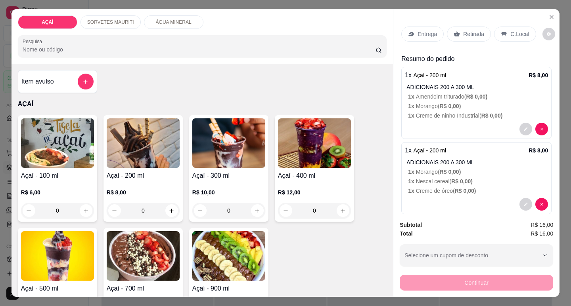
click at [425, 30] on p "Entrega" at bounding box center [426, 34] width 19 height 8
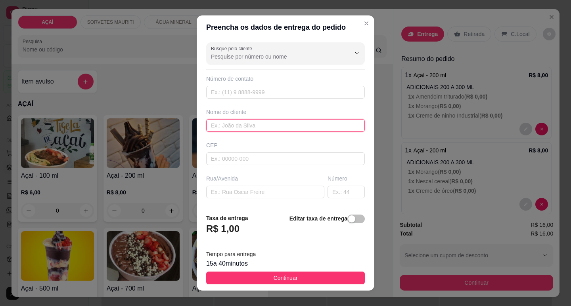
click at [256, 121] on input "text" at bounding box center [285, 125] width 159 height 13
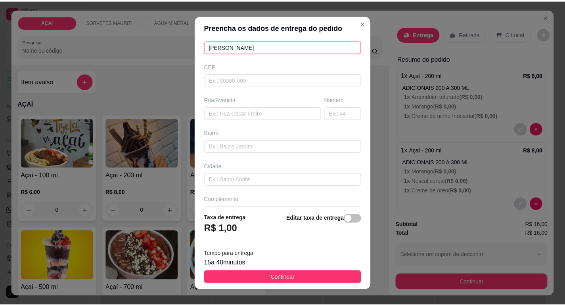
scroll to position [79, 0]
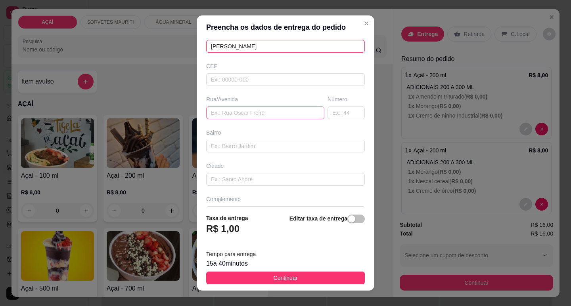
type input "anna"
click at [253, 113] on input "text" at bounding box center [265, 113] width 118 height 13
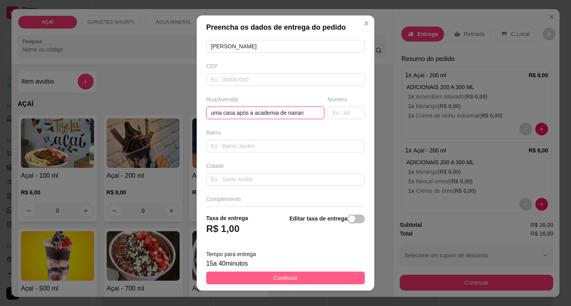
type input "uma casa após a academia de nairan"
click at [295, 274] on button "Continuar" at bounding box center [285, 278] width 159 height 13
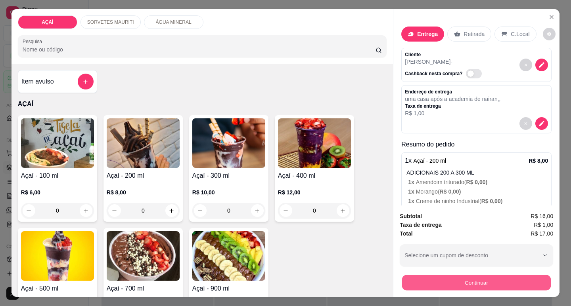
click at [410, 283] on button "Continuar" at bounding box center [476, 282] width 149 height 15
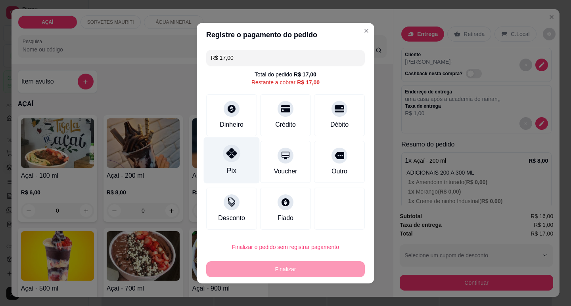
click at [234, 172] on div "Pix" at bounding box center [232, 160] width 56 height 46
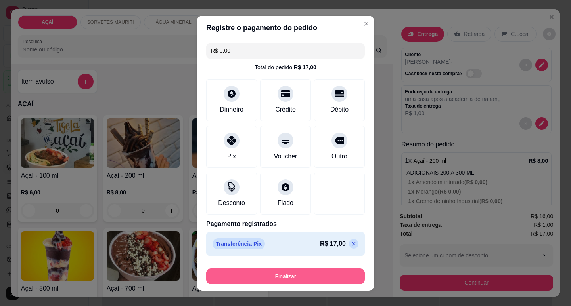
click at [271, 274] on button "Finalizar" at bounding box center [285, 277] width 159 height 16
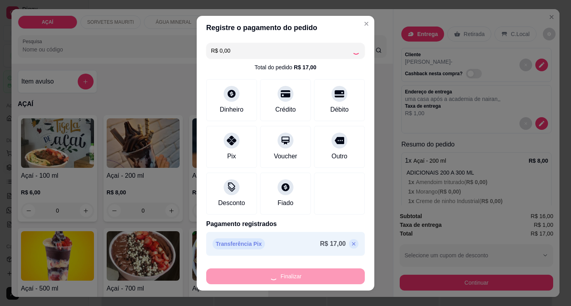
type input "-R$ 17,00"
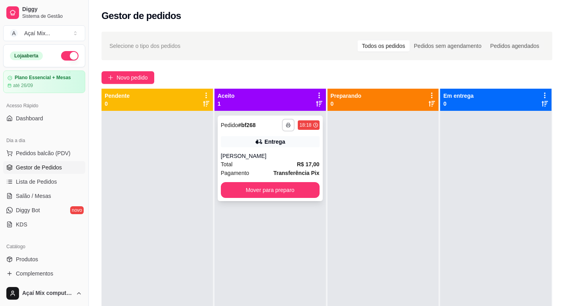
click at [286, 124] on icon "button" at bounding box center [288, 125] width 5 height 5
click at [276, 154] on button "Impressora" at bounding box center [265, 153] width 56 height 12
click at [304, 192] on button "Mover para preparo" at bounding box center [270, 190] width 99 height 16
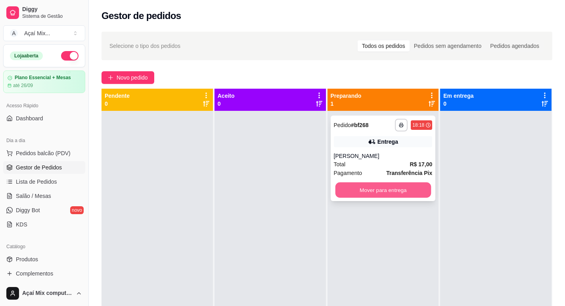
click at [364, 196] on button "Mover para entrega" at bounding box center [383, 190] width 96 height 15
